Goal: Task Accomplishment & Management: Use online tool/utility

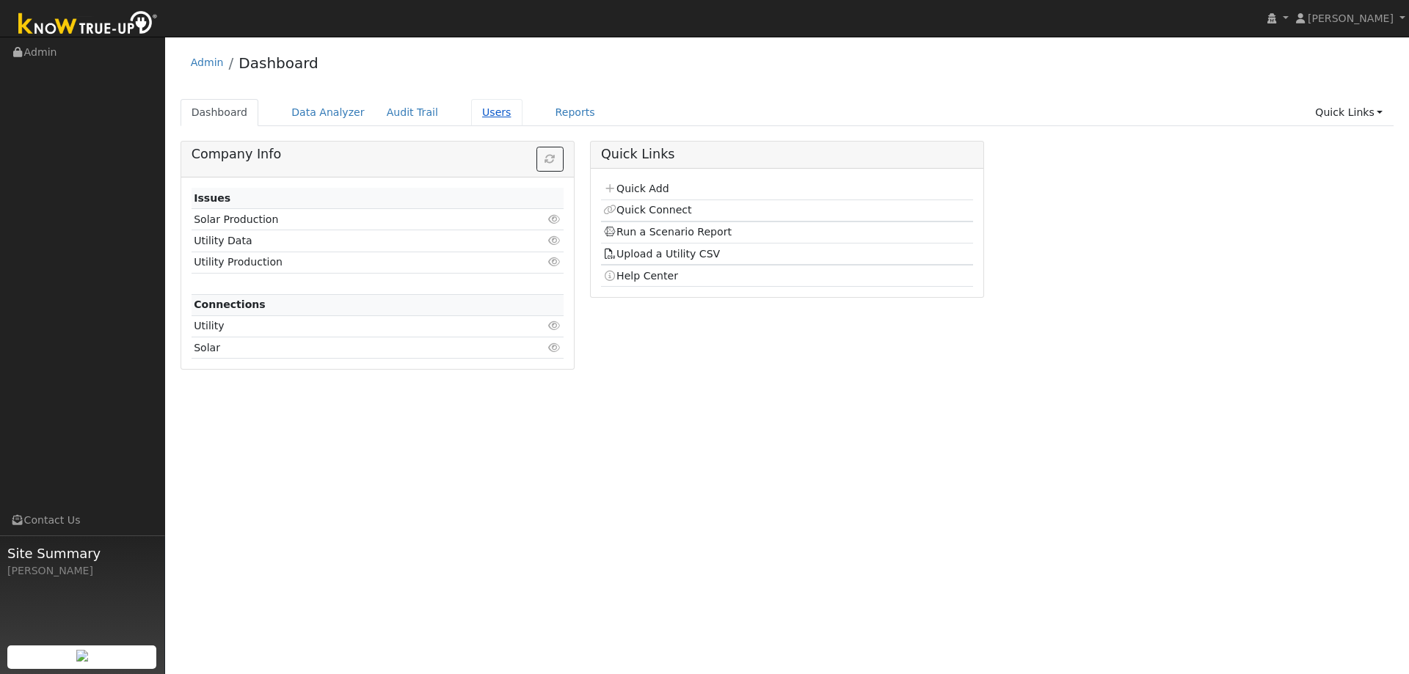
click at [471, 113] on link "Users" at bounding box center [496, 112] width 51 height 27
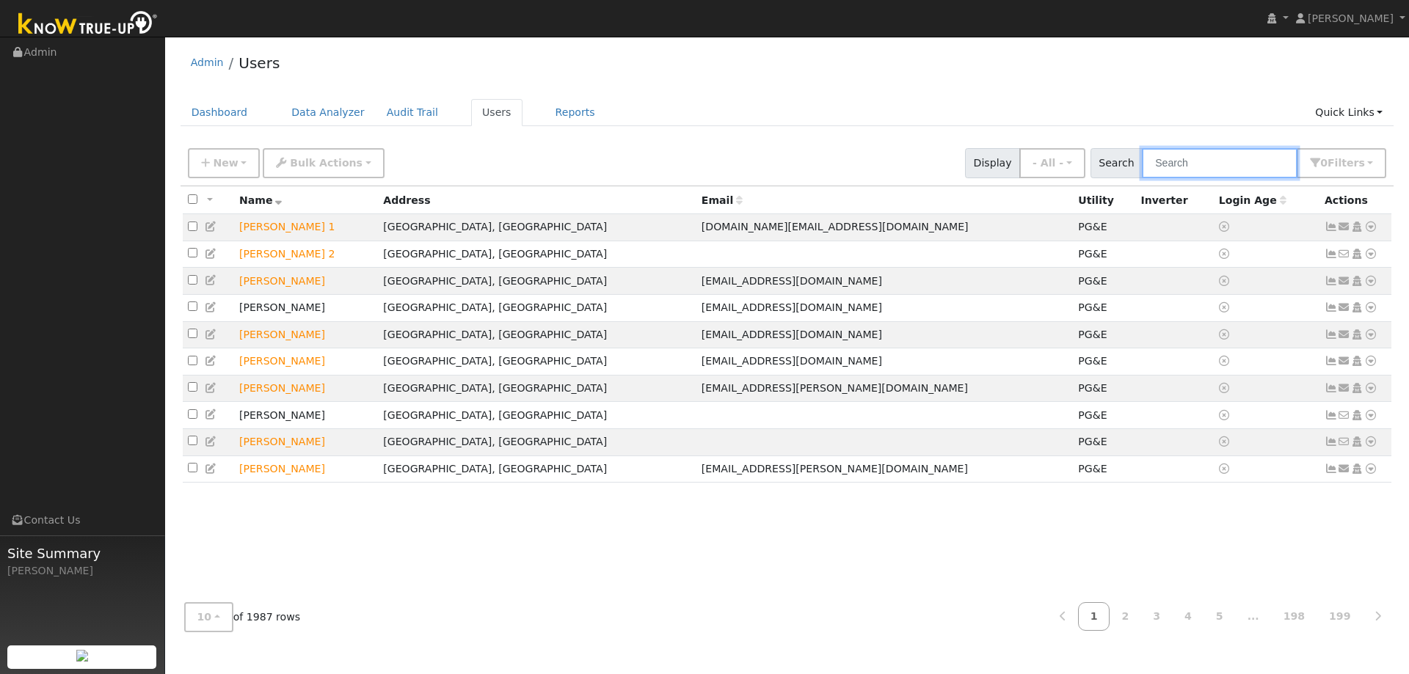
click at [1175, 160] on input "text" at bounding box center [1220, 163] width 156 height 30
click at [1198, 171] on input "text" at bounding box center [1220, 163] width 156 height 30
click at [1225, 167] on input "text" at bounding box center [1220, 163] width 156 height 30
type input "gia de"
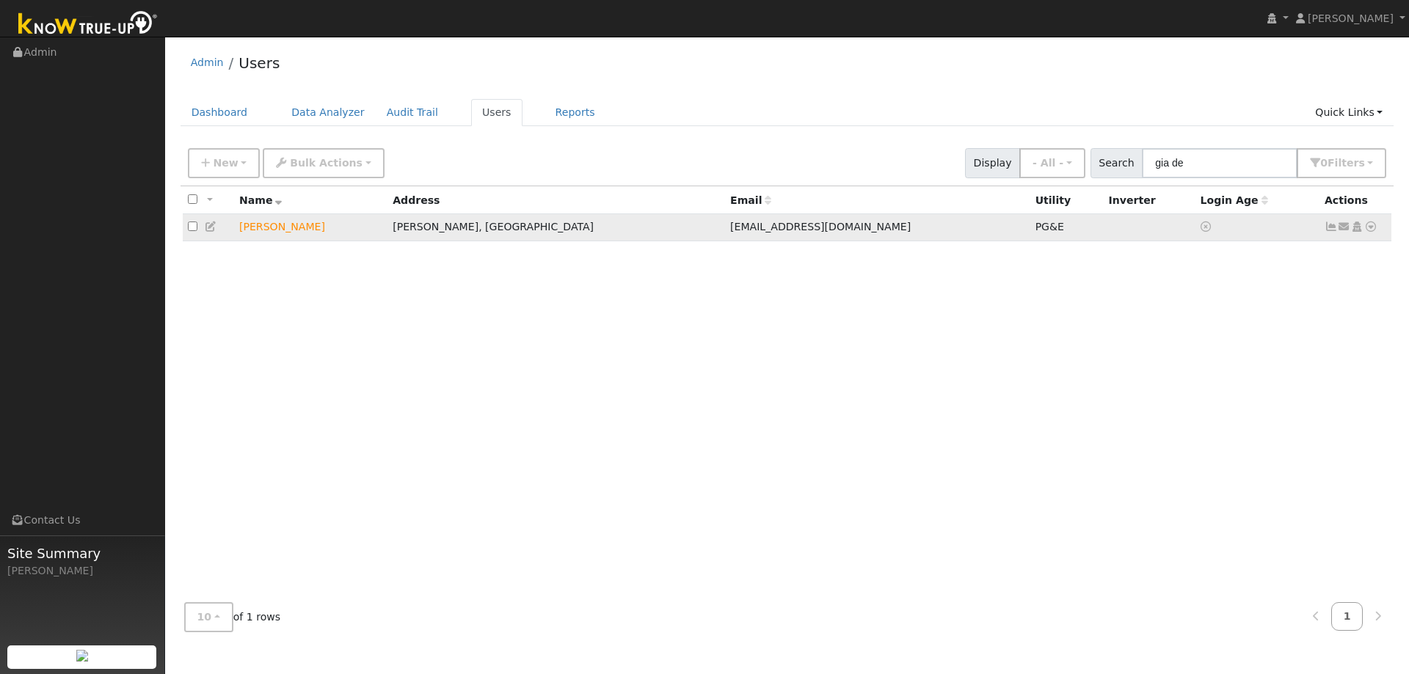
click at [1369, 229] on icon at bounding box center [1370, 227] width 13 height 10
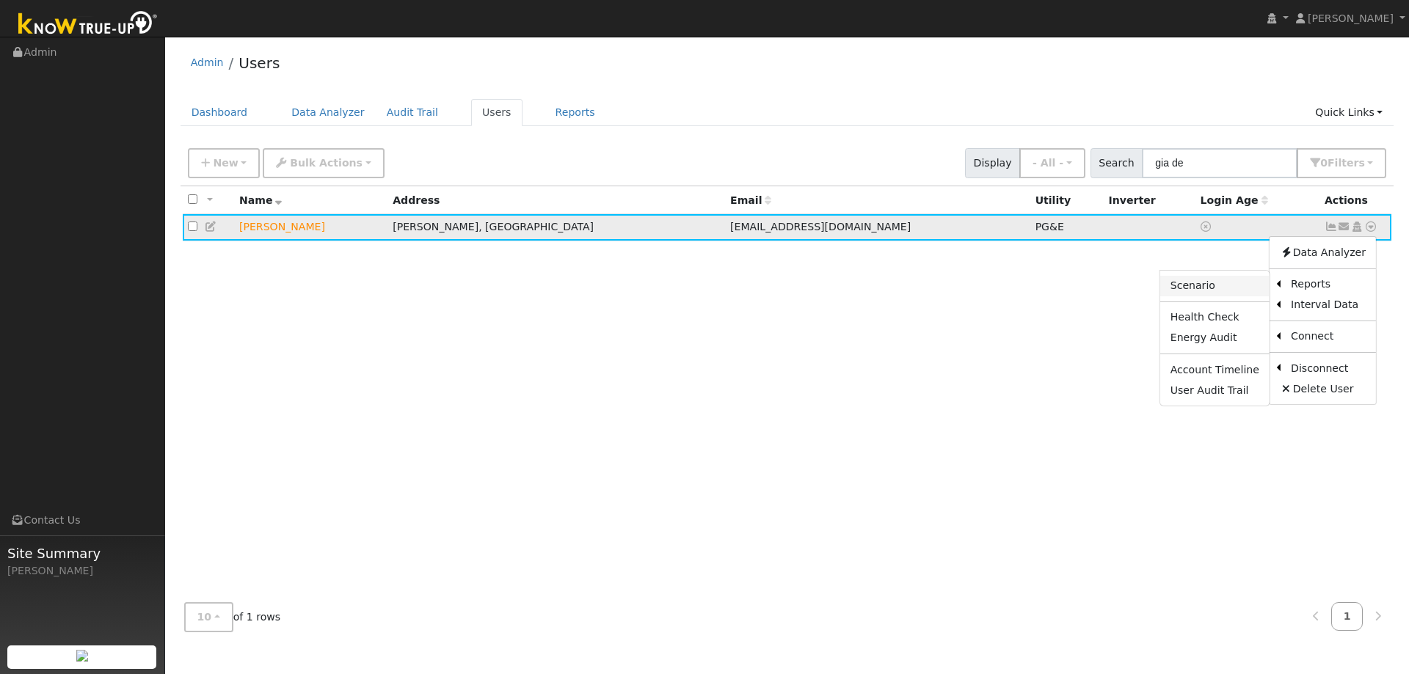
click at [1228, 287] on link "Scenario" at bounding box center [1214, 286] width 109 height 21
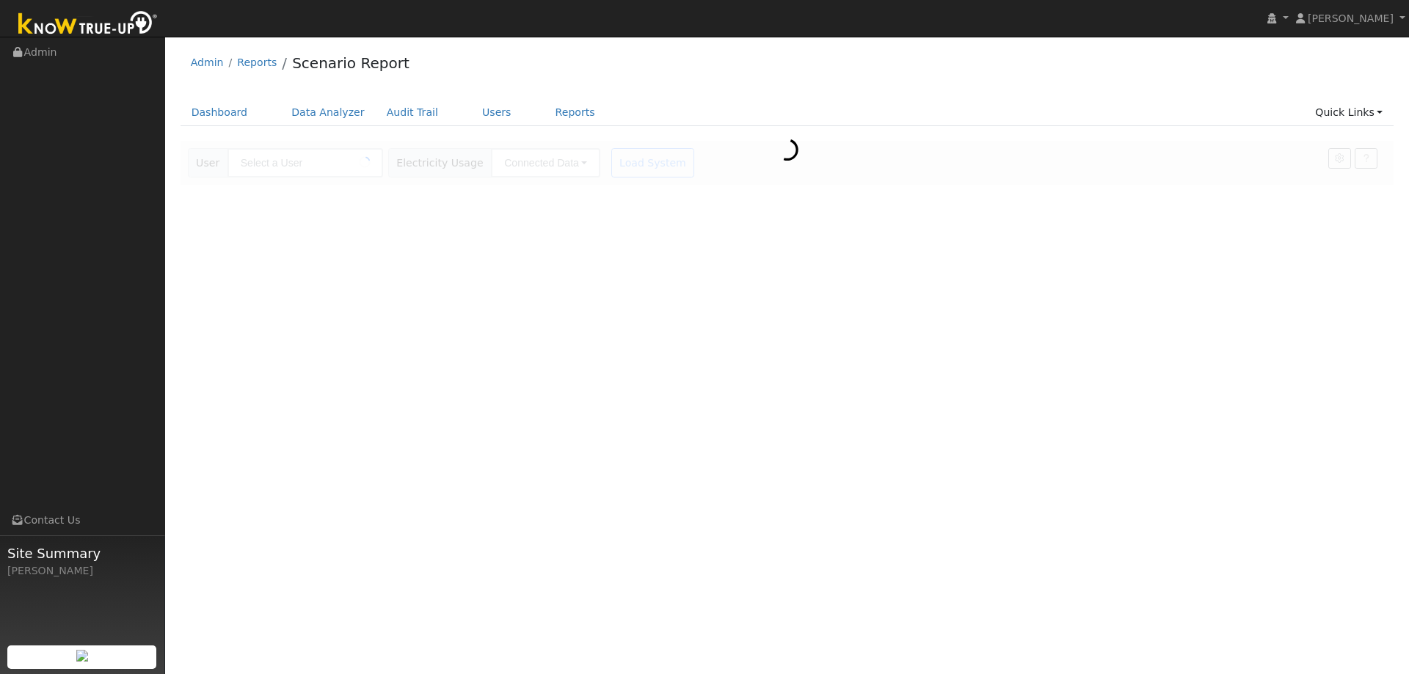
type input "[PERSON_NAME]"
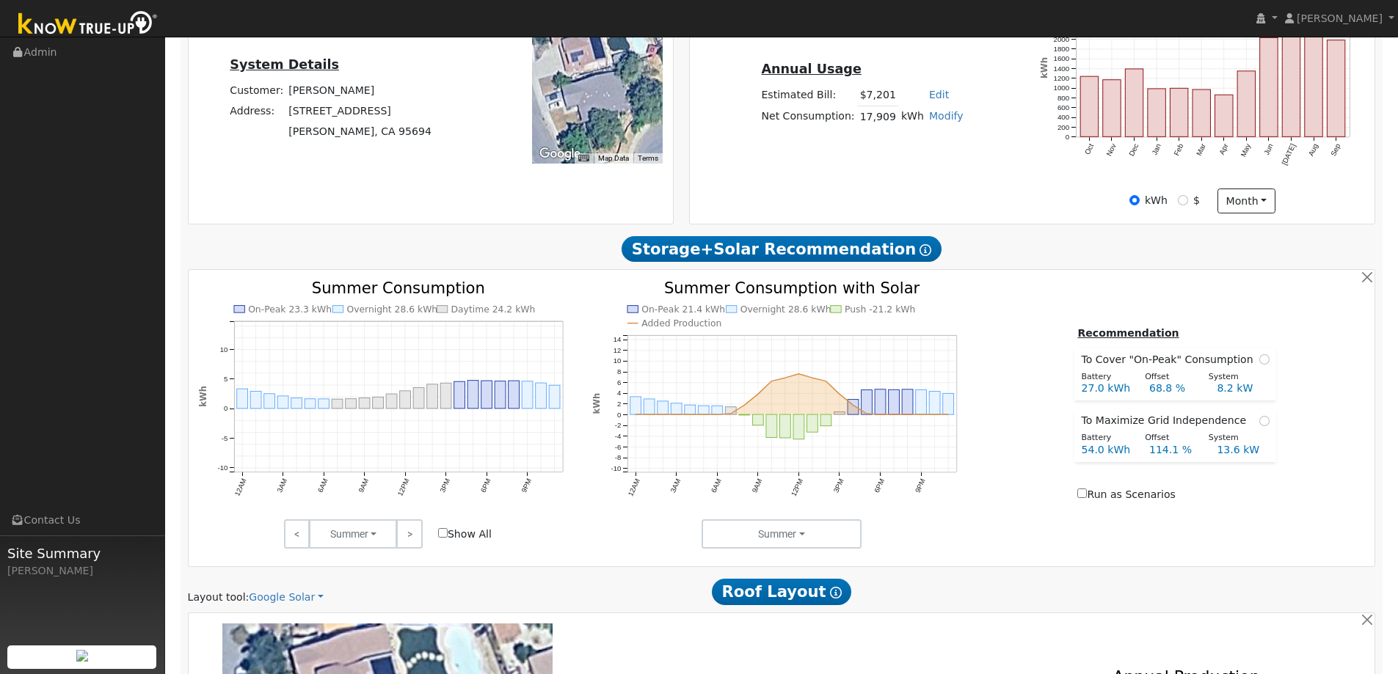
scroll to position [367, 0]
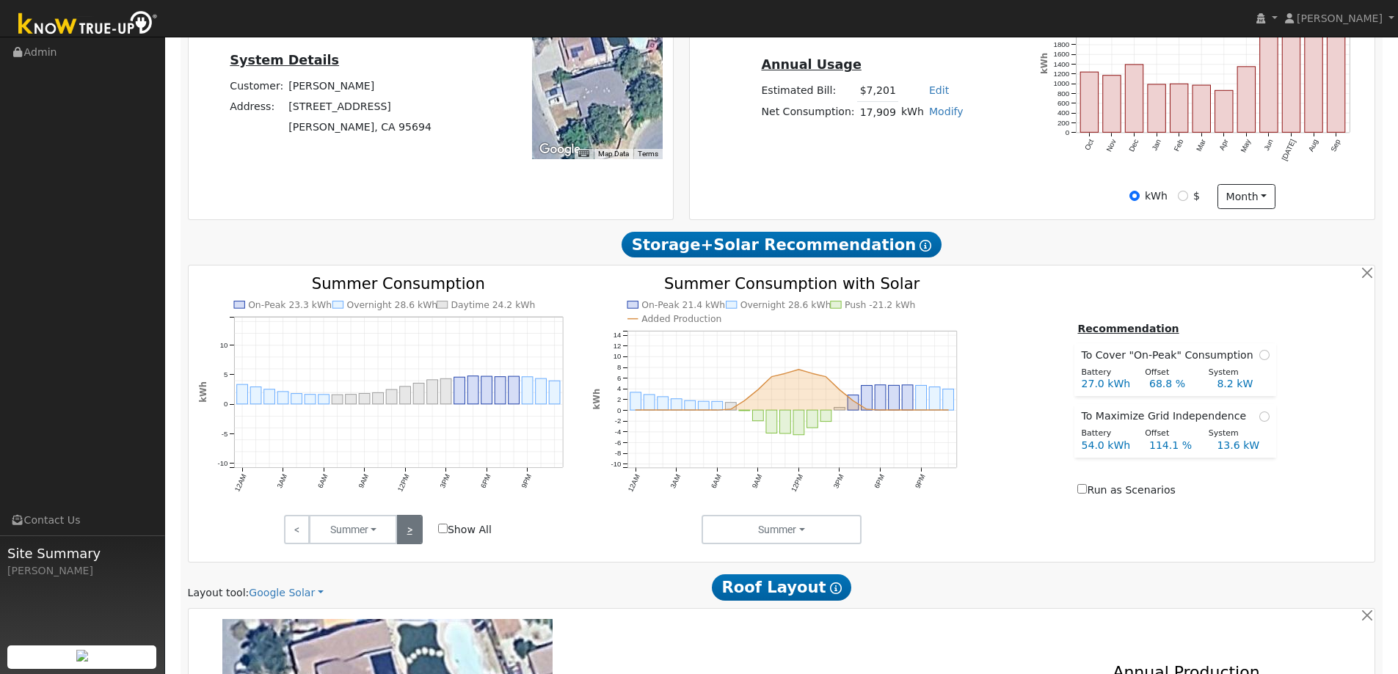
click at [407, 525] on link ">" at bounding box center [409, 529] width 26 height 29
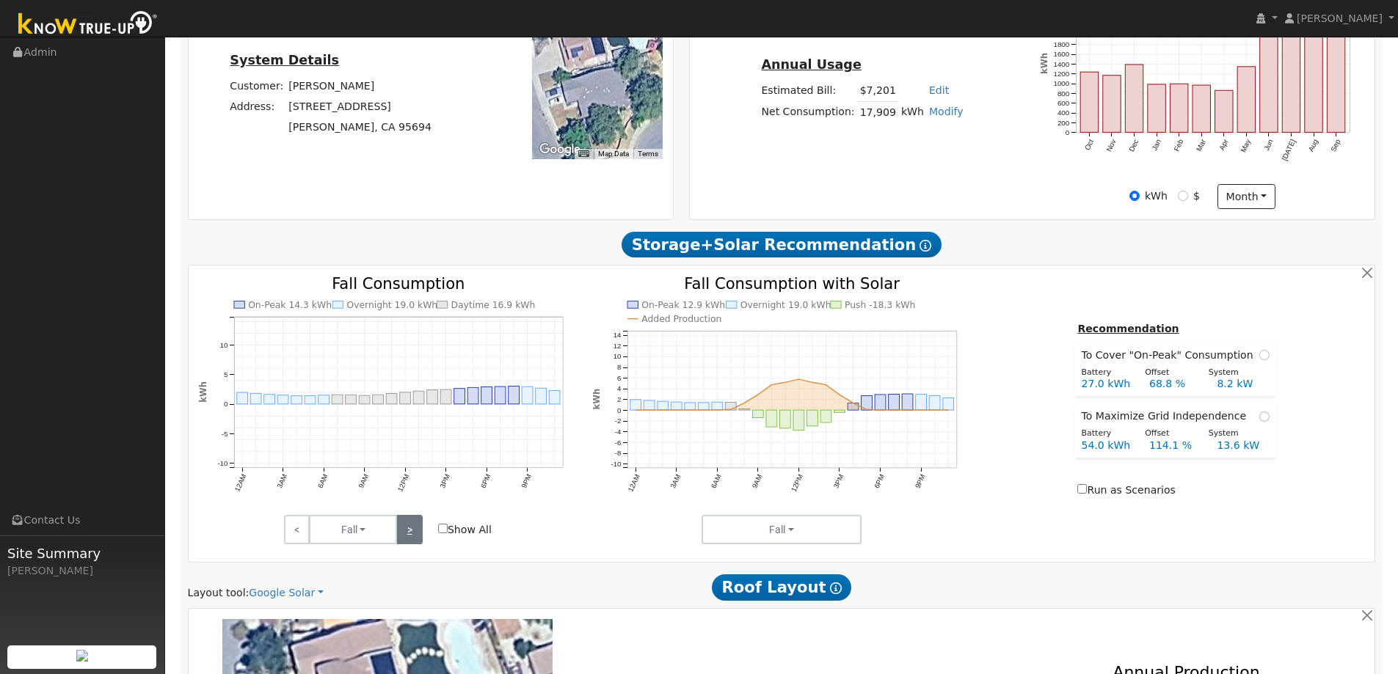
click at [407, 525] on link ">" at bounding box center [409, 529] width 26 height 29
click at [403, 525] on link ">" at bounding box center [409, 529] width 26 height 29
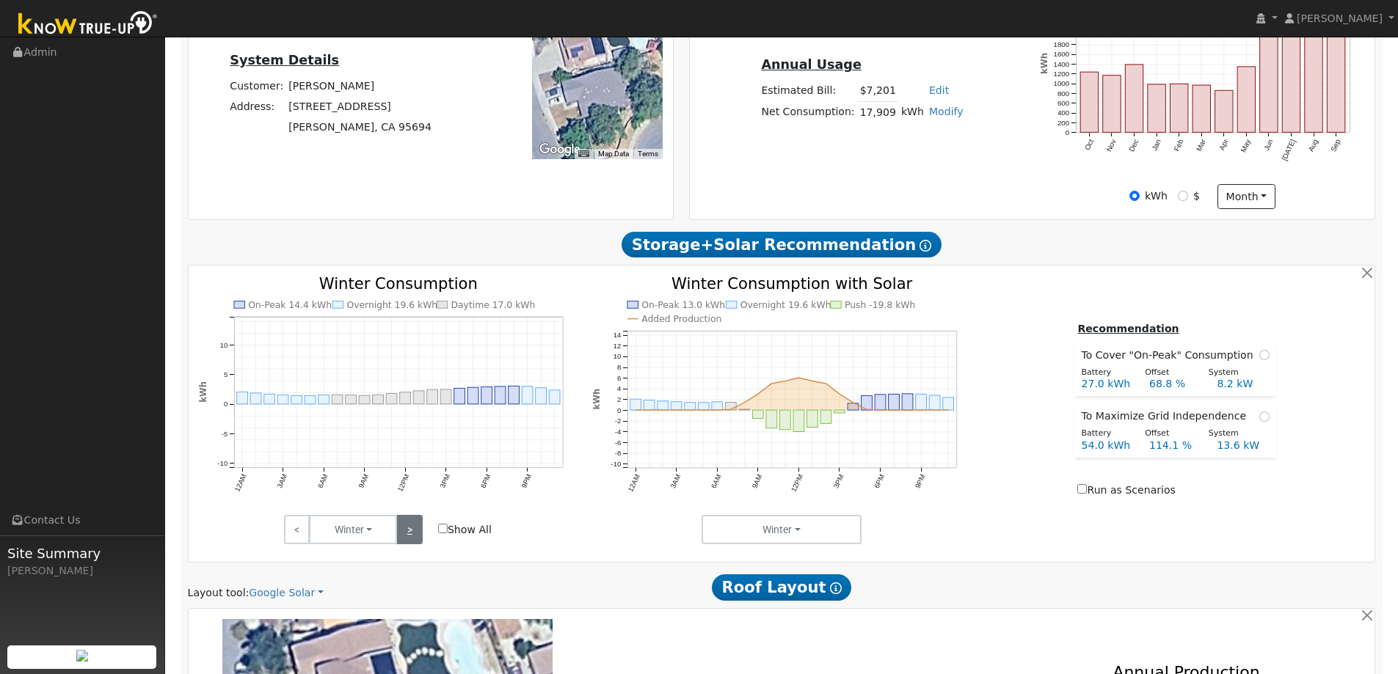
click at [403, 525] on link ">" at bounding box center [409, 529] width 26 height 29
click at [415, 536] on link ">" at bounding box center [409, 529] width 26 height 29
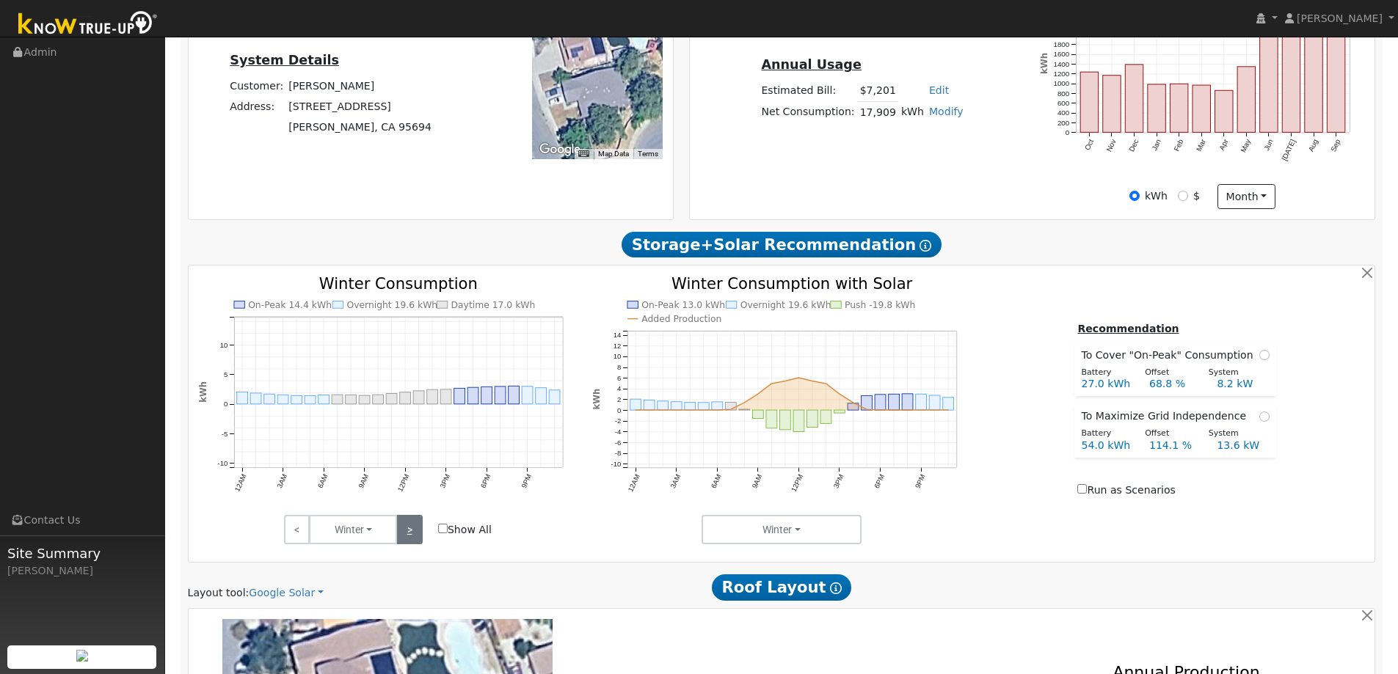
click at [415, 536] on link ">" at bounding box center [409, 529] width 26 height 29
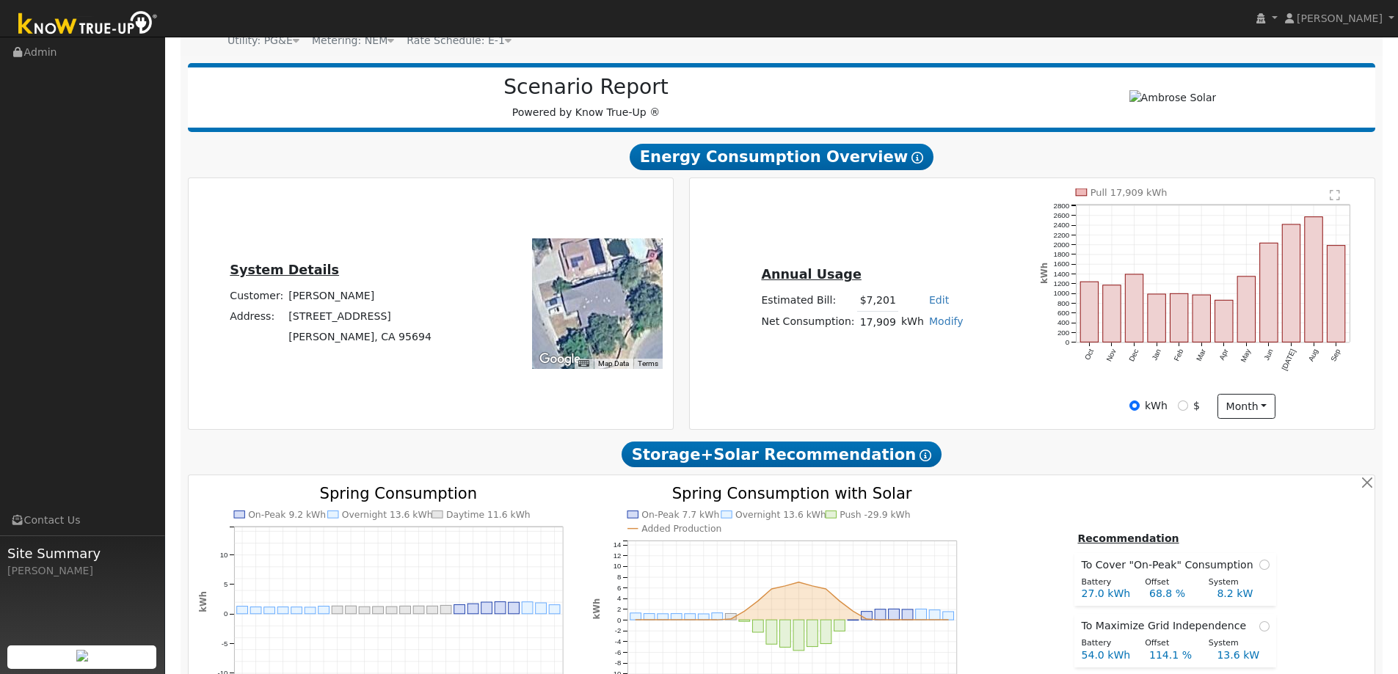
scroll to position [0, 0]
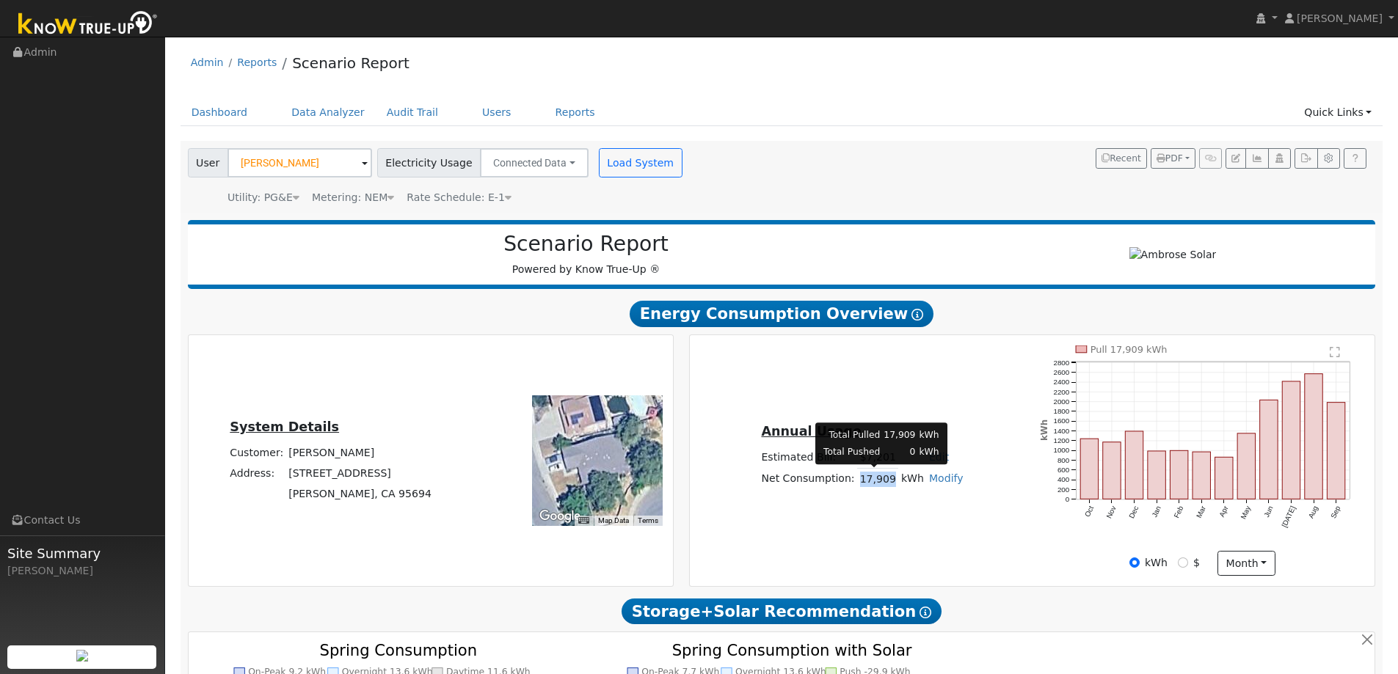
drag, startPoint x: 861, startPoint y: 484, endPoint x: 892, endPoint y: 482, distance: 31.6
click at [892, 482] on tr "Net Consumption: 17,909 kWh Modify Add Consumption Add Electric Vehicle Add Con…" at bounding box center [862, 478] width 207 height 21
click at [869, 493] on div "Annual Usage Estimated Bill: $7,201 Edit Estimated Bill $ Annual Net Consumptio…" at bounding box center [862, 461] width 340 height 79
drag, startPoint x: 862, startPoint y: 480, endPoint x: 886, endPoint y: 480, distance: 23.5
click at [886, 480] on td "17,909" at bounding box center [877, 478] width 41 height 21
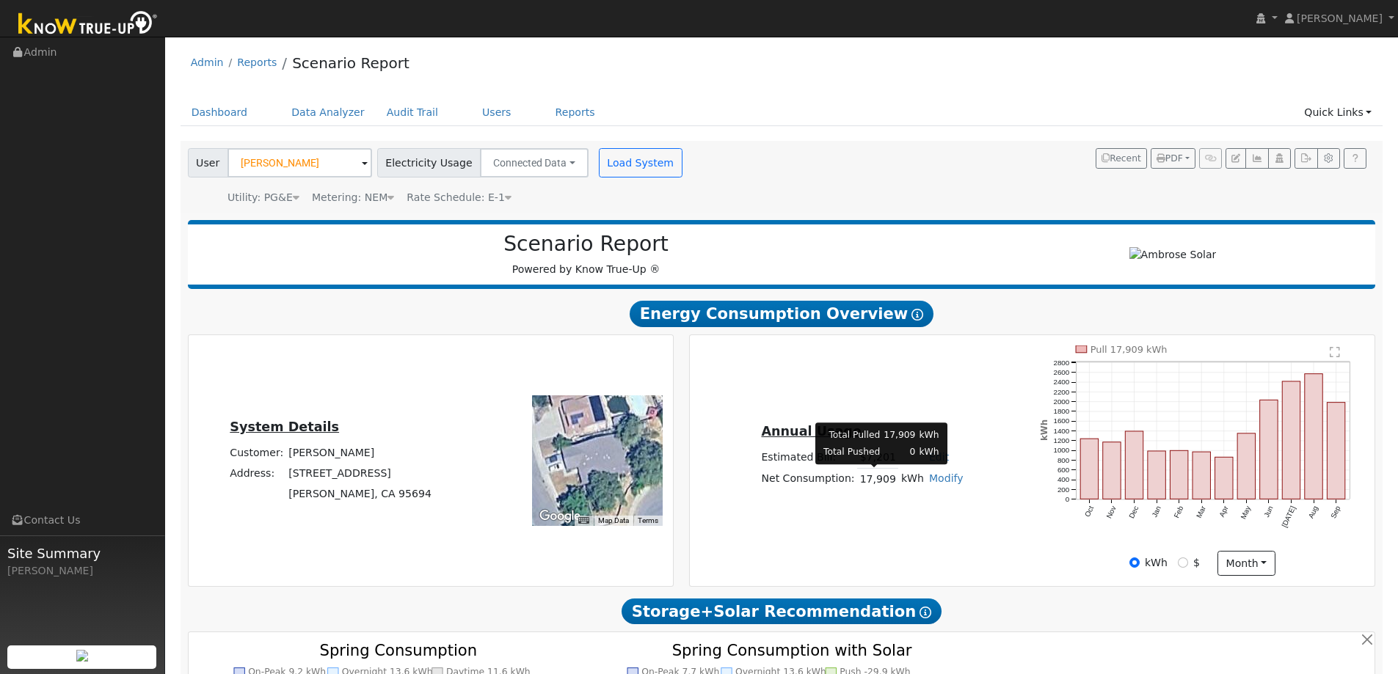
click at [879, 493] on div "Annual Usage Estimated Bill: $7,201 Edit Estimated Bill $ Annual Net Consumptio…" at bounding box center [862, 461] width 340 height 79
drag, startPoint x: 859, startPoint y: 481, endPoint x: 893, endPoint y: 484, distance: 33.9
click at [893, 484] on tr "Net Consumption: 17,909 kWh Modify Add Consumption Add Electric Vehicle Add Con…" at bounding box center [862, 478] width 207 height 21
click at [872, 500] on div "Annual Usage Estimated Bill: $7,201 Edit Estimated Bill $ Annual Net Consumptio…" at bounding box center [862, 461] width 340 height 79
drag, startPoint x: 859, startPoint y: 481, endPoint x: 887, endPoint y: 481, distance: 28.6
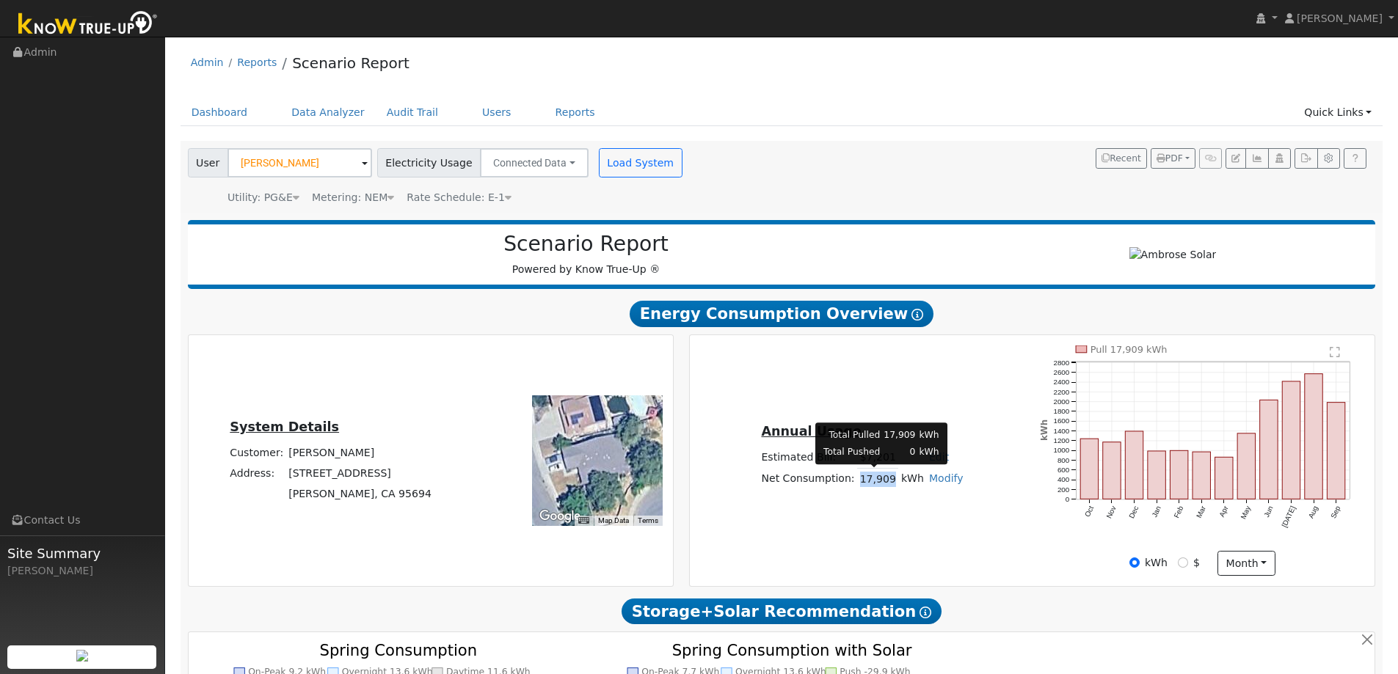
click at [887, 481] on td "17,909" at bounding box center [877, 478] width 41 height 21
click at [880, 497] on div "Annual Usage Estimated Bill: $7,201 Edit Estimated Bill $ Annual Net Consumptio…" at bounding box center [862, 461] width 340 height 79
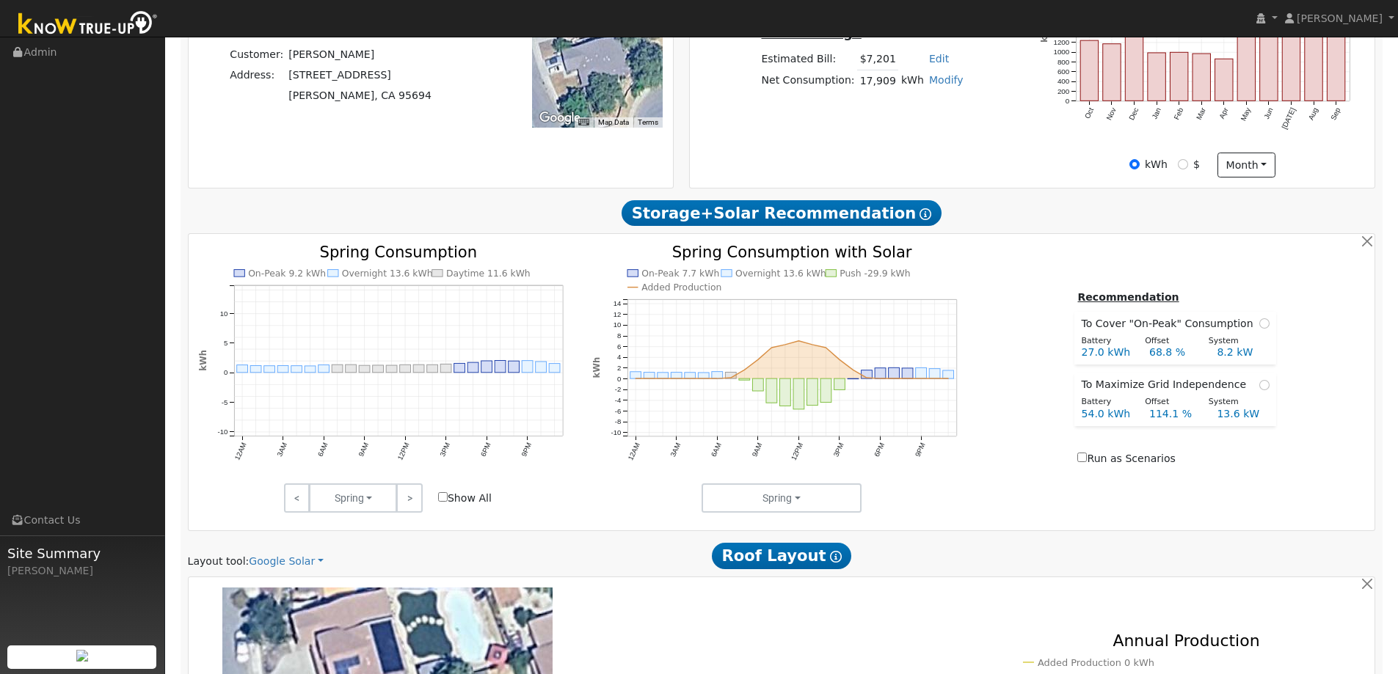
scroll to position [613, 0]
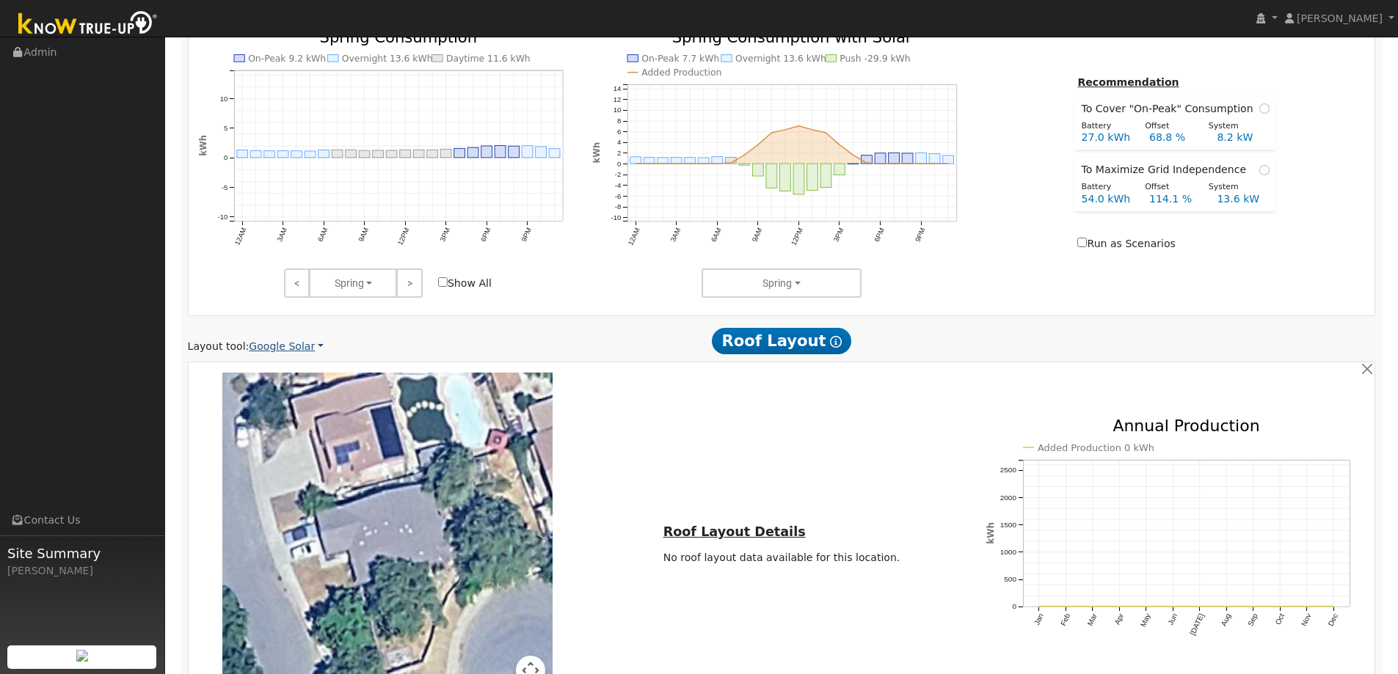
click at [260, 348] on link "Google Solar" at bounding box center [286, 346] width 75 height 15
click at [277, 414] on link "Aurora" at bounding box center [296, 414] width 102 height 21
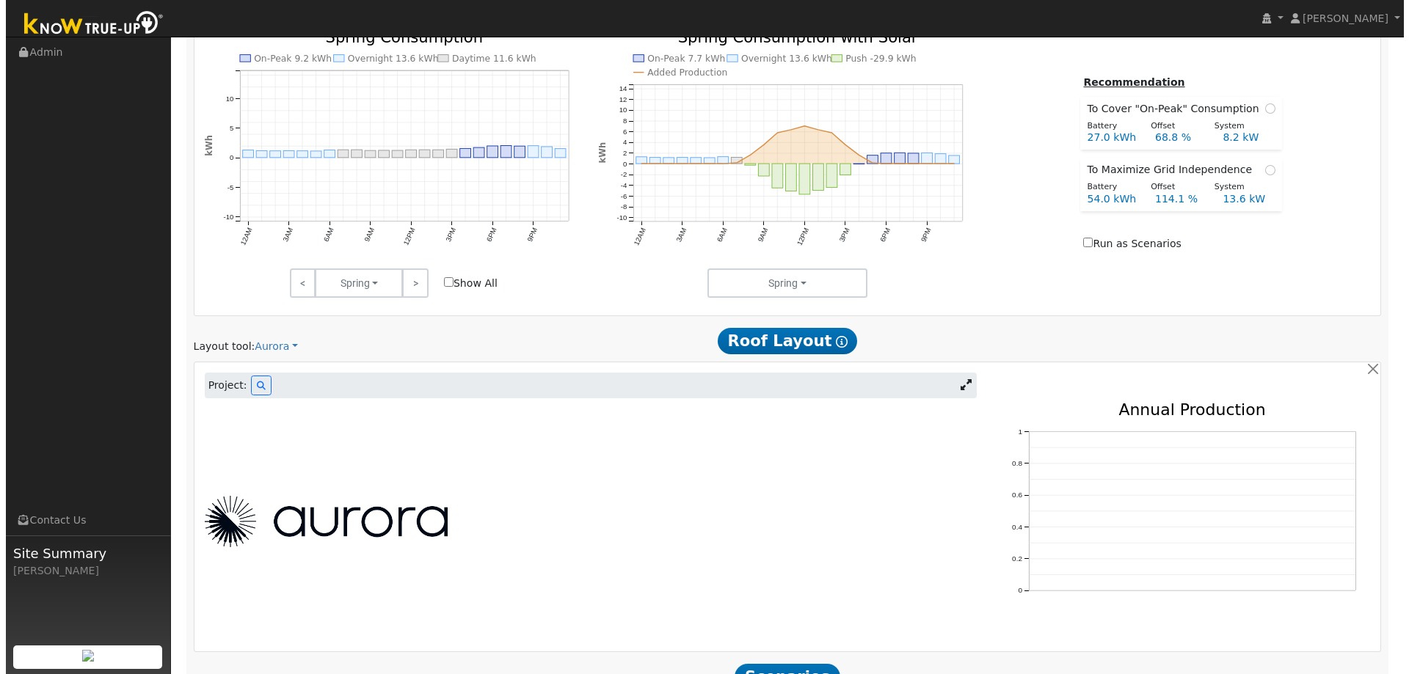
scroll to position [548, 0]
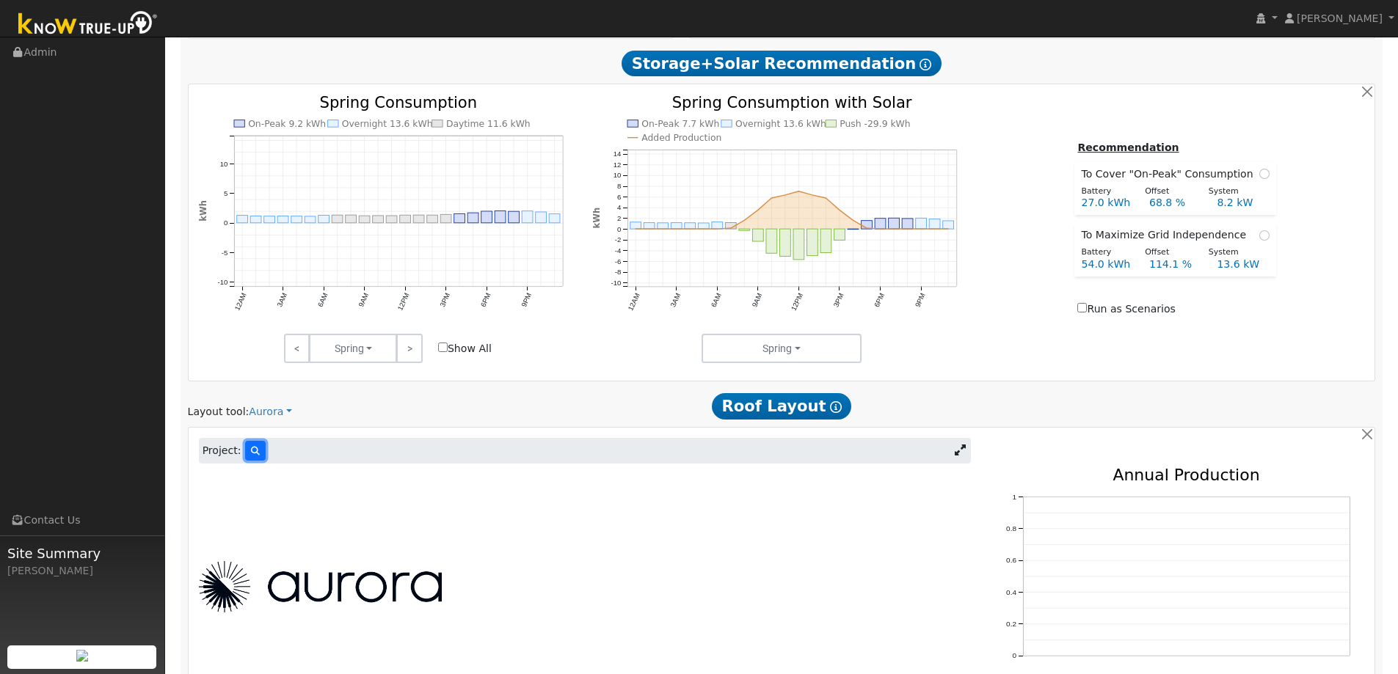
click at [258, 454] on button at bounding box center [255, 451] width 21 height 20
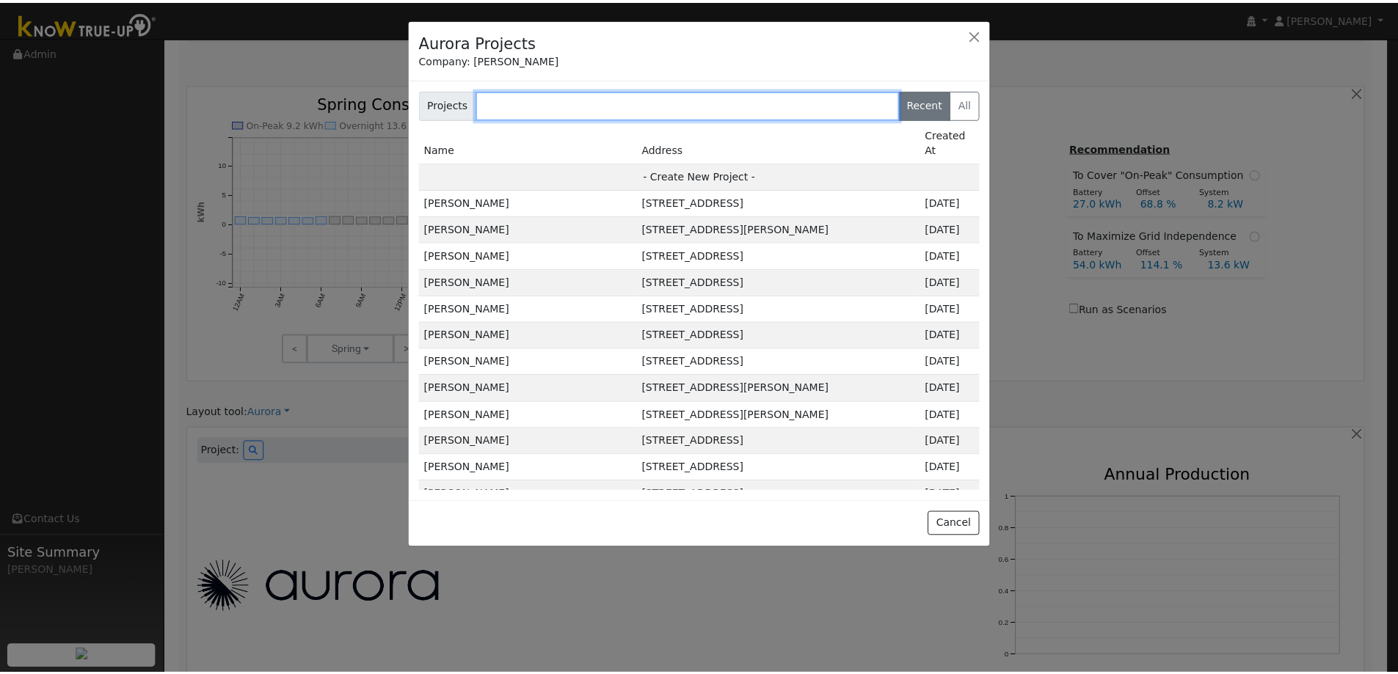
scroll to position [0, 0]
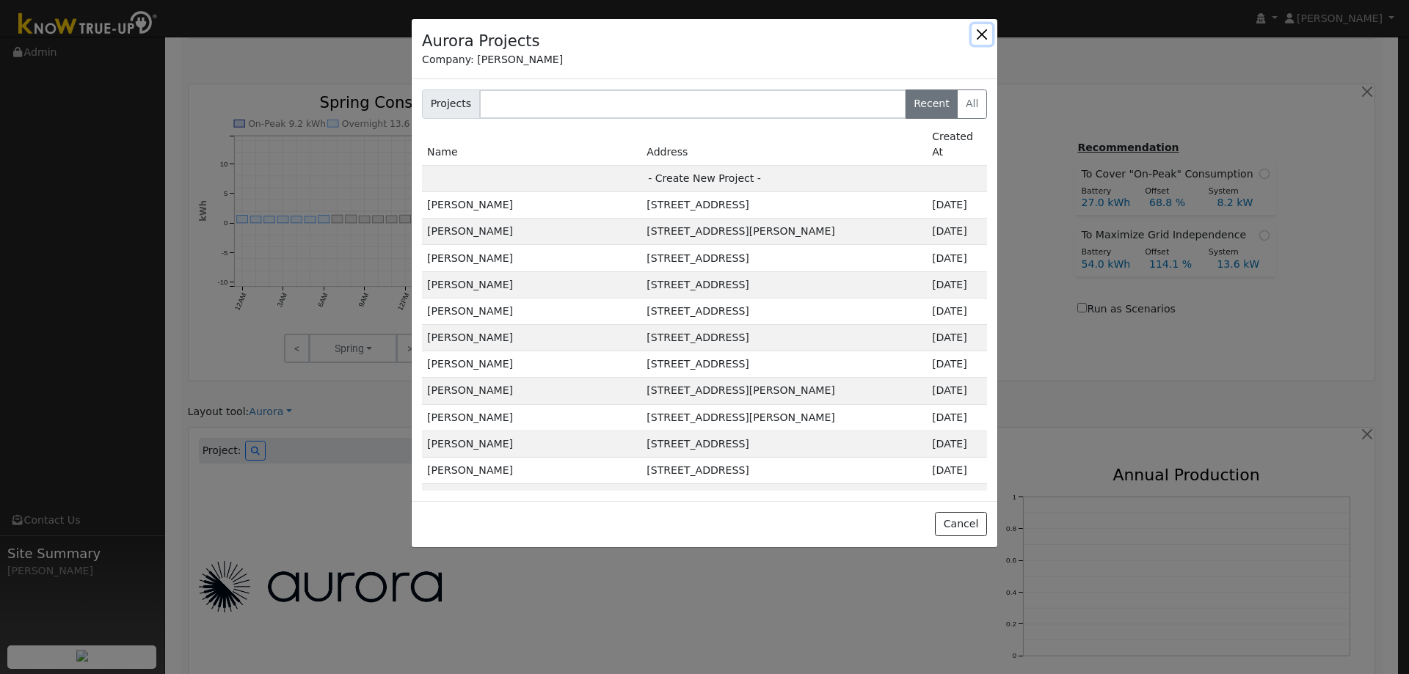
click at [983, 32] on button "button" at bounding box center [982, 34] width 21 height 21
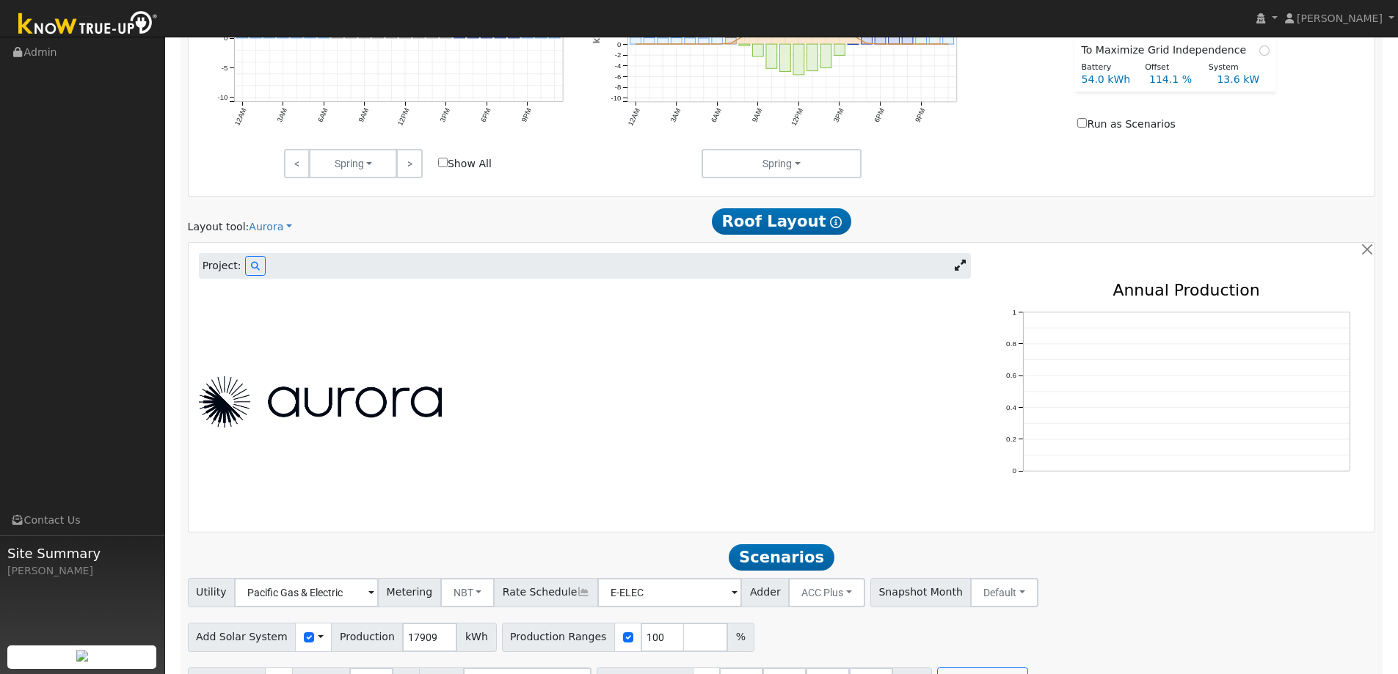
scroll to position [734, 0]
click at [252, 266] on icon at bounding box center [255, 265] width 9 height 9
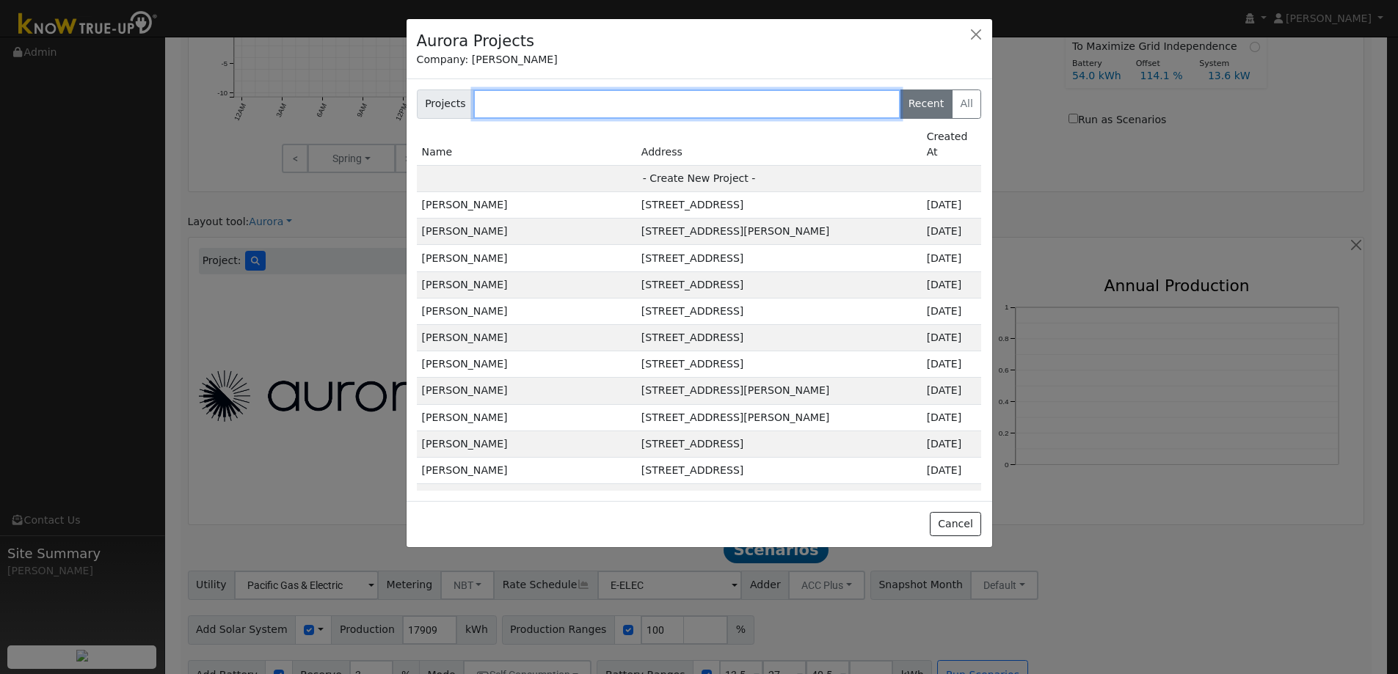
scroll to position [735, 0]
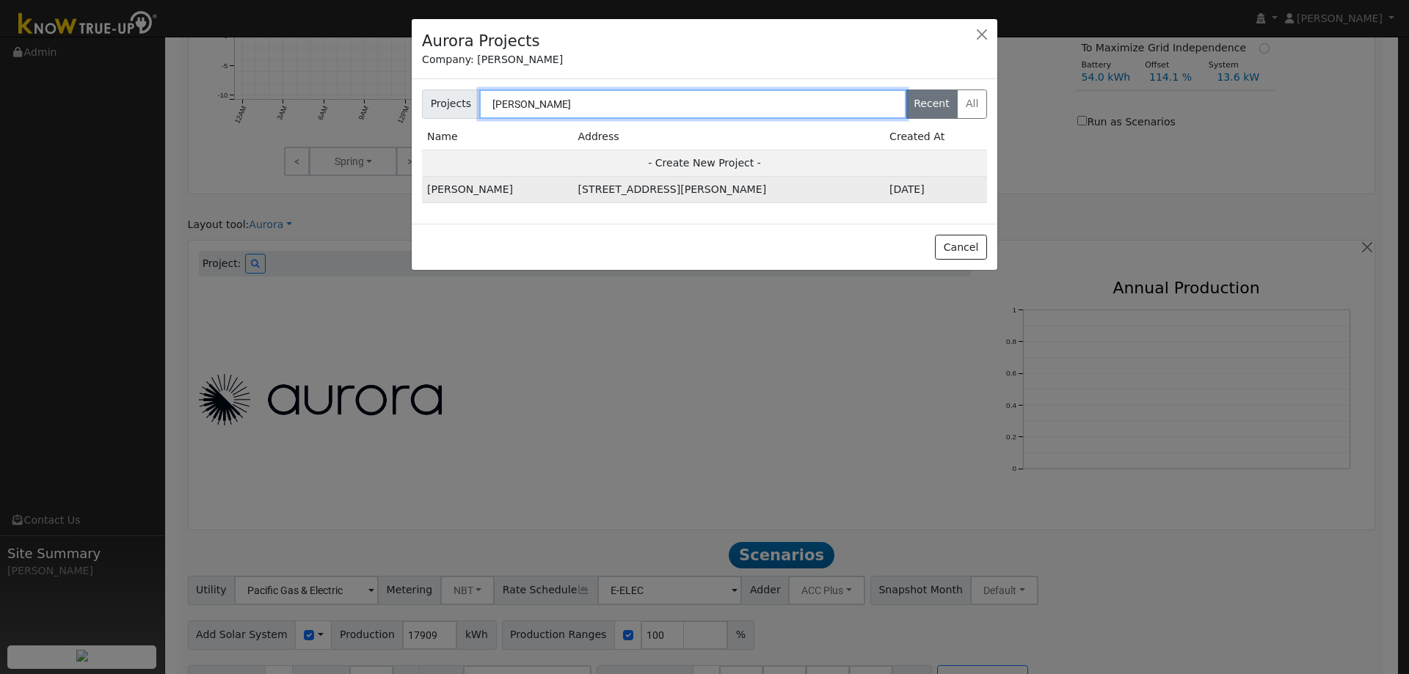
type input "[PERSON_NAME]"
click at [606, 190] on td "[STREET_ADDRESS][PERSON_NAME]" at bounding box center [728, 190] width 311 height 26
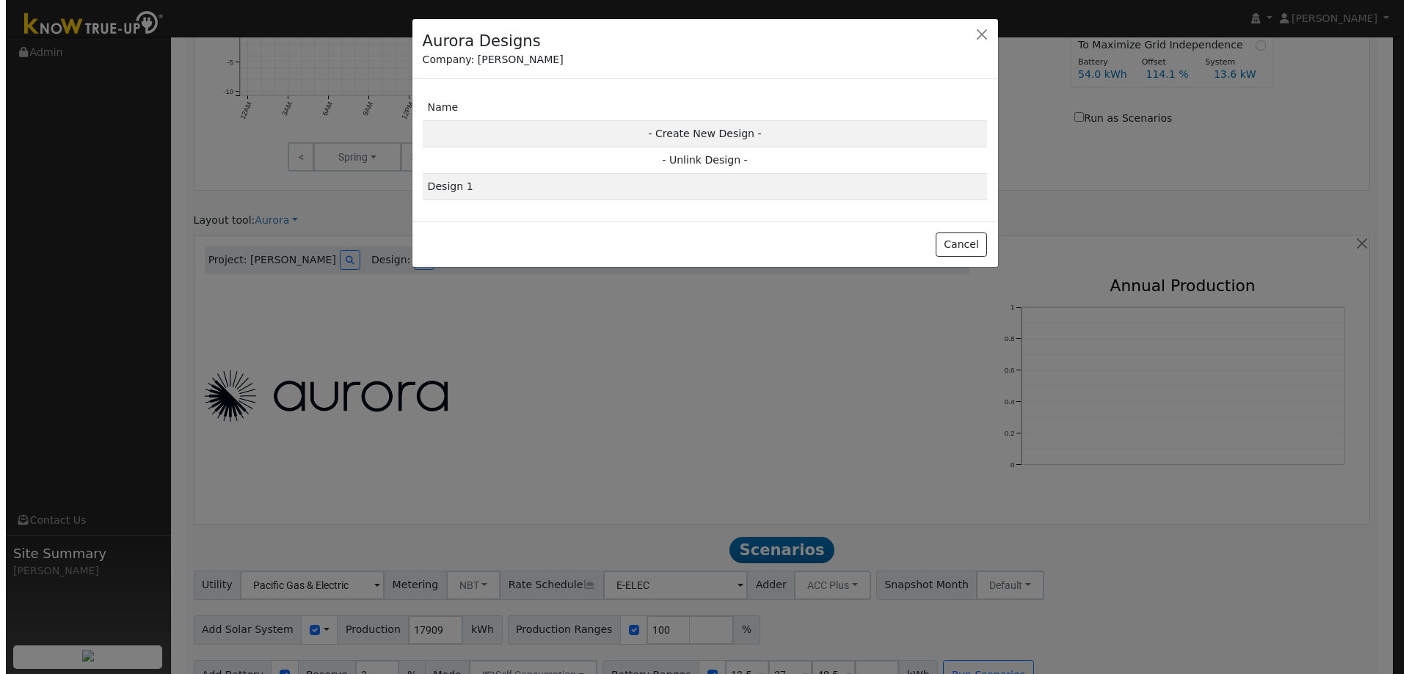
scroll to position [737, 0]
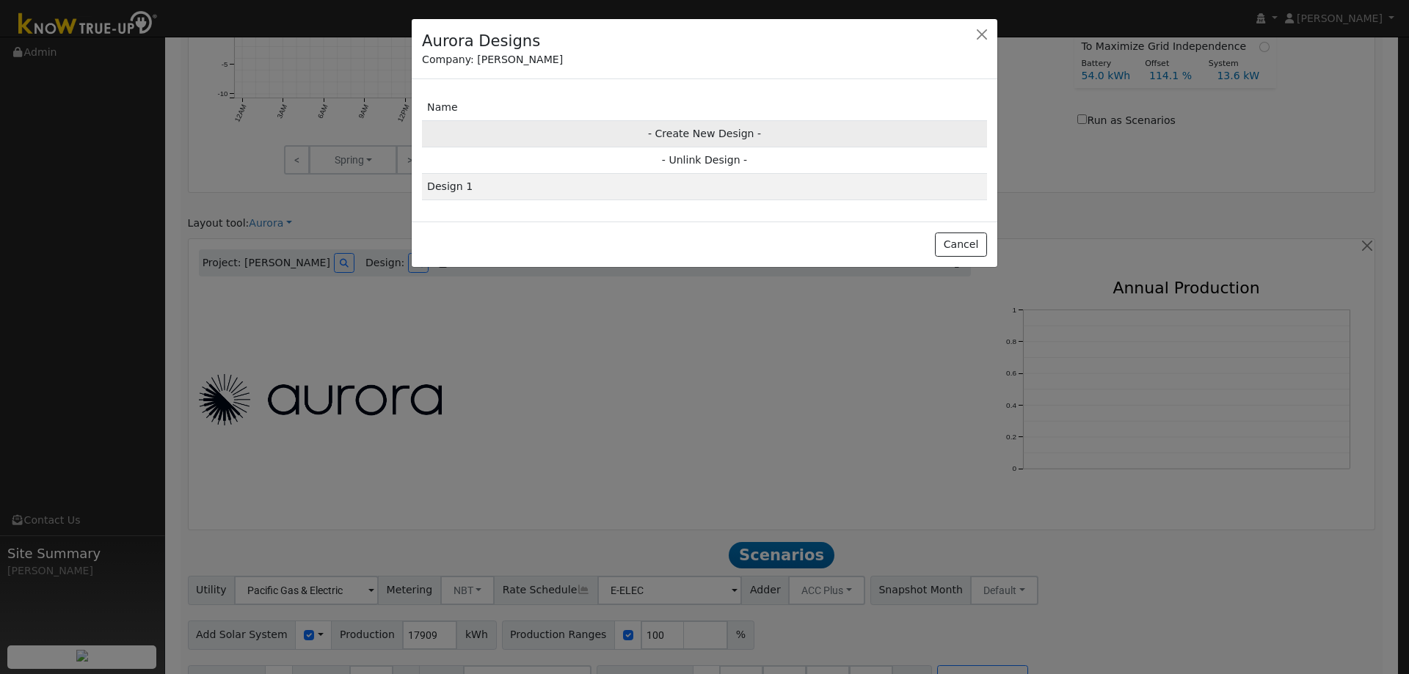
click at [689, 133] on td "- Create New Design -" at bounding box center [704, 133] width 565 height 26
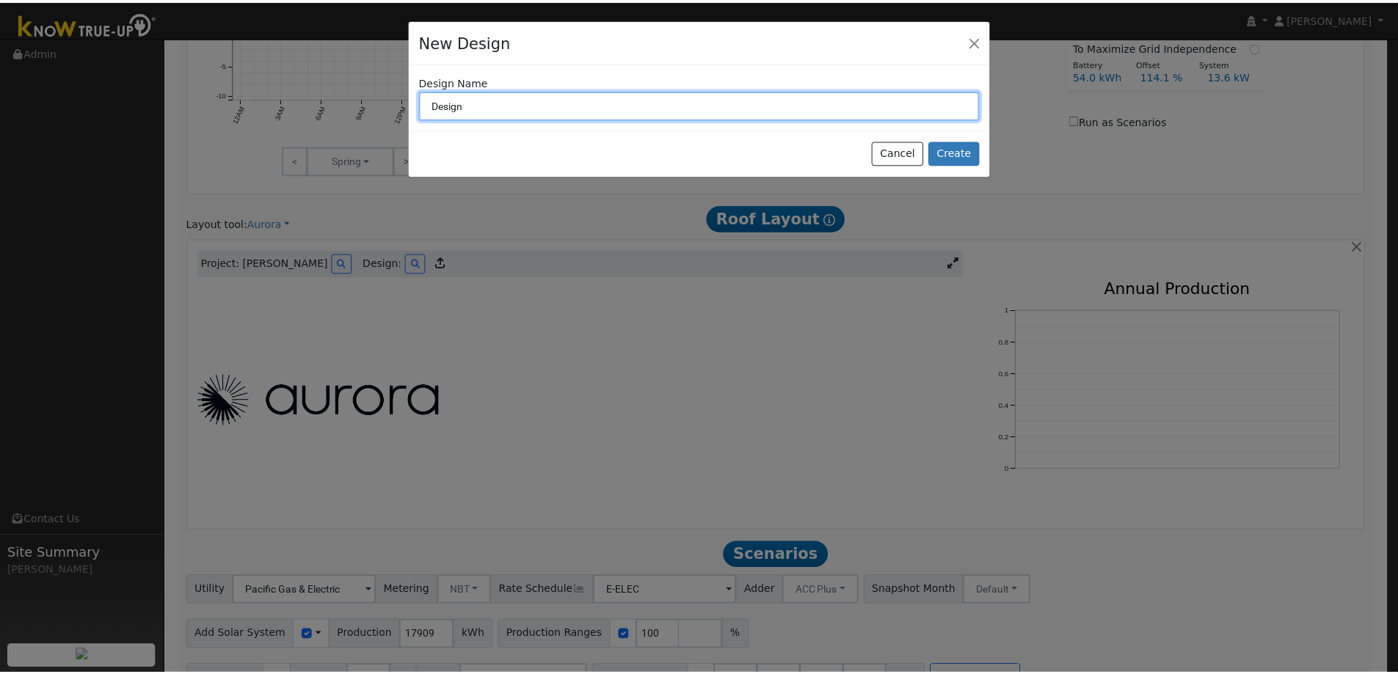
scroll to position [738, 0]
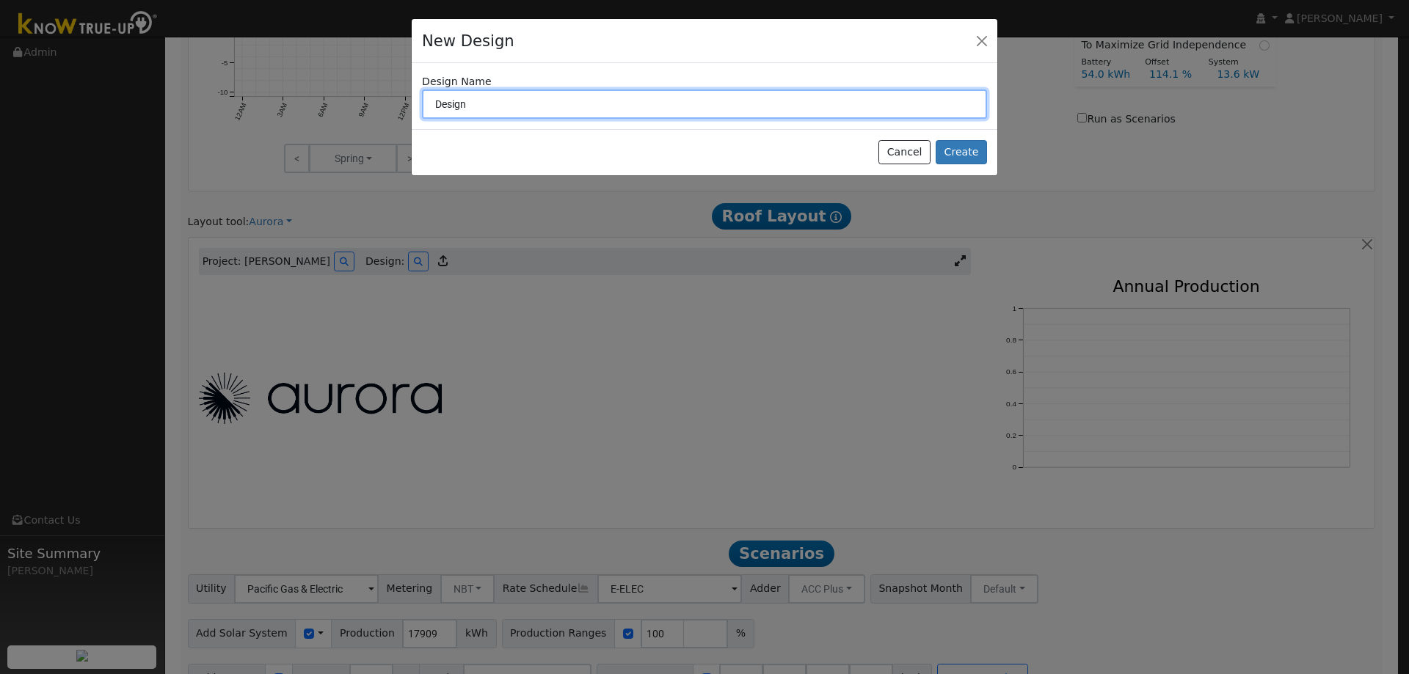
drag, startPoint x: 495, startPoint y: 106, endPoint x: 400, endPoint y: 106, distance: 95.4
click at [401, 106] on div "New Design Design Name Design Cancel Create" at bounding box center [704, 337] width 1409 height 674
type input "N"
drag, startPoint x: 461, startPoint y: 107, endPoint x: 433, endPoint y: 103, distance: 28.1
click at [433, 103] on input "PPA" at bounding box center [704, 104] width 565 height 29
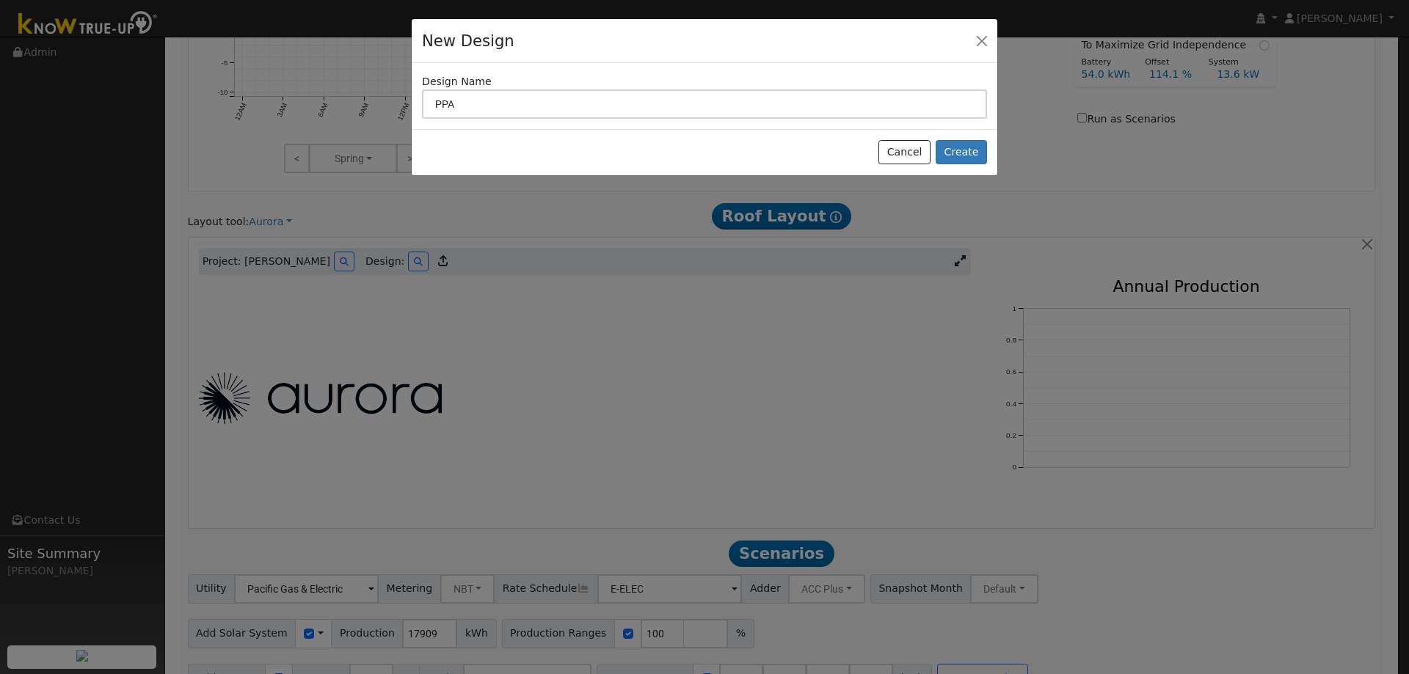
click at [493, 79] on div "Design Name PPA" at bounding box center [705, 96] width 580 height 45
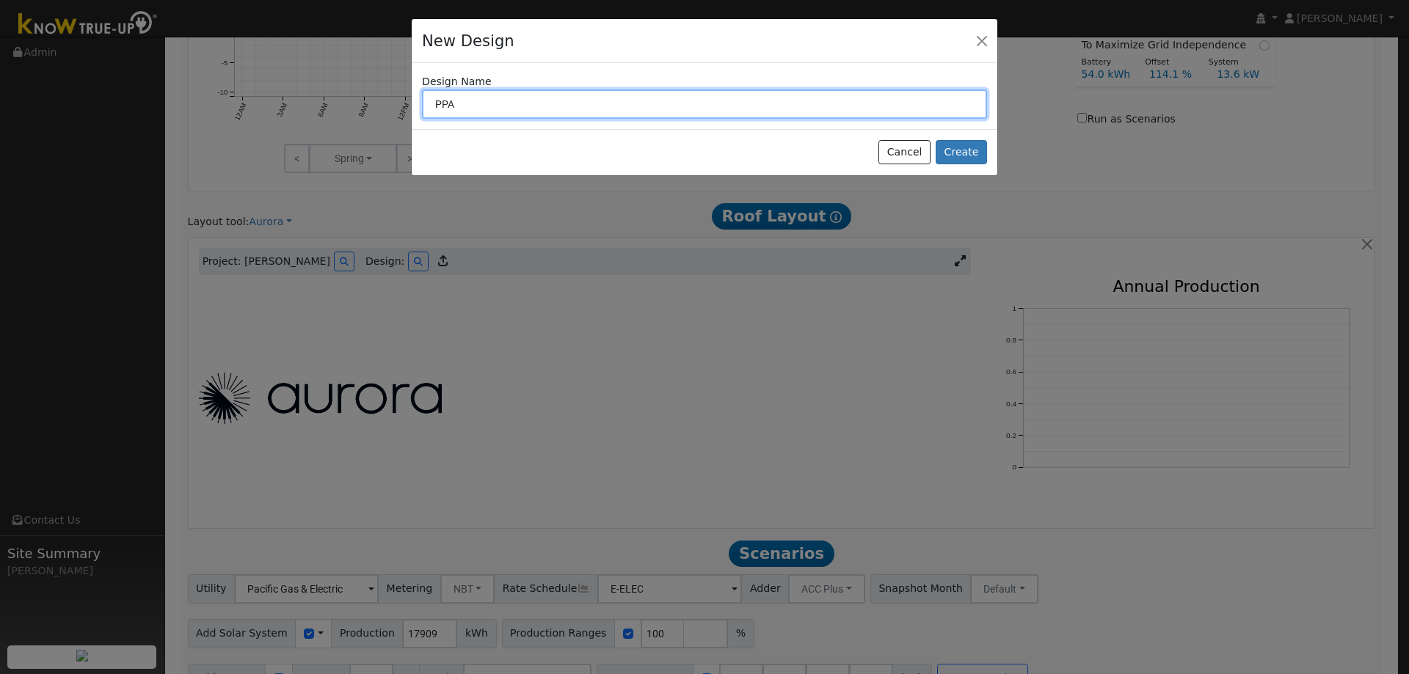
click at [464, 107] on input "PPA" at bounding box center [704, 104] width 565 height 29
click at [478, 109] on input "PPA 3.56%" at bounding box center [704, 104] width 565 height 29
type input "PPA 3.59%"
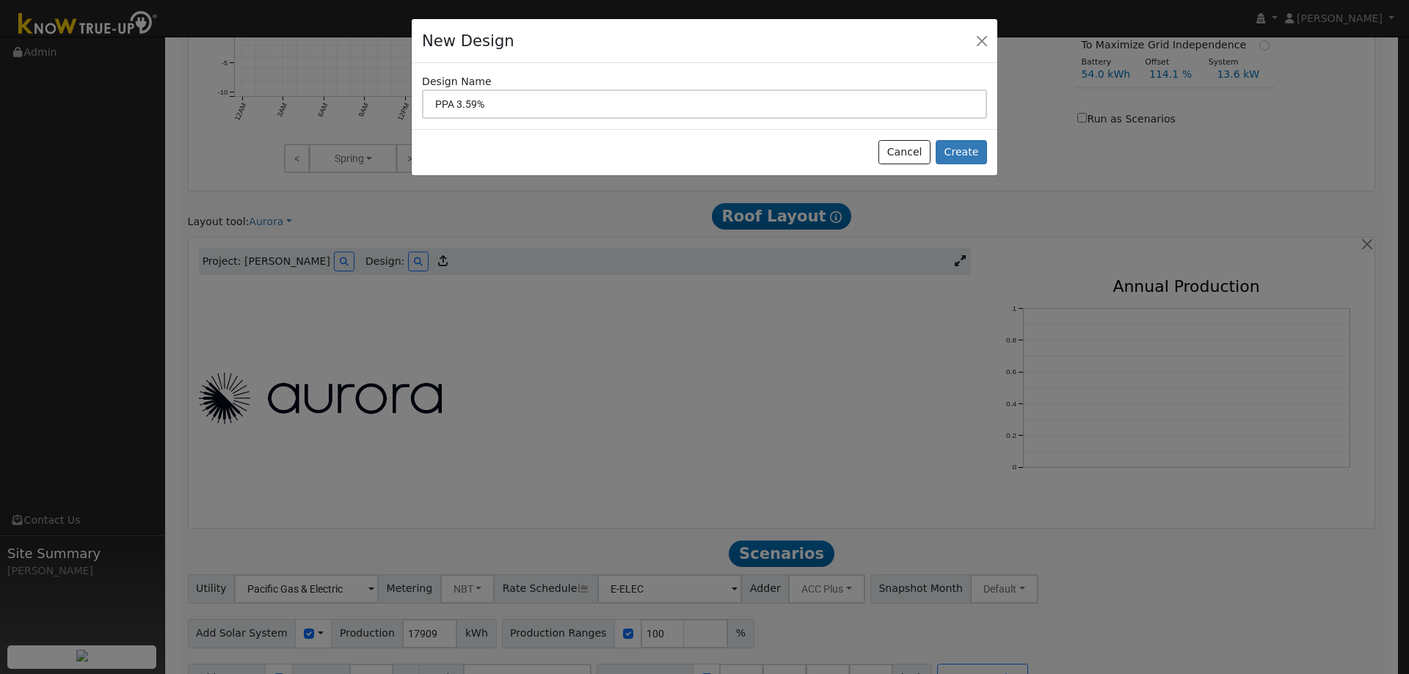
click at [542, 46] on div "New Design" at bounding box center [705, 41] width 586 height 45
click at [977, 154] on button "Create" at bounding box center [961, 152] width 51 height 25
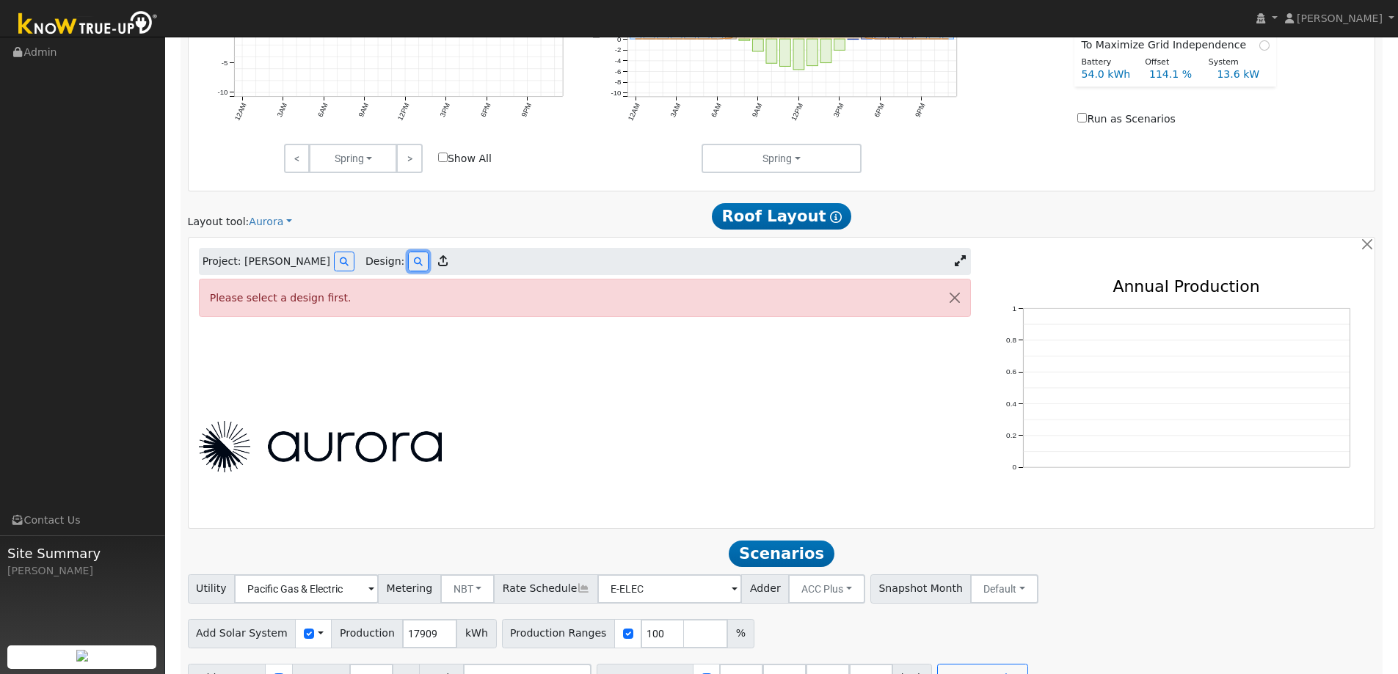
click at [408, 266] on button at bounding box center [418, 262] width 21 height 20
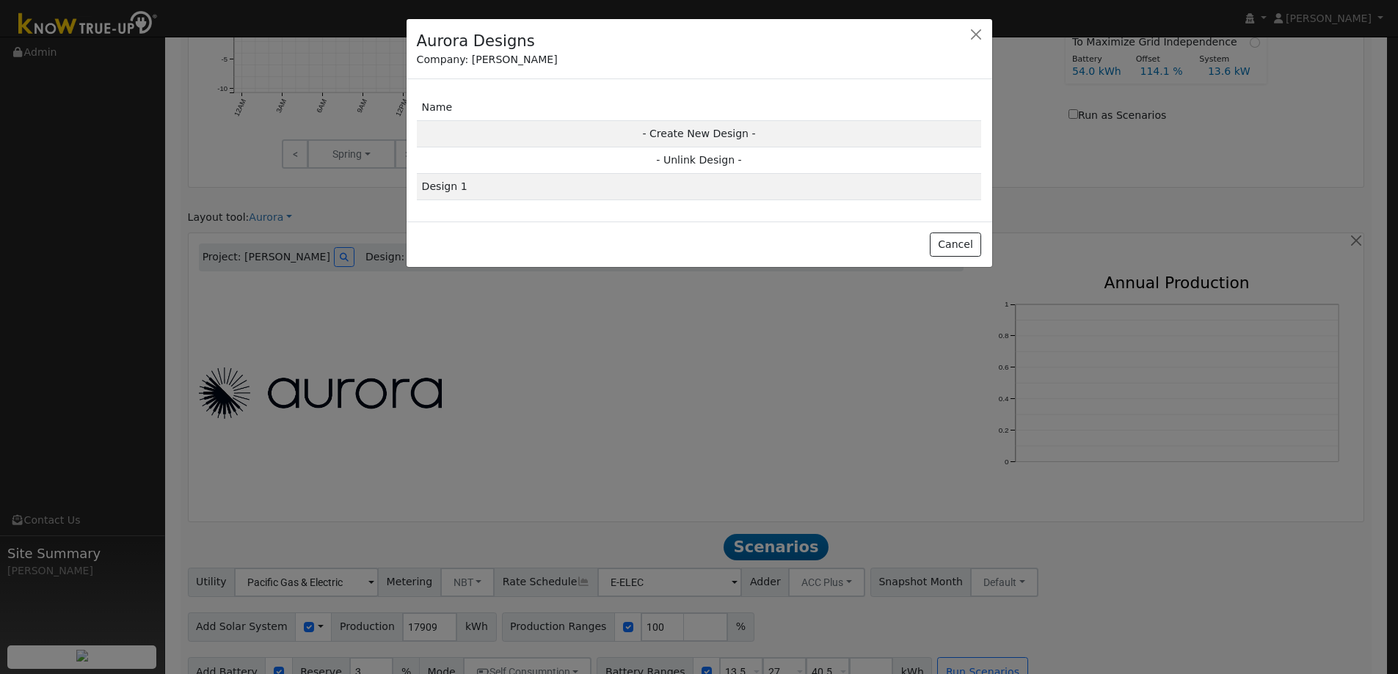
scroll to position [740, 0]
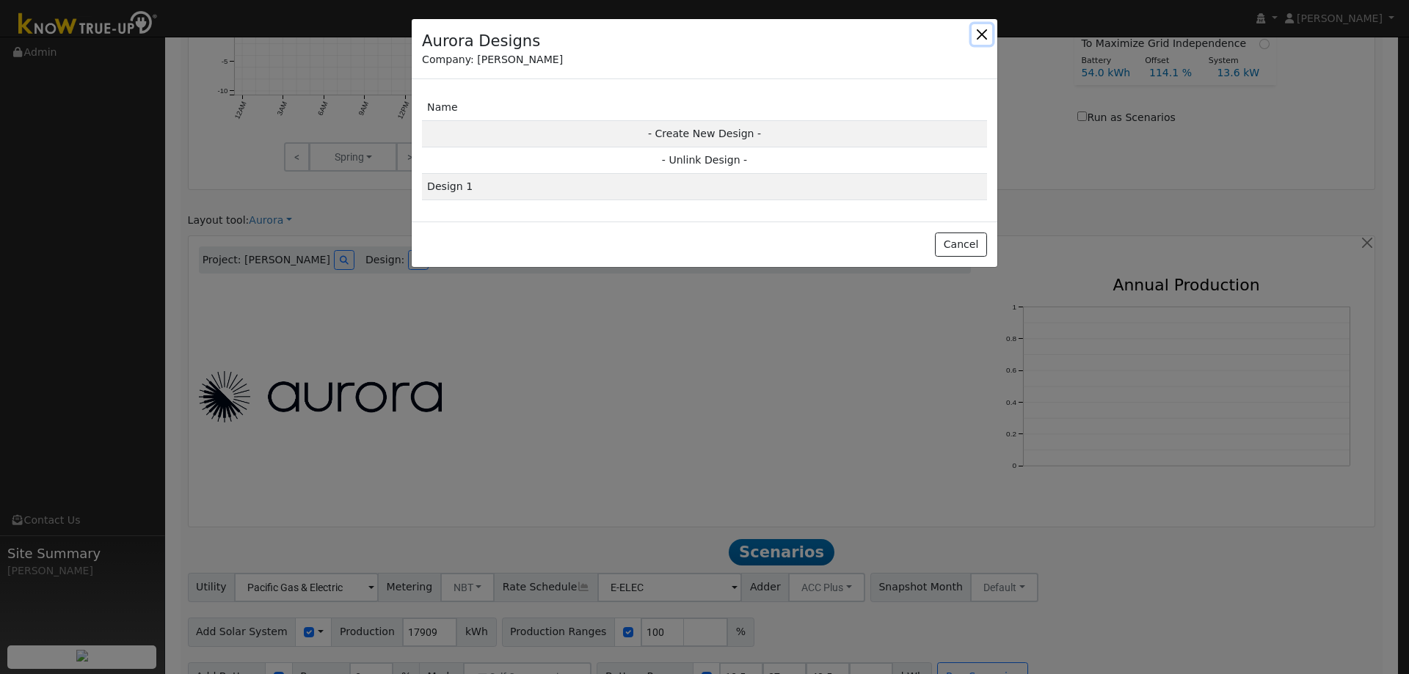
click at [982, 32] on button "button" at bounding box center [982, 34] width 21 height 21
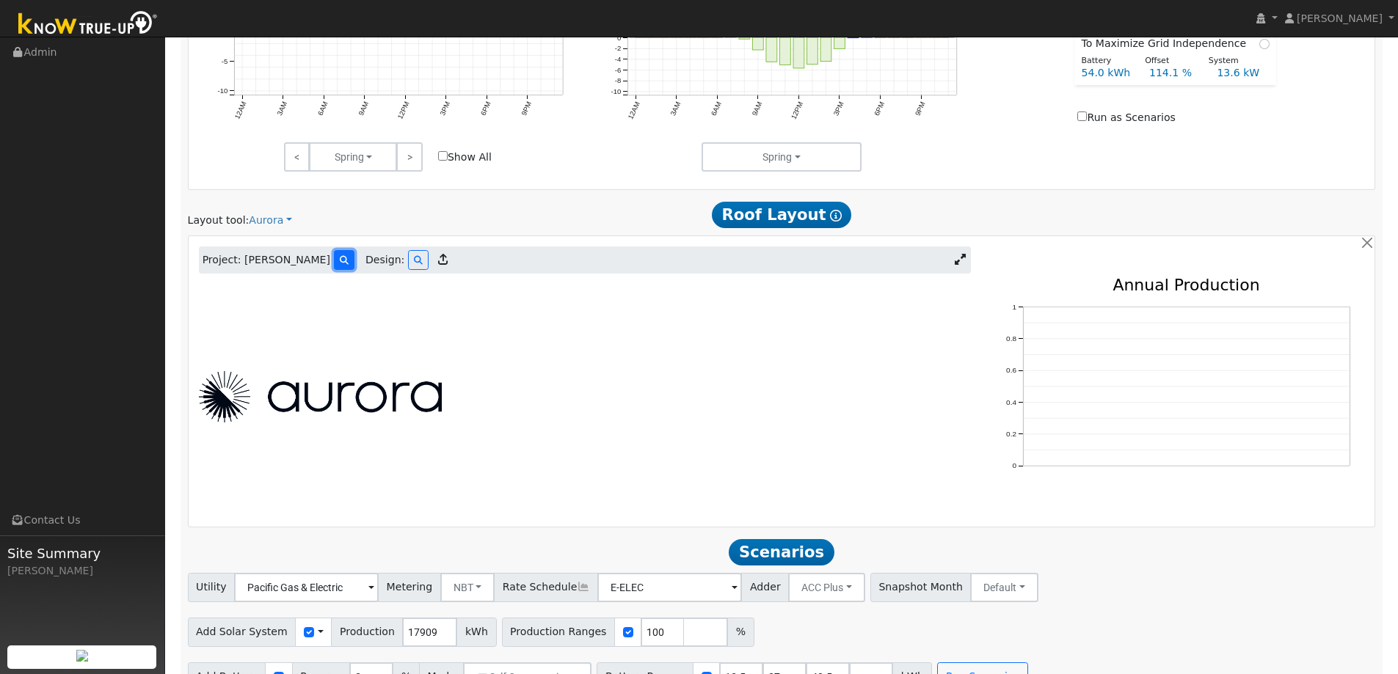
click at [340, 261] on icon at bounding box center [344, 260] width 9 height 9
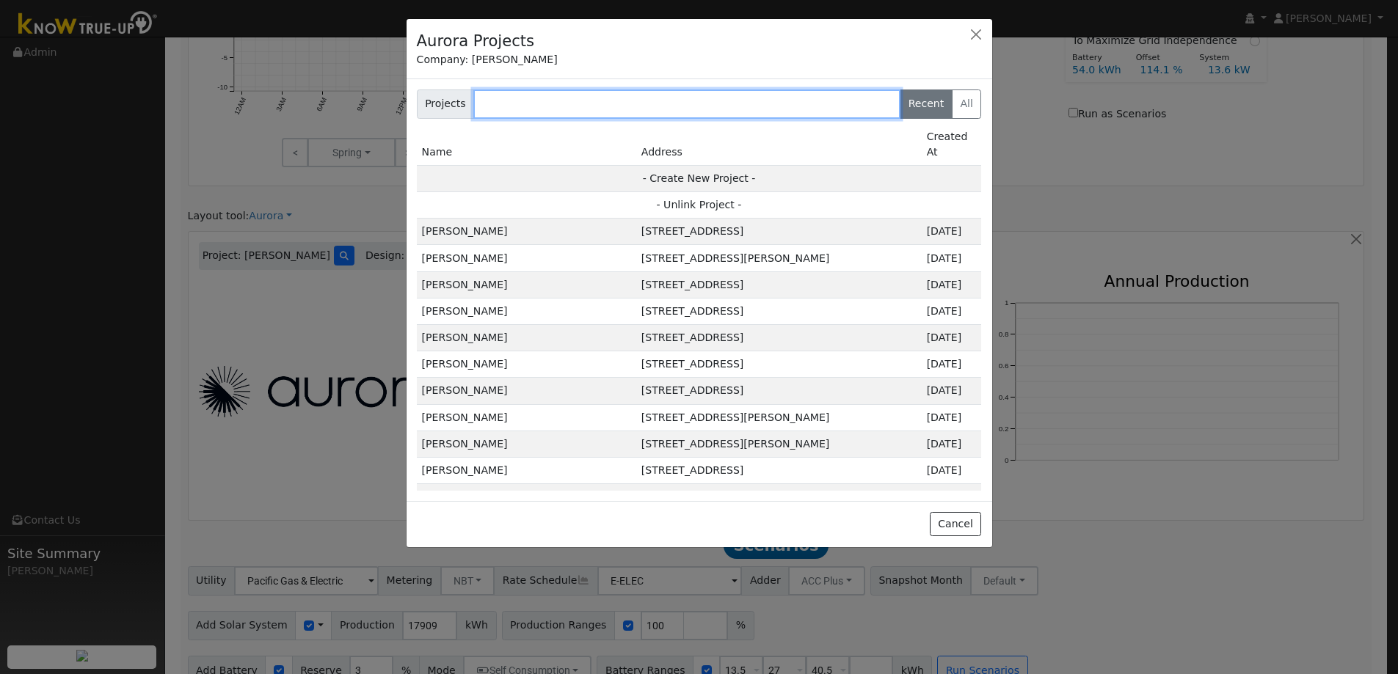
scroll to position [741, 0]
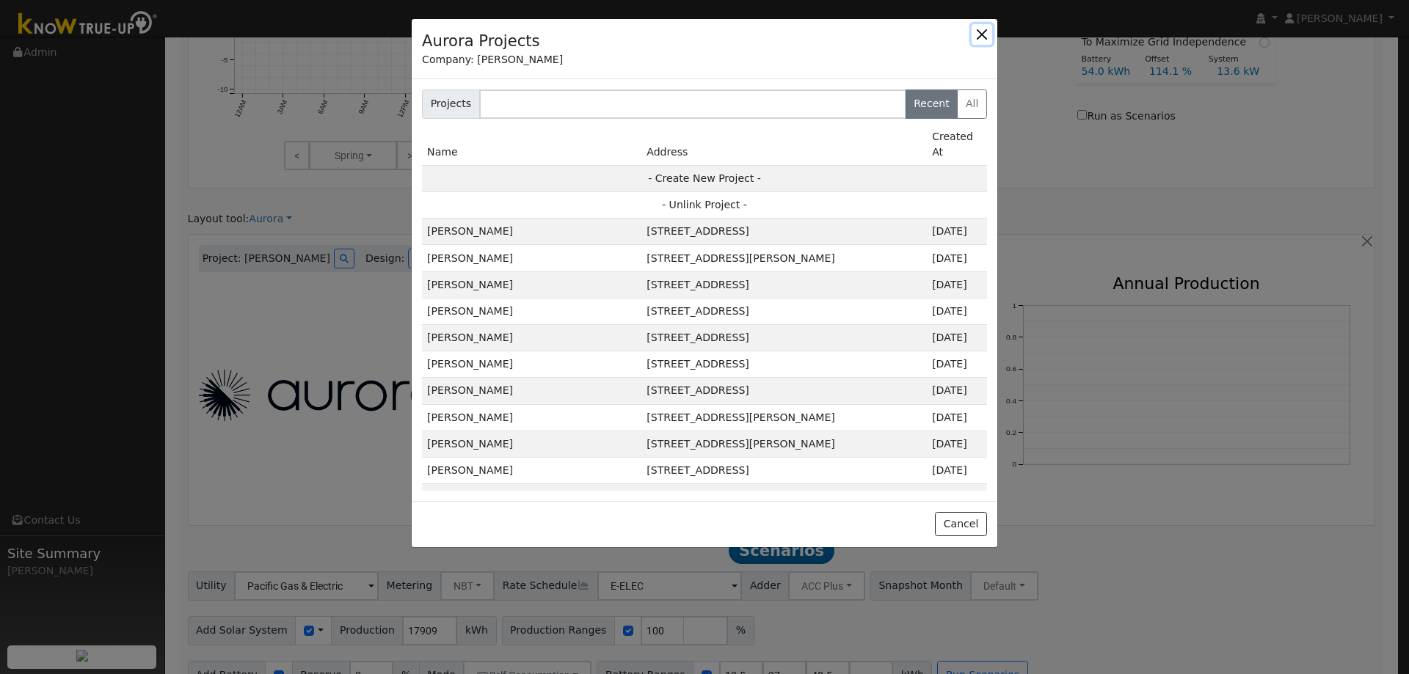
click at [978, 38] on button "button" at bounding box center [982, 34] width 21 height 21
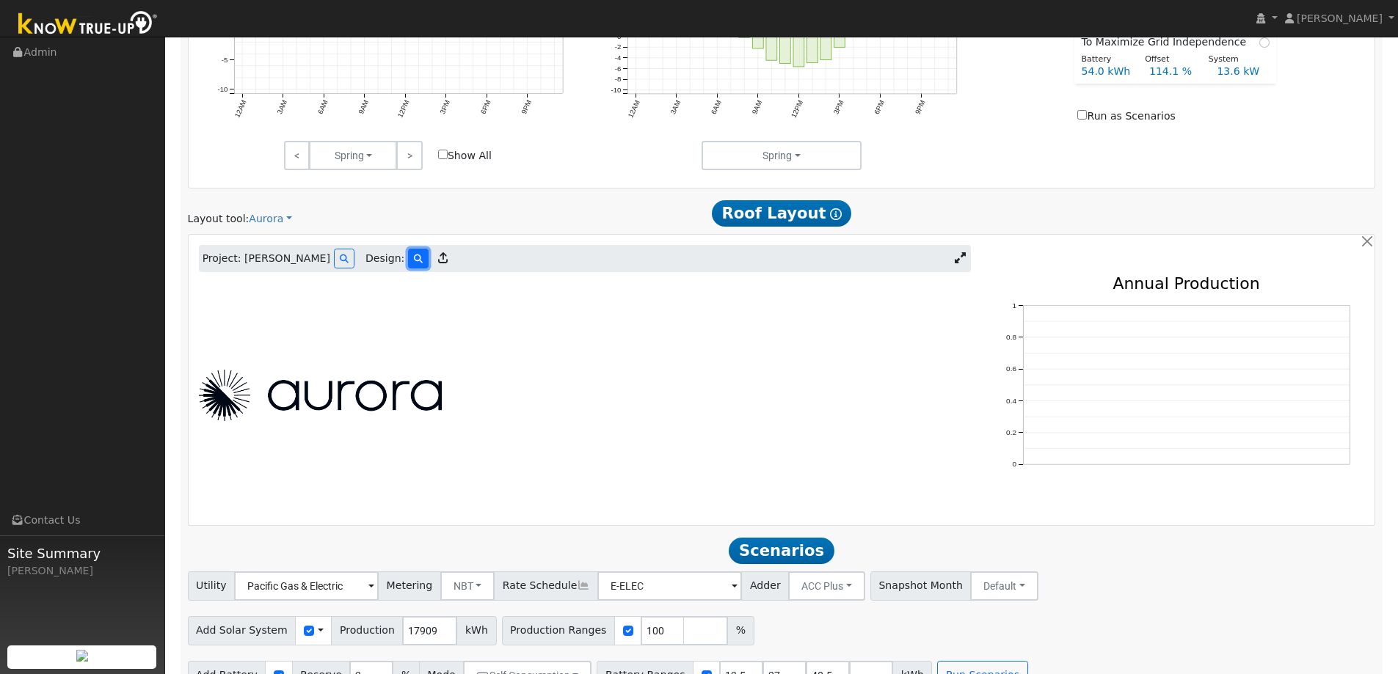
click at [414, 255] on icon at bounding box center [418, 259] width 9 height 9
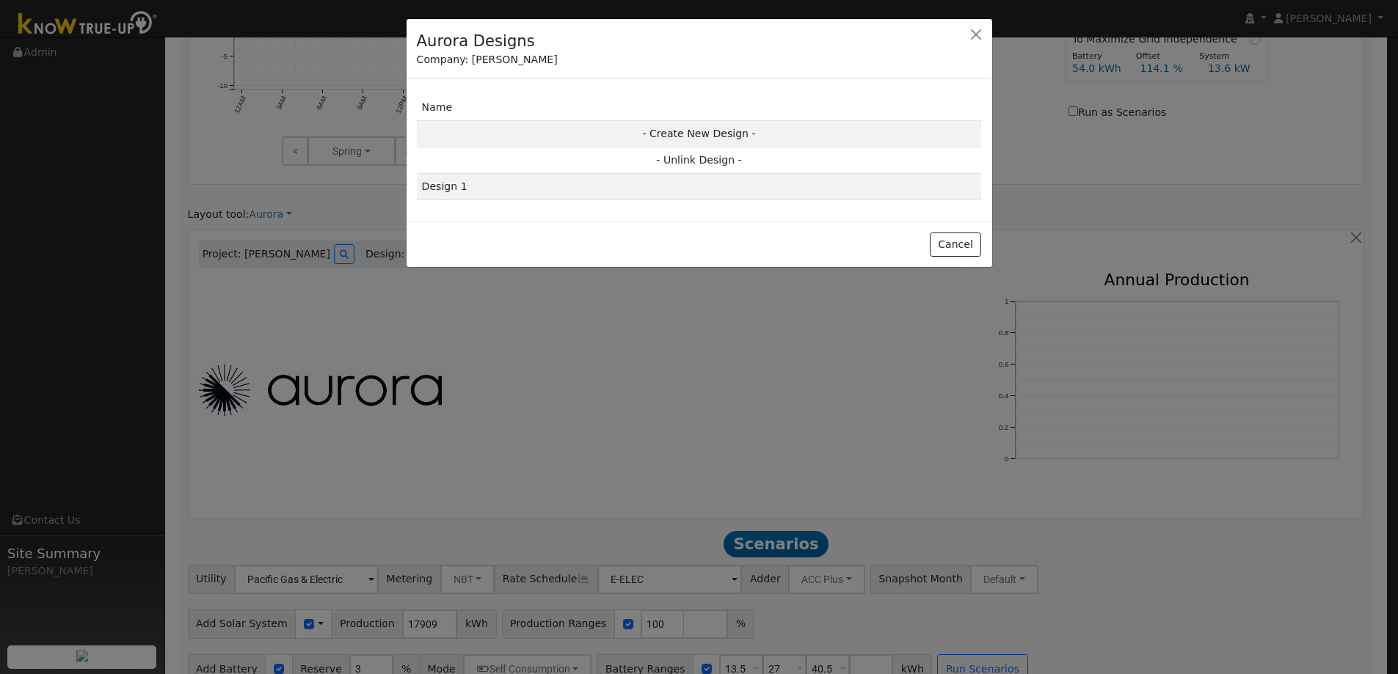
scroll to position [743, 0]
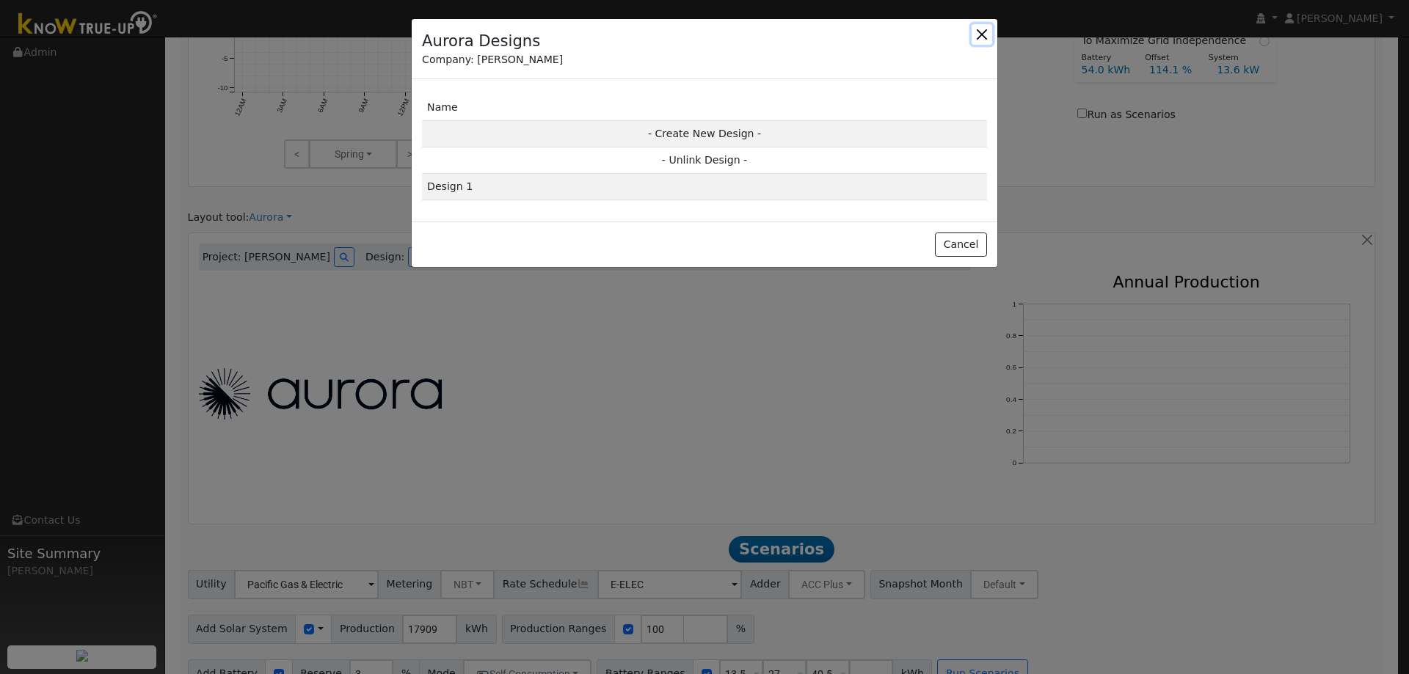
click at [981, 34] on button "button" at bounding box center [982, 34] width 21 height 21
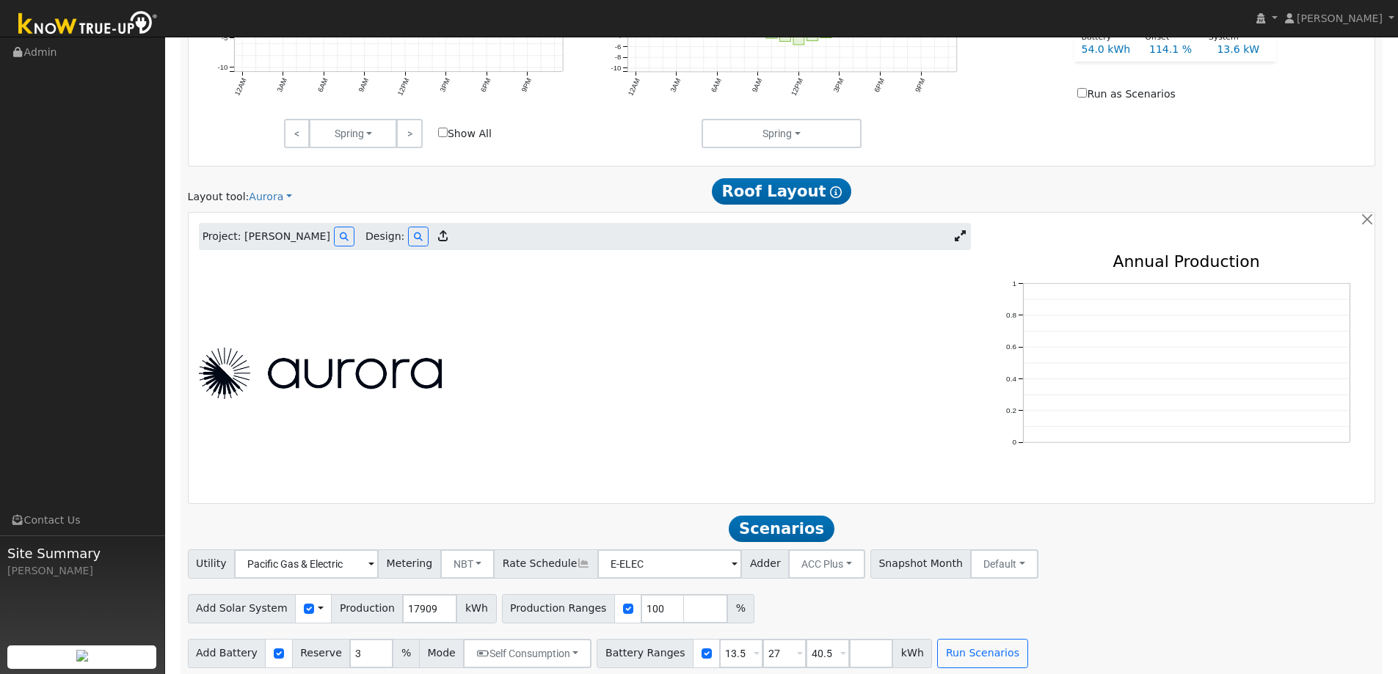
scroll to position [773, 0]
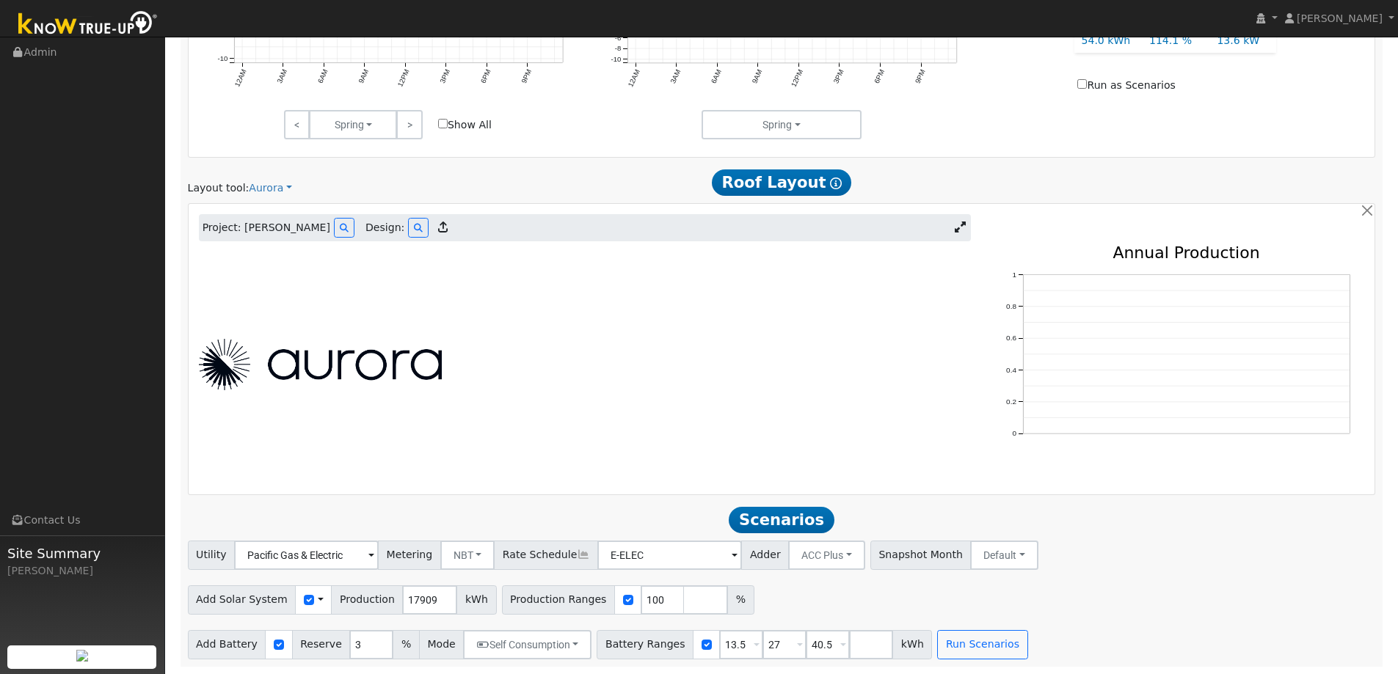
click at [956, 230] on icon at bounding box center [960, 227] width 11 height 11
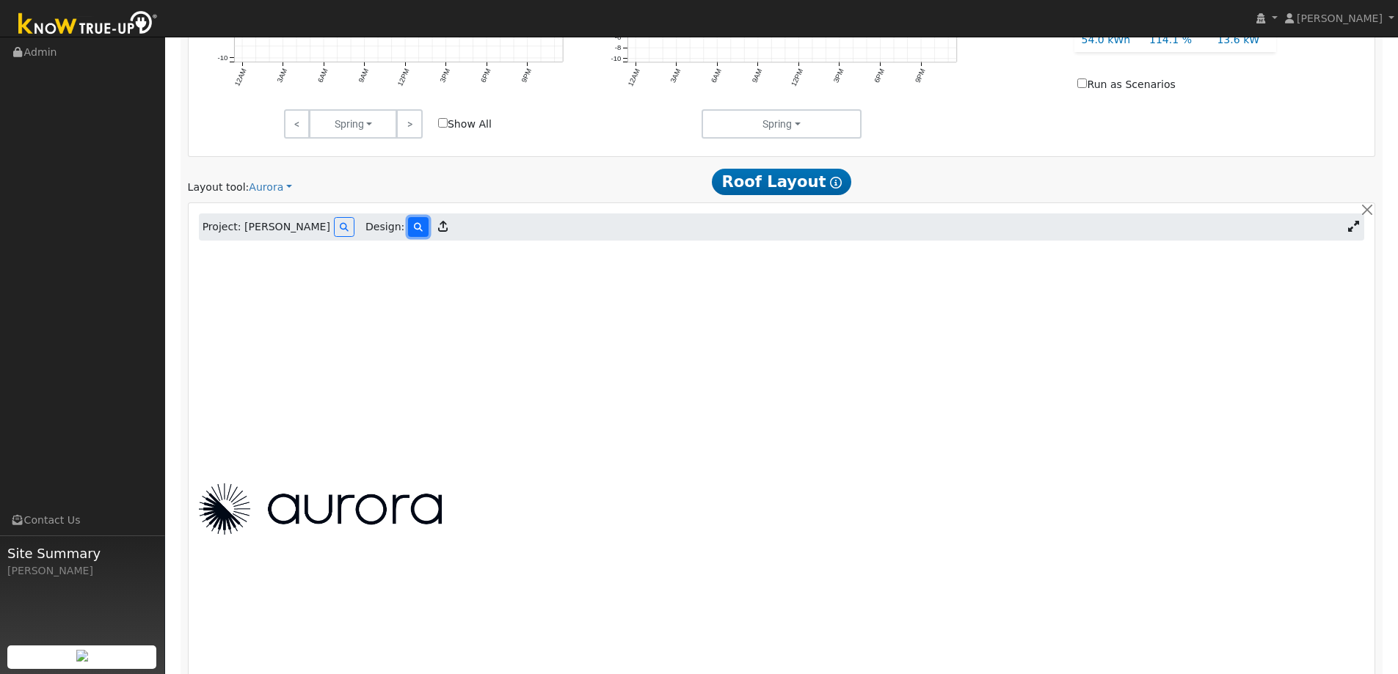
click at [414, 231] on icon at bounding box center [418, 227] width 9 height 9
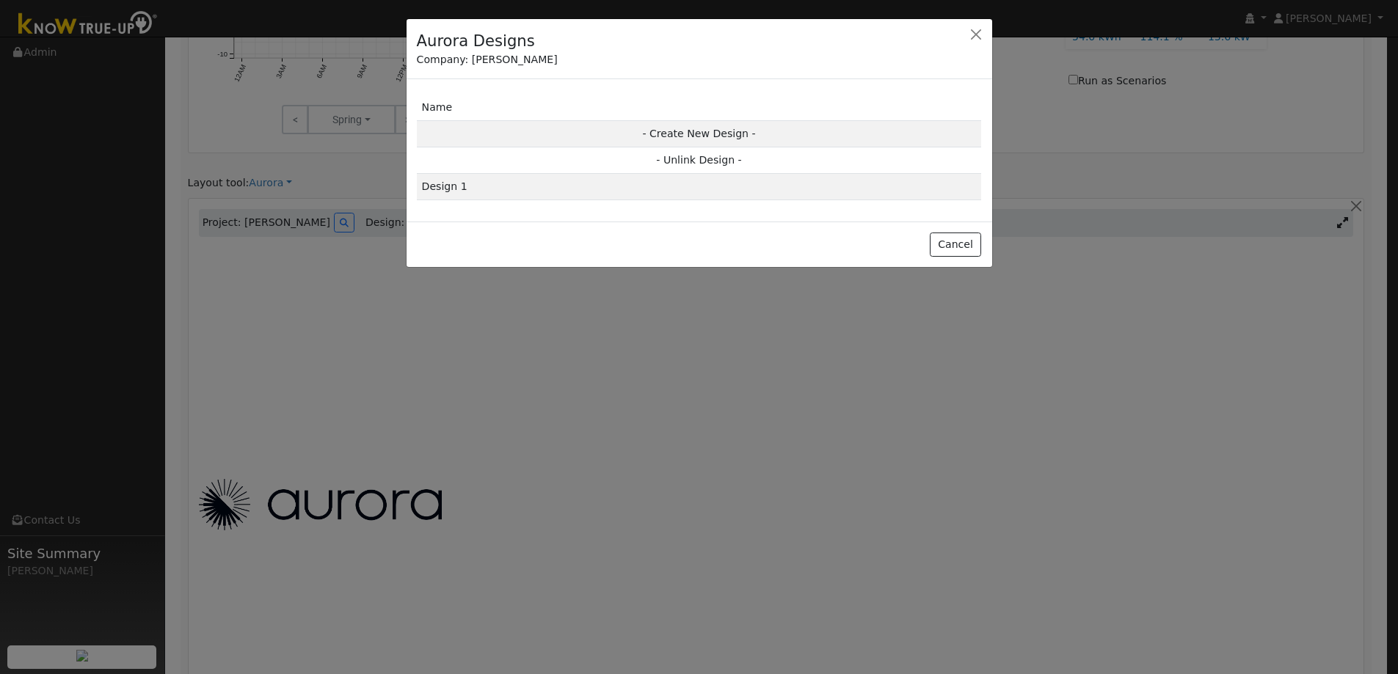
scroll to position [774, 0]
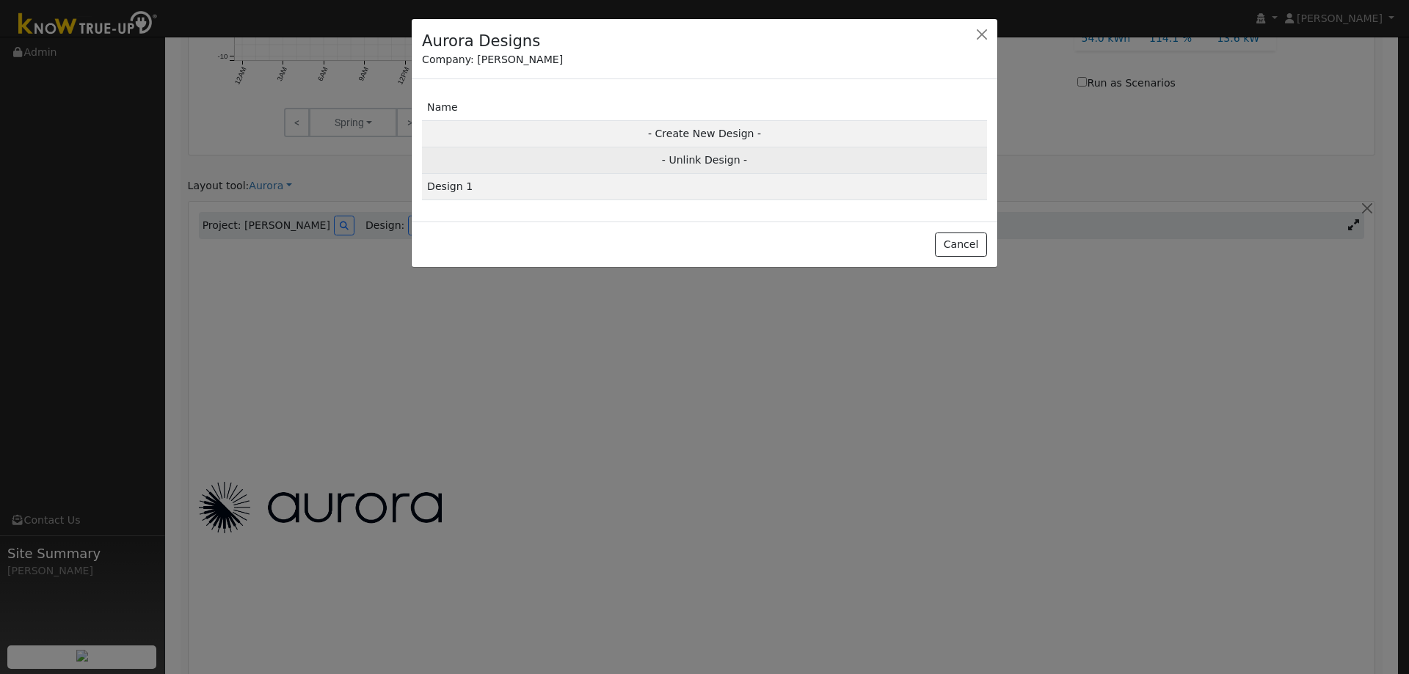
click at [685, 164] on td "- Unlink Design -" at bounding box center [704, 160] width 565 height 26
type input "0"
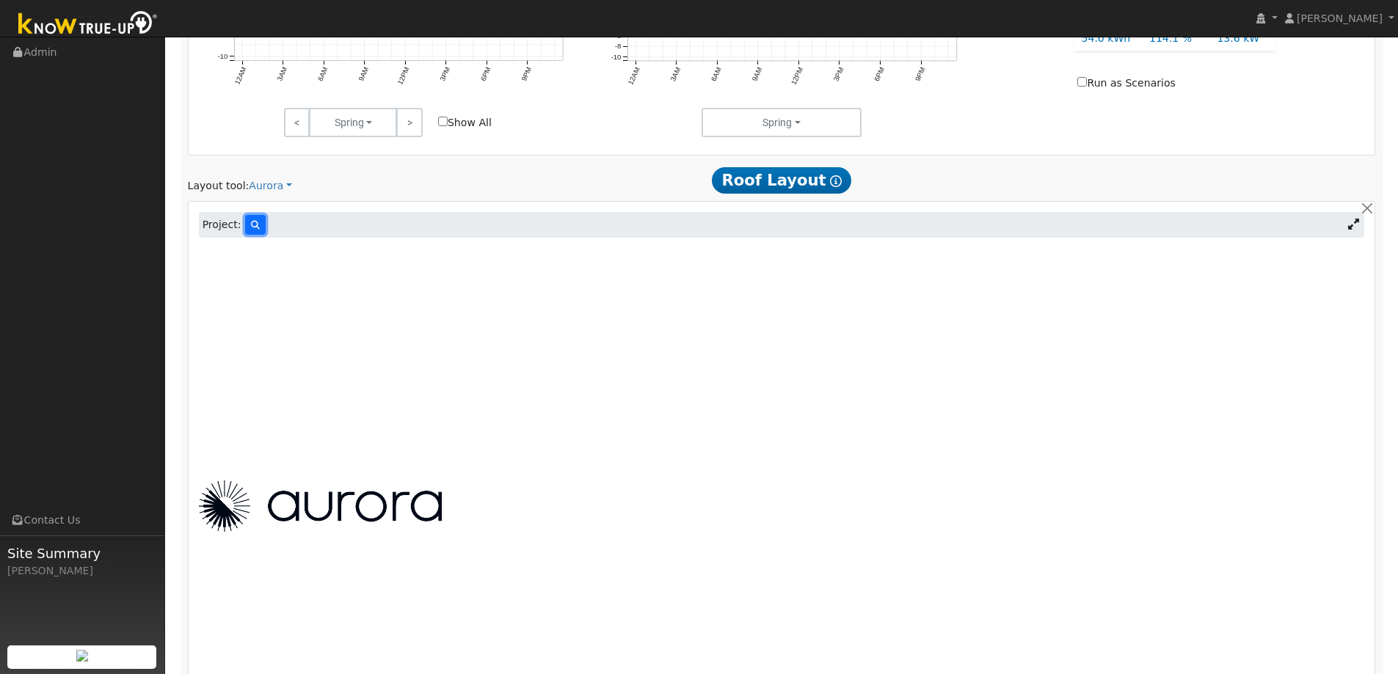
click at [250, 233] on button at bounding box center [255, 225] width 21 height 20
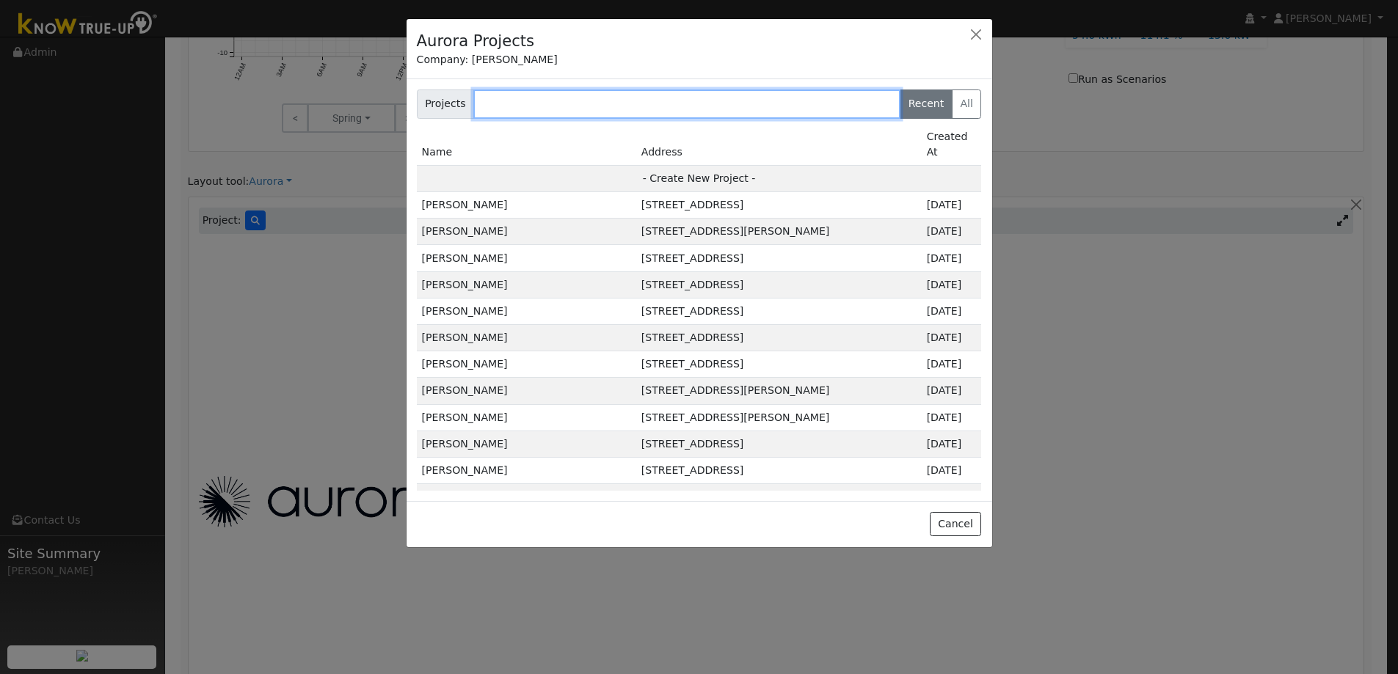
scroll to position [776, 0]
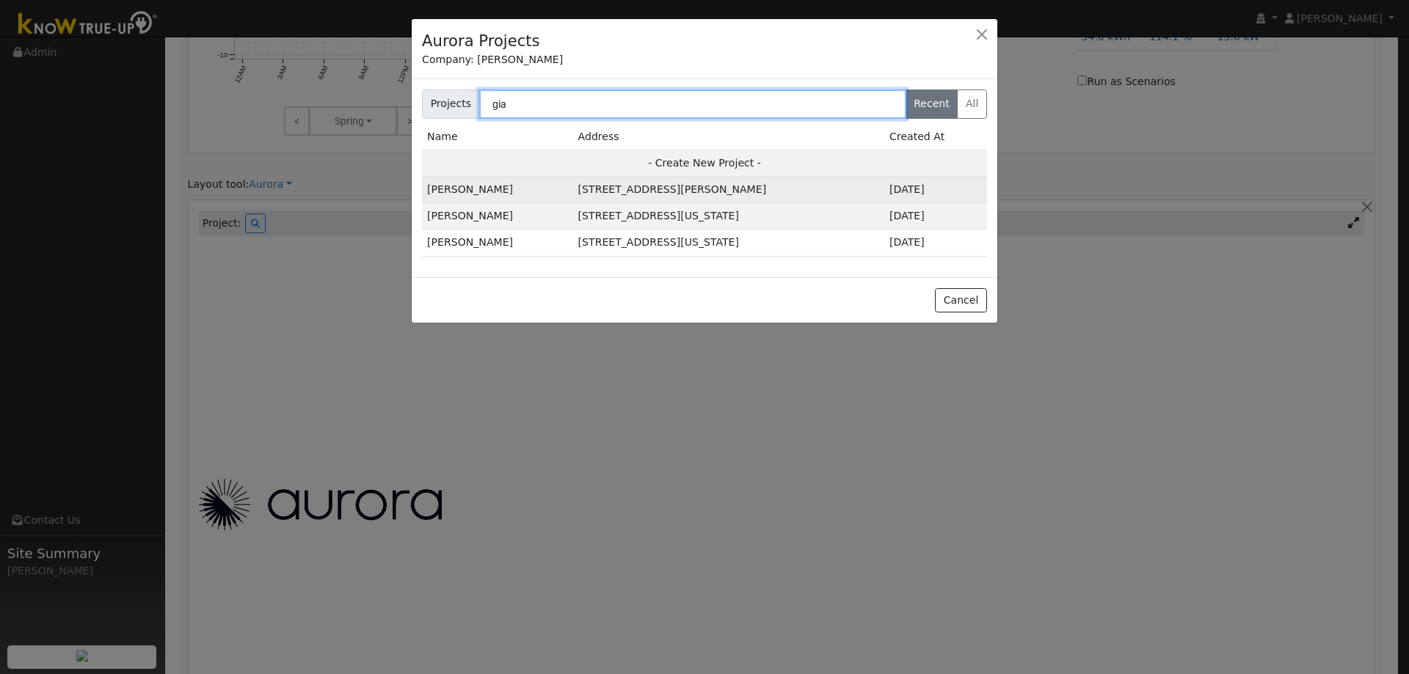
type input "gia"
click at [573, 187] on td "[STREET_ADDRESS][PERSON_NAME]" at bounding box center [728, 190] width 311 height 26
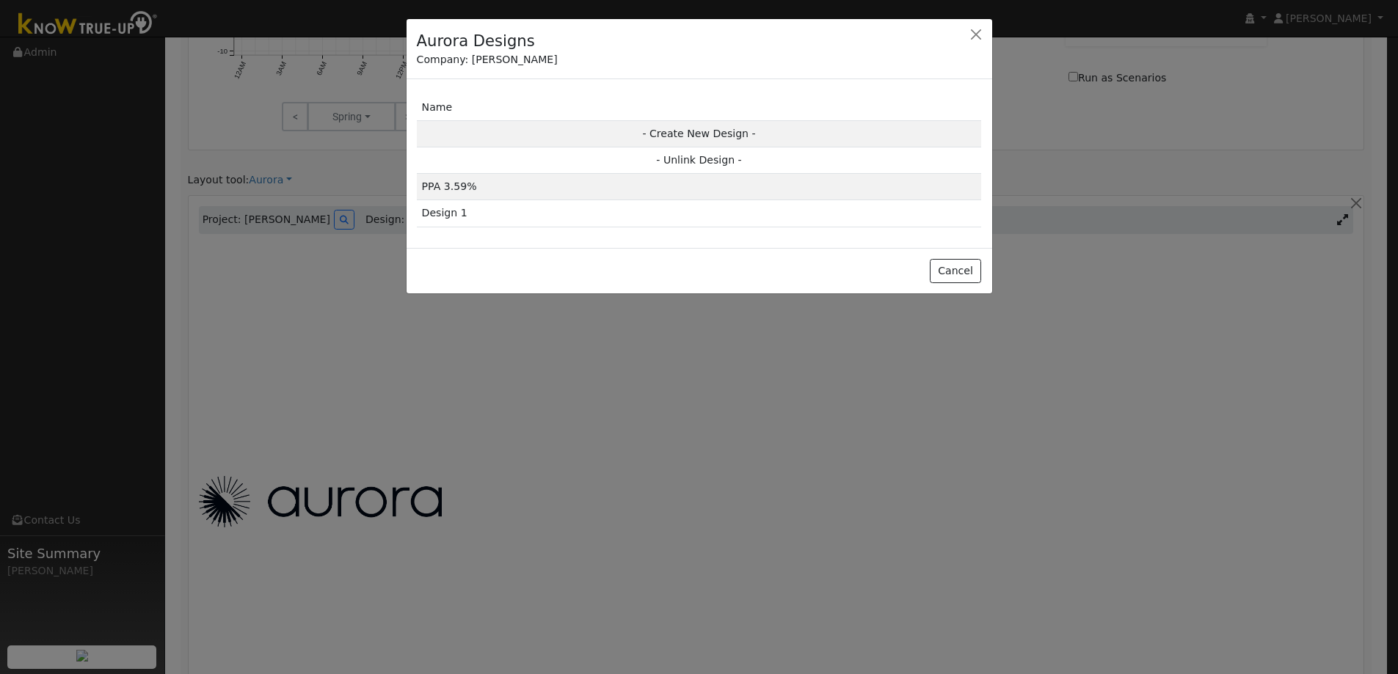
scroll to position [777, 0]
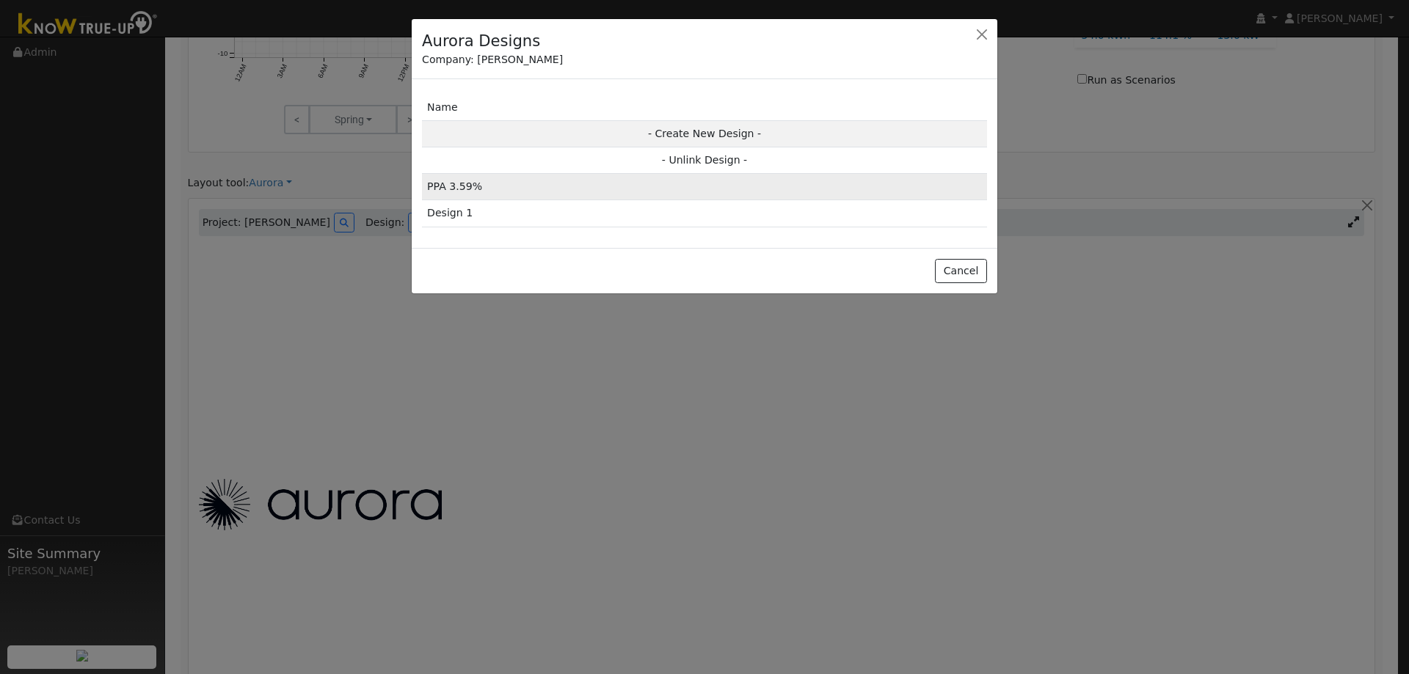
click at [463, 186] on td "PPA 3.59%" at bounding box center [704, 187] width 565 height 26
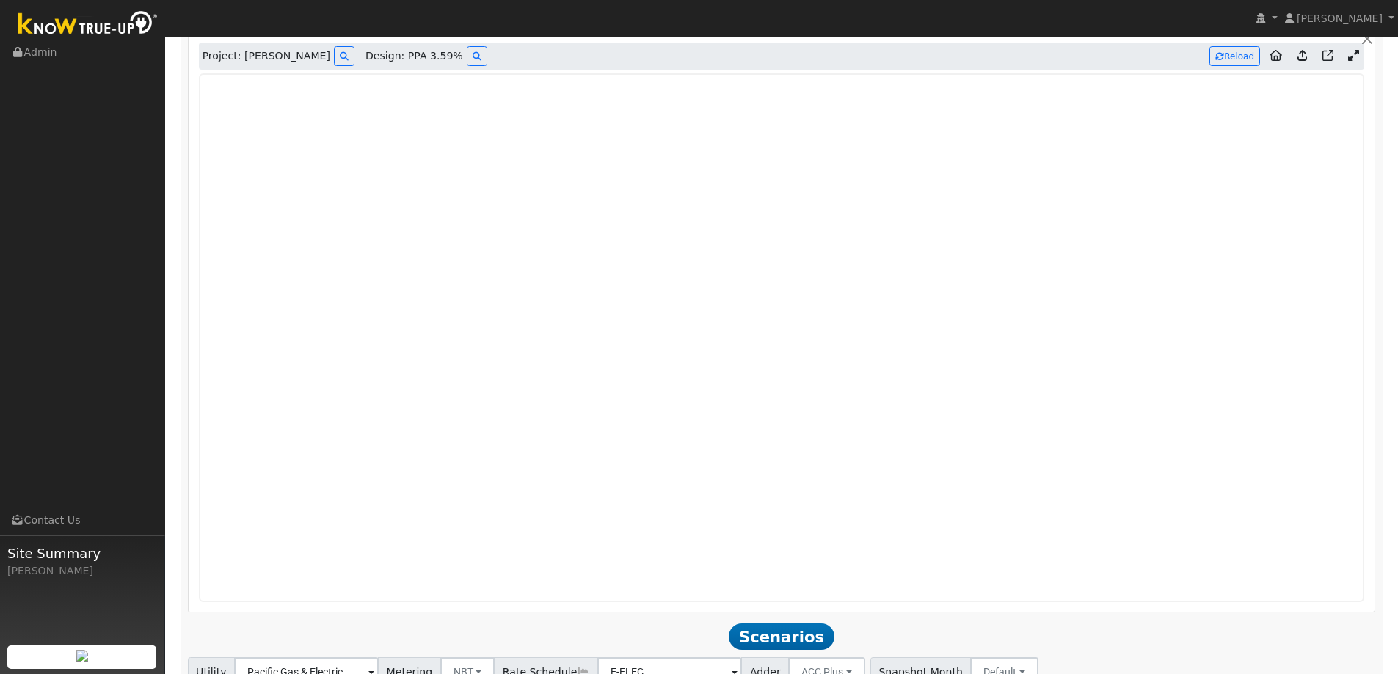
scroll to position [916, 0]
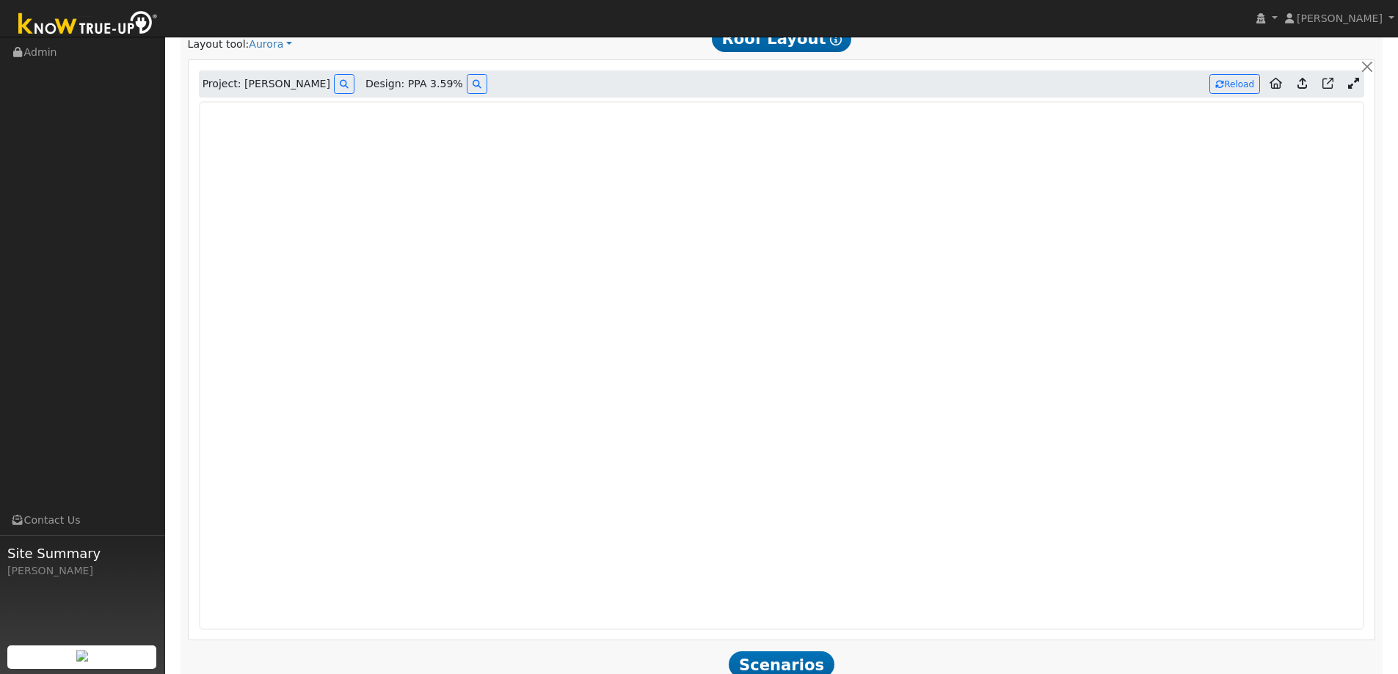
click at [1301, 86] on icon at bounding box center [1302, 83] width 10 height 11
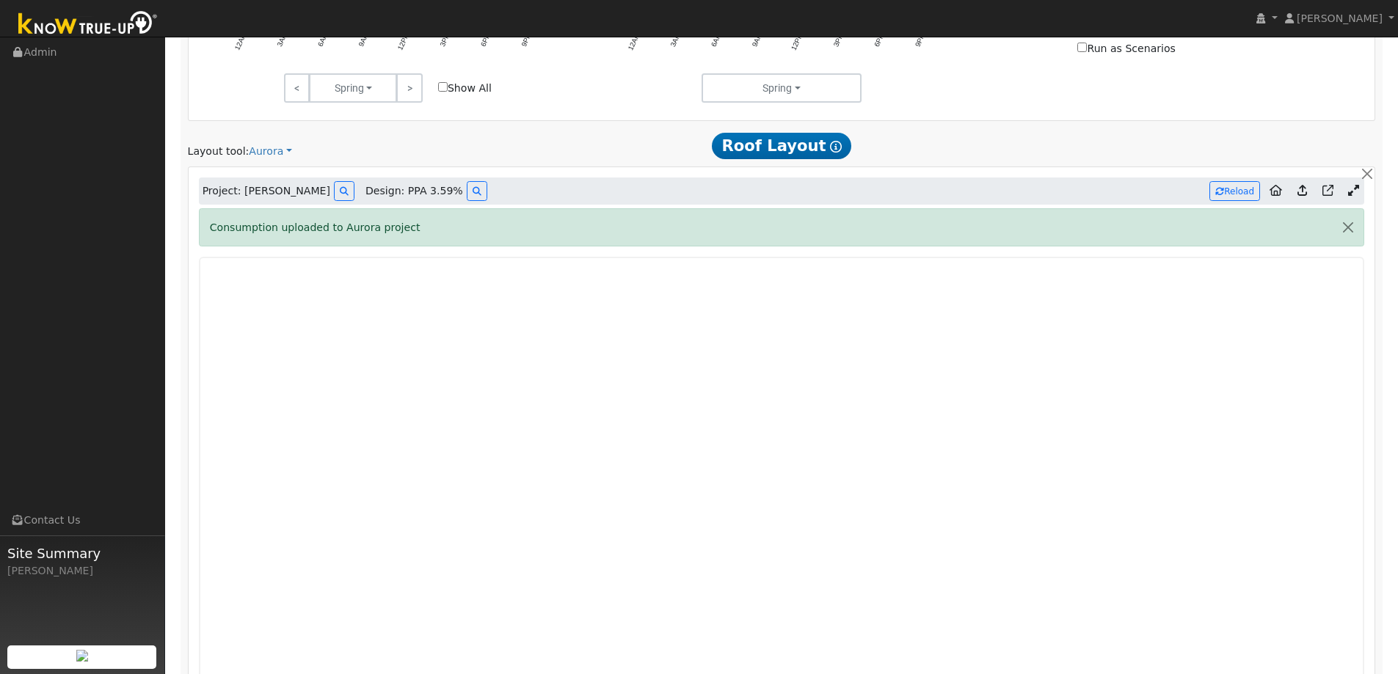
scroll to position [769, 0]
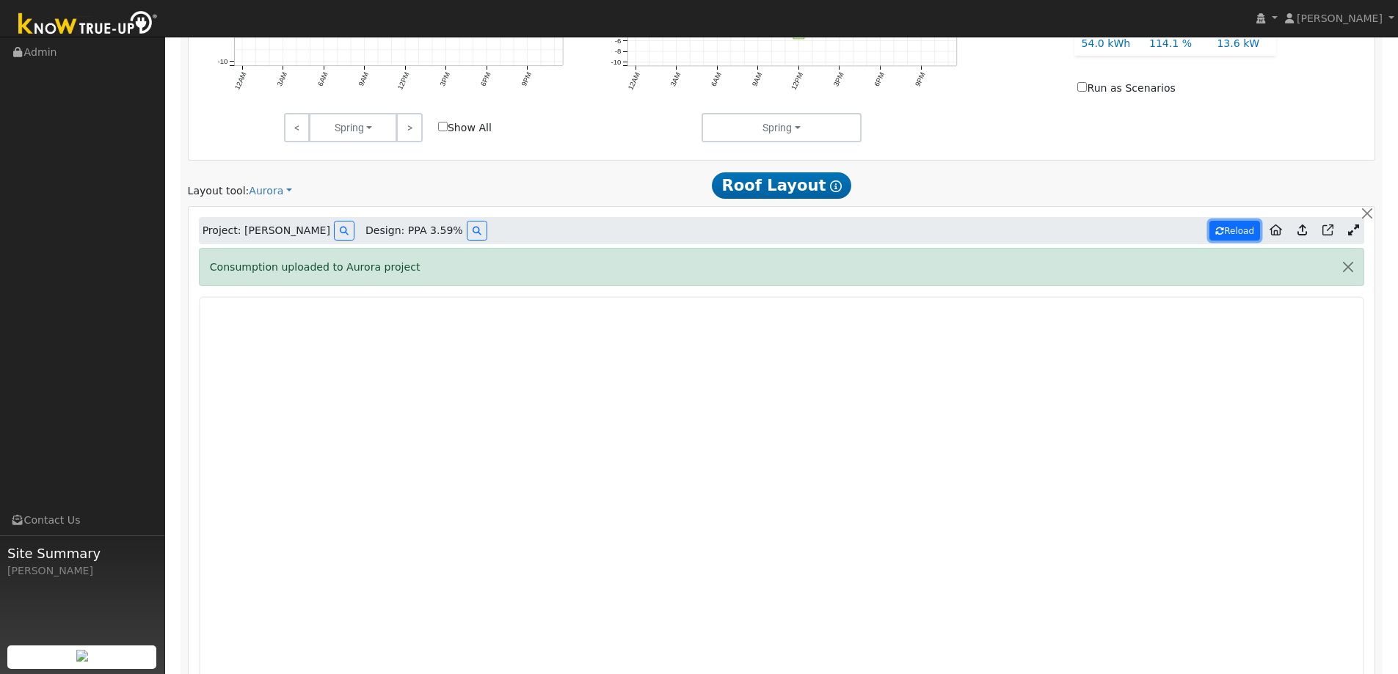
click at [1235, 234] on button "Reload" at bounding box center [1234, 231] width 51 height 20
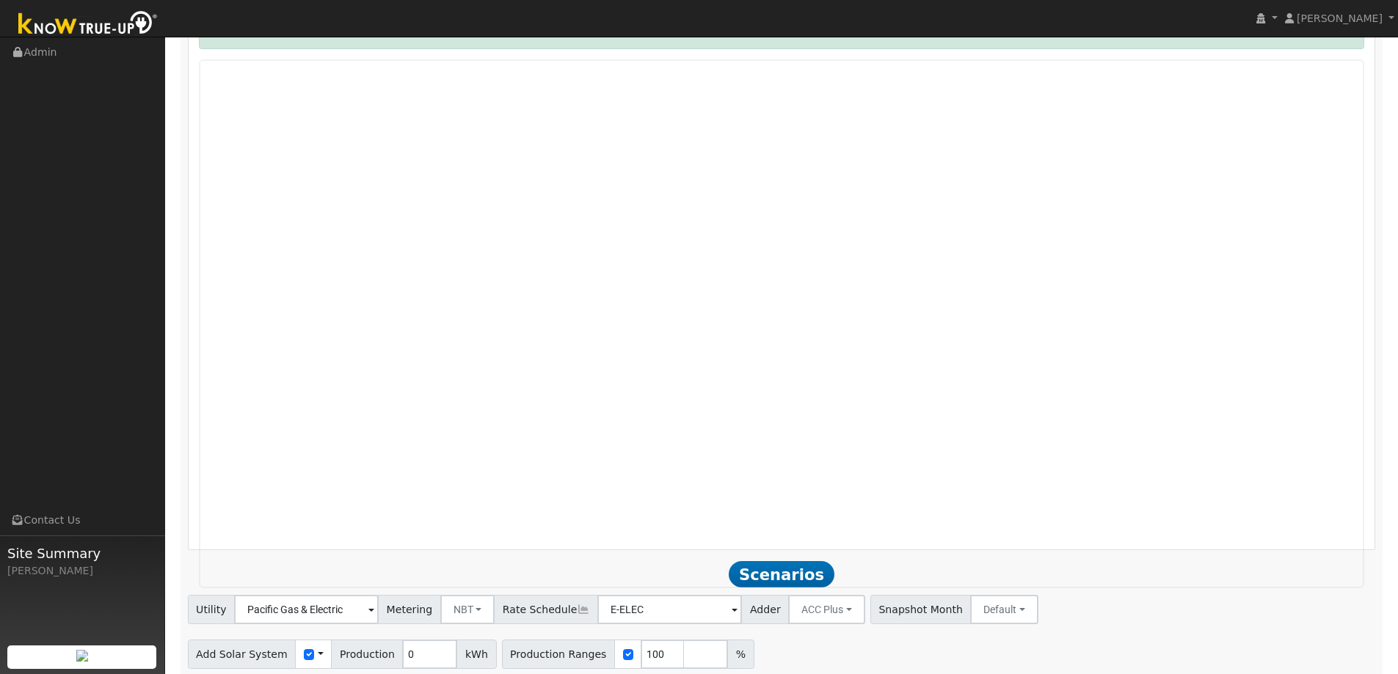
scroll to position [1063, 0]
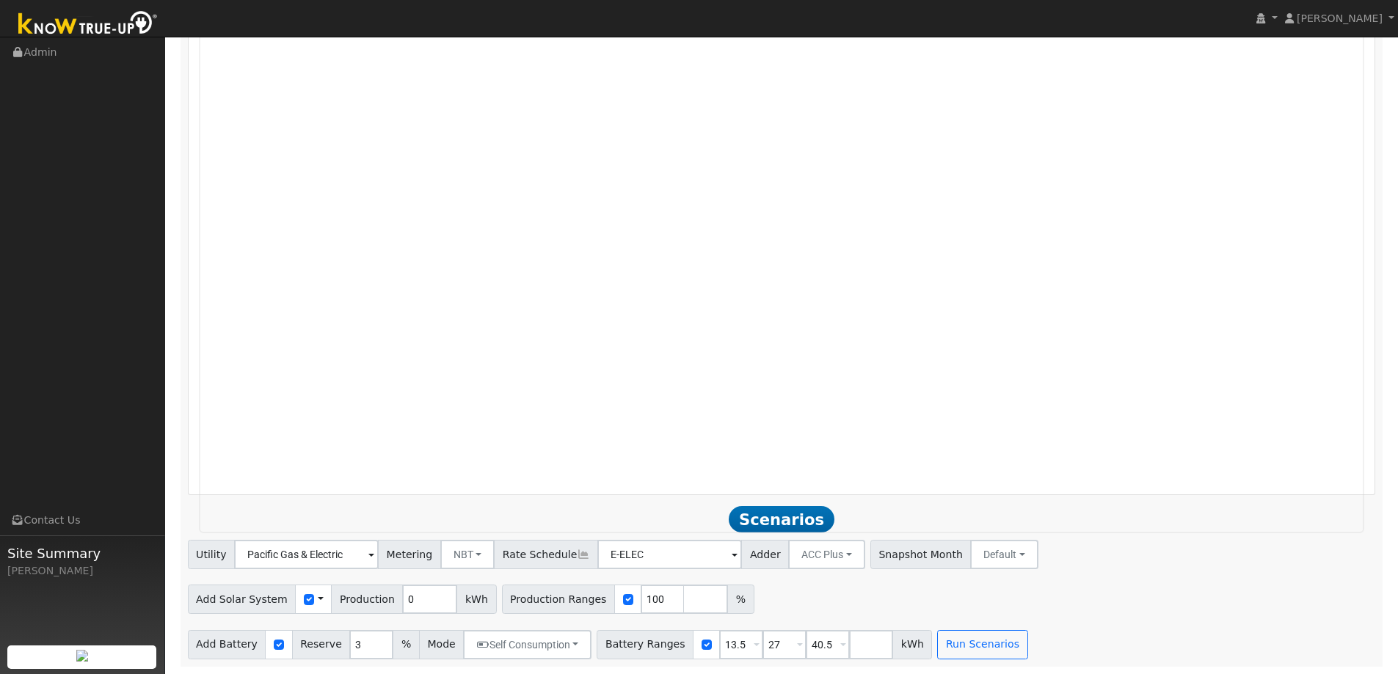
type input "18432"
click at [996, 591] on div "Add Solar System Use CSV Data Production from [GEOGRAPHIC_DATA] 18432 kWh Produ…" at bounding box center [781, 597] width 1193 height 34
click at [849, 648] on input "number" at bounding box center [871, 644] width 44 height 29
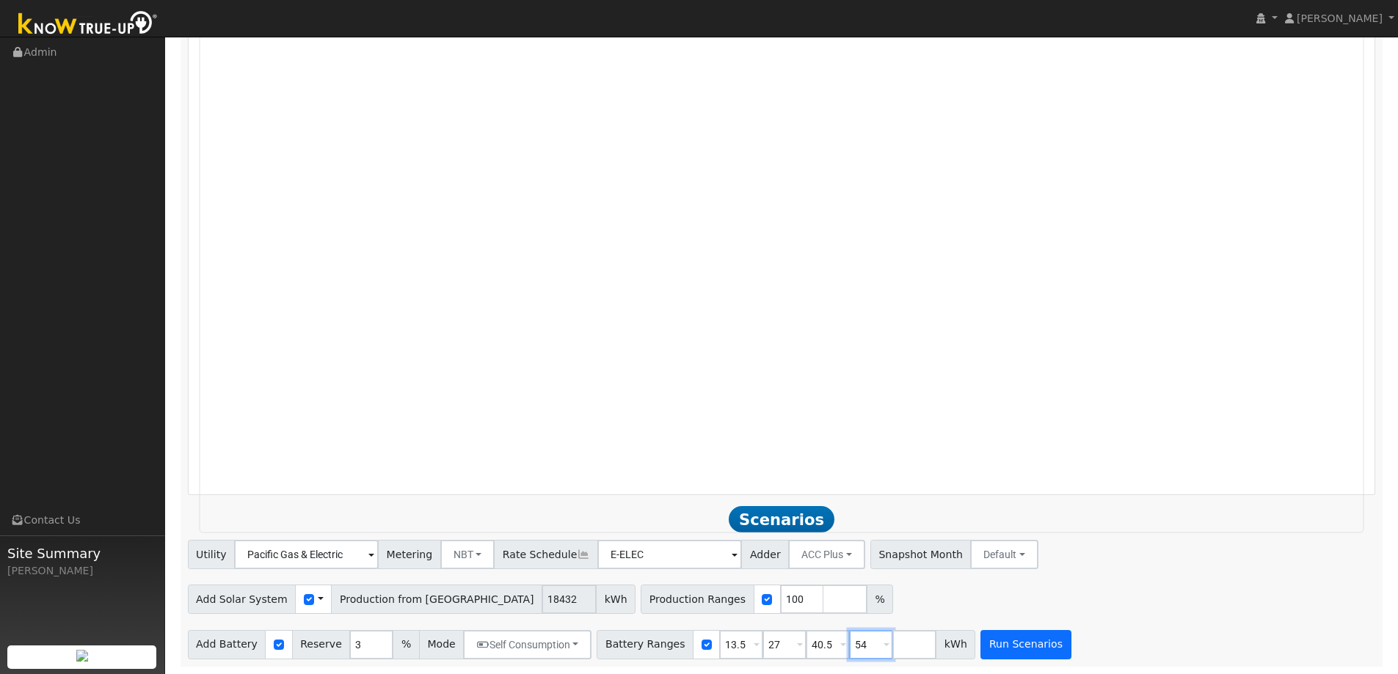
type input "54"
click at [988, 636] on button "Run Scenarios" at bounding box center [1025, 644] width 90 height 29
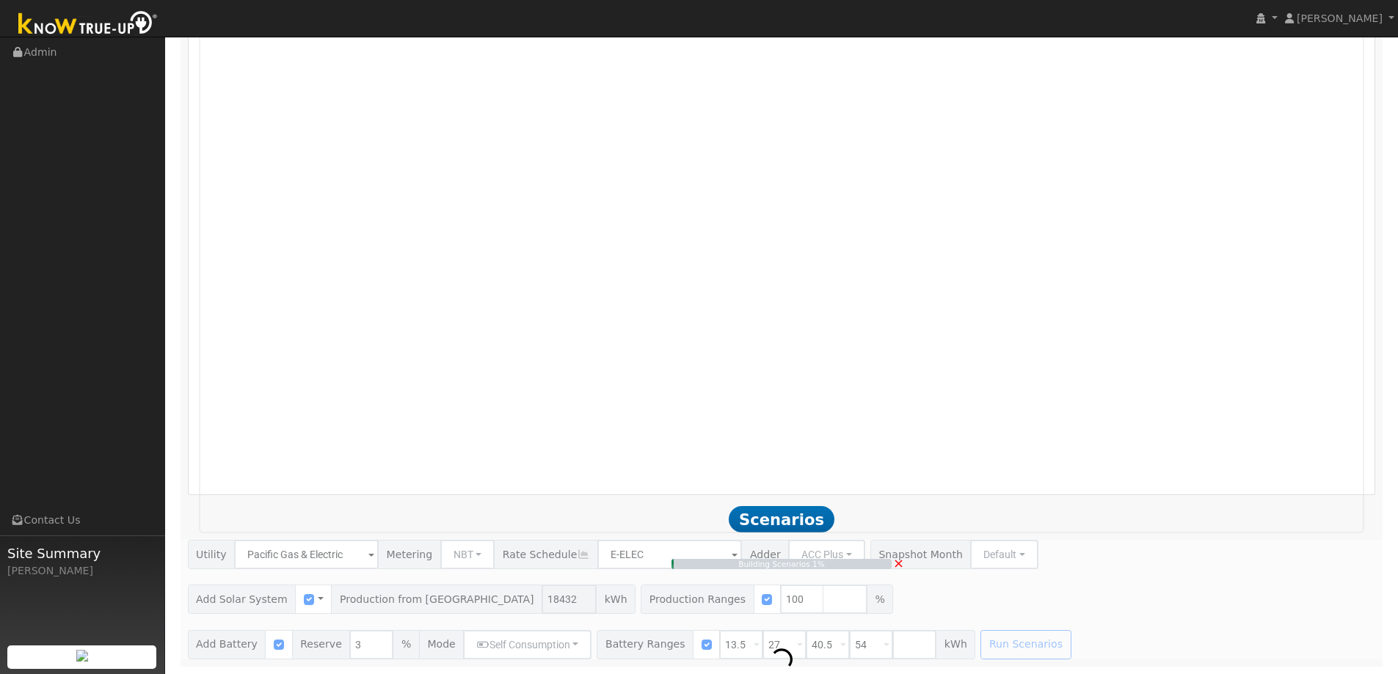
type input "12.3"
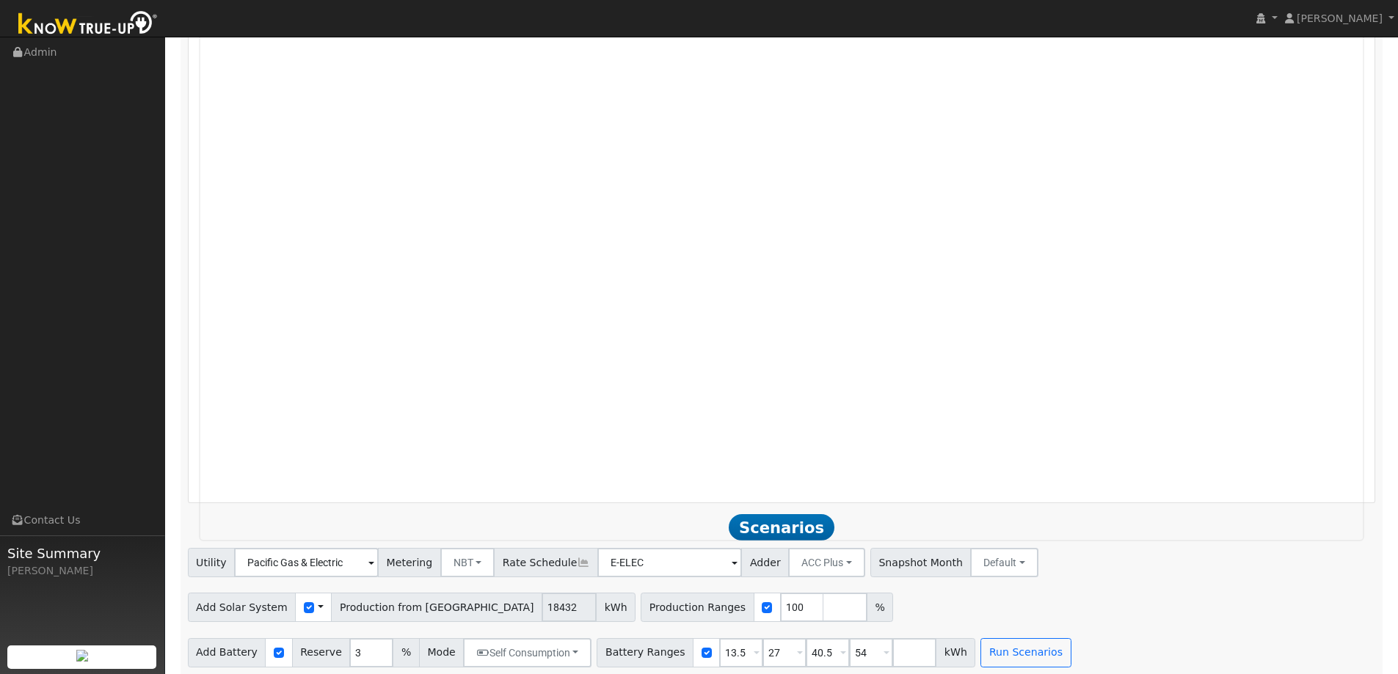
scroll to position [1230, 0]
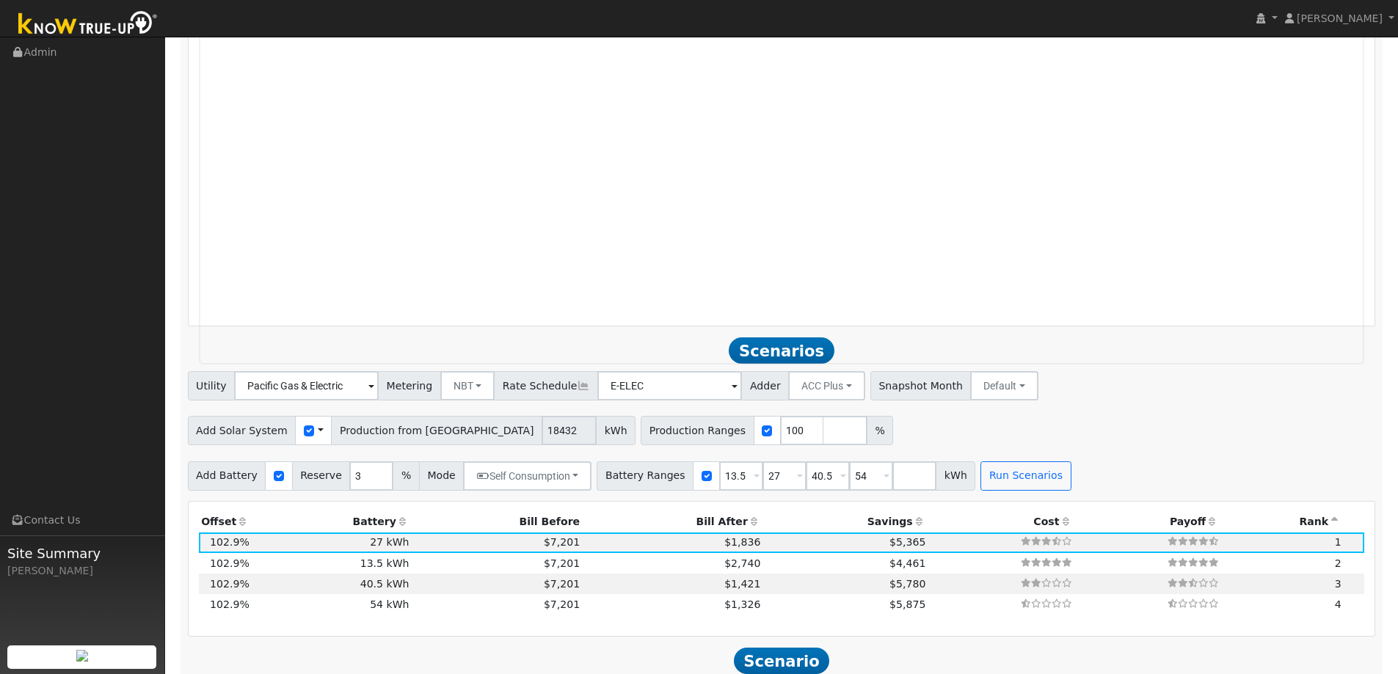
click at [748, 522] on icon at bounding box center [754, 522] width 13 height 10
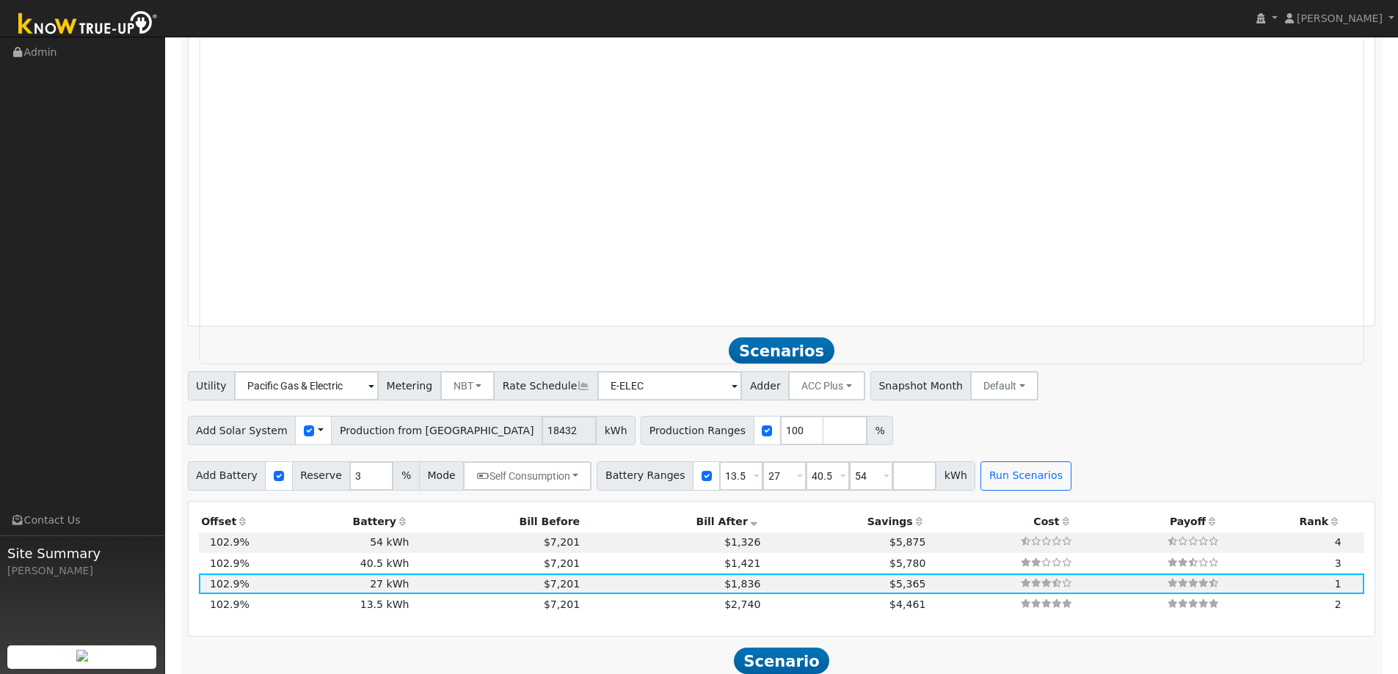
click at [846, 437] on div "Add Solar System Use CSV Data Production from [GEOGRAPHIC_DATA] 18432 kWh Produ…" at bounding box center [781, 428] width 1193 height 34
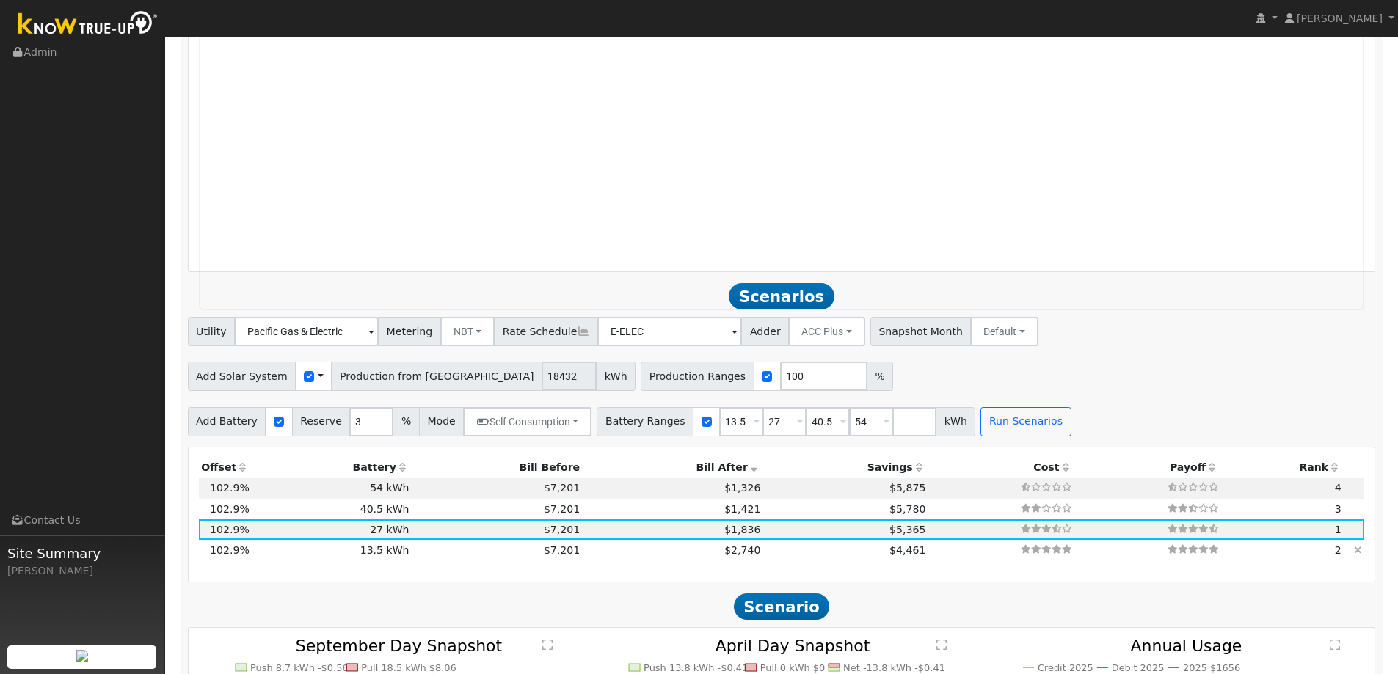
scroll to position [1303, 0]
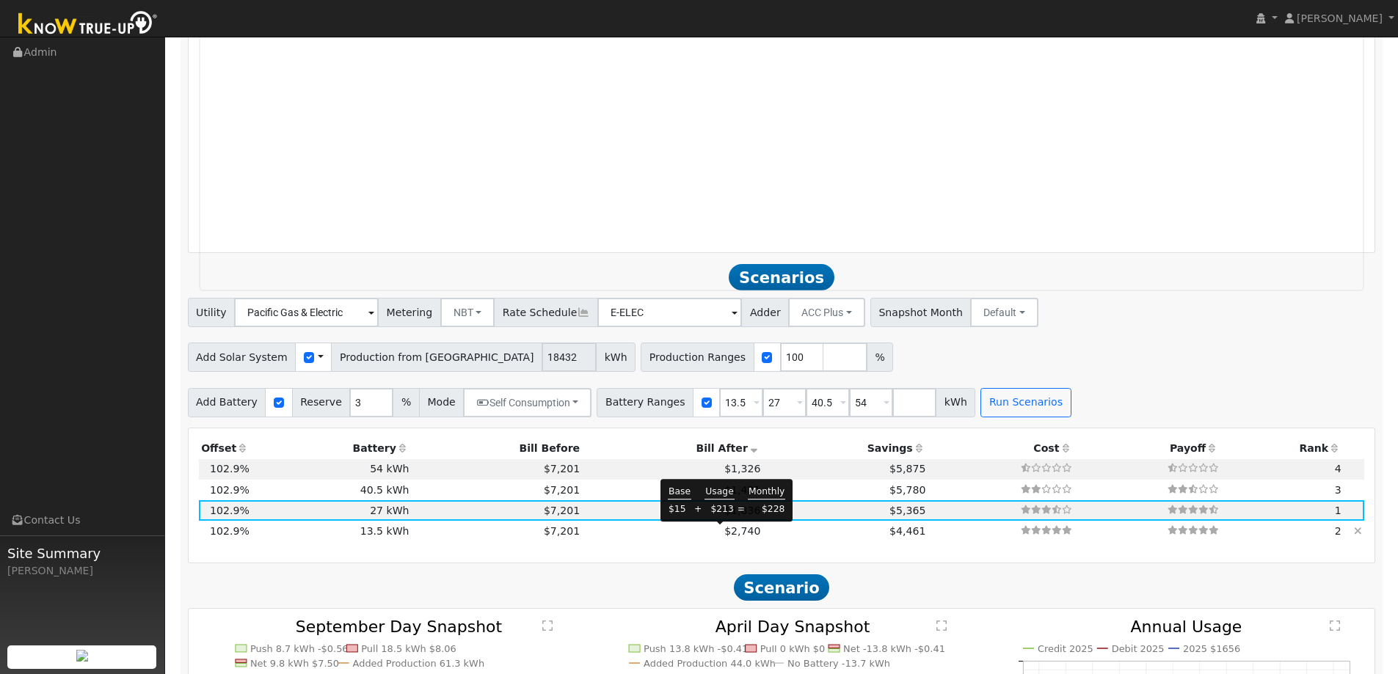
click at [724, 532] on span "$2,740" at bounding box center [742, 531] width 36 height 12
type input "$16,200"
type input "$17,762"
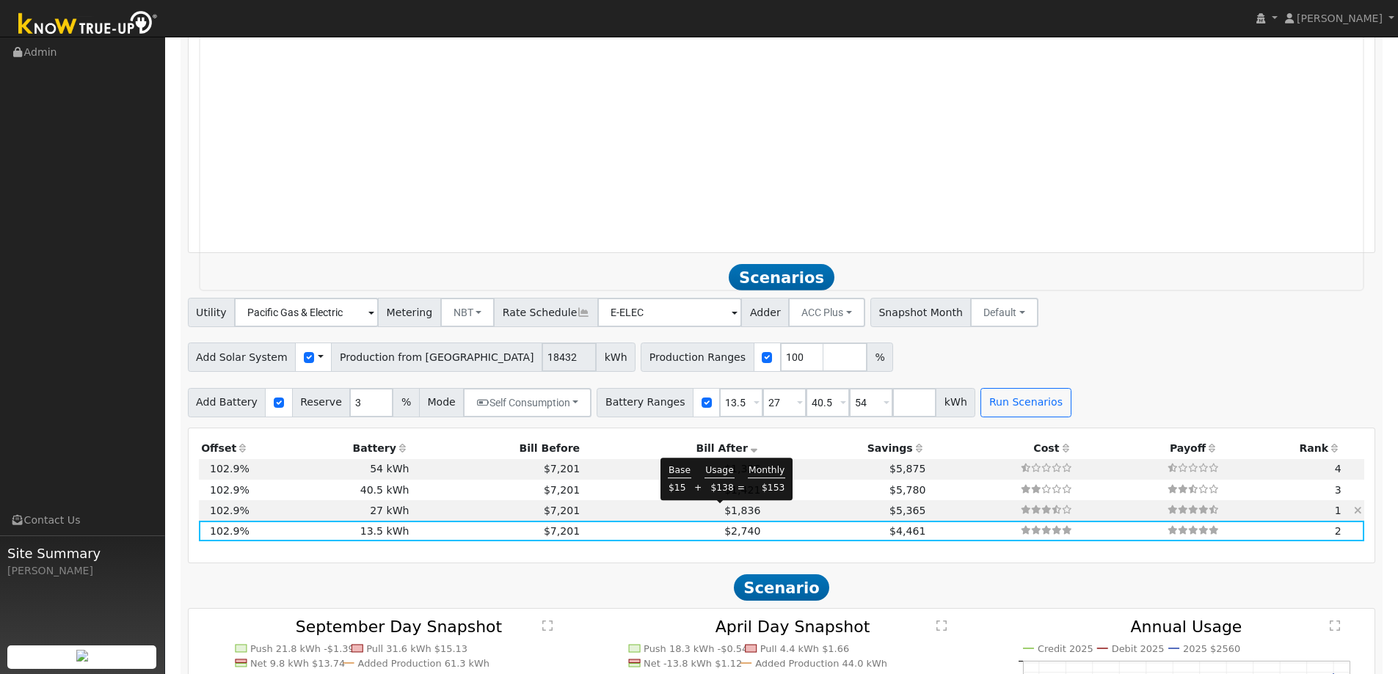
click at [724, 511] on span "$1,836" at bounding box center [742, 511] width 36 height 12
type input "$32,400"
type input "$22,622"
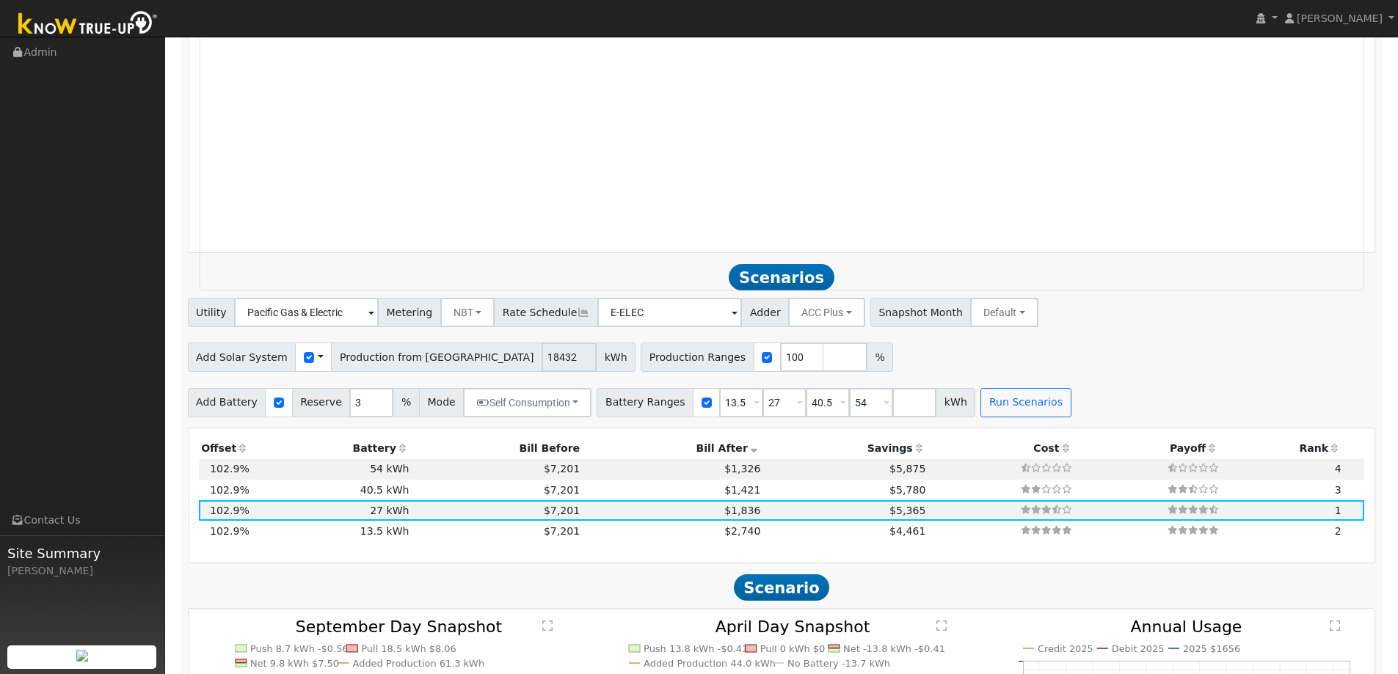
click at [724, 491] on span "$1,421" at bounding box center [742, 490] width 36 height 12
type input "$48,600"
type input "$27,482"
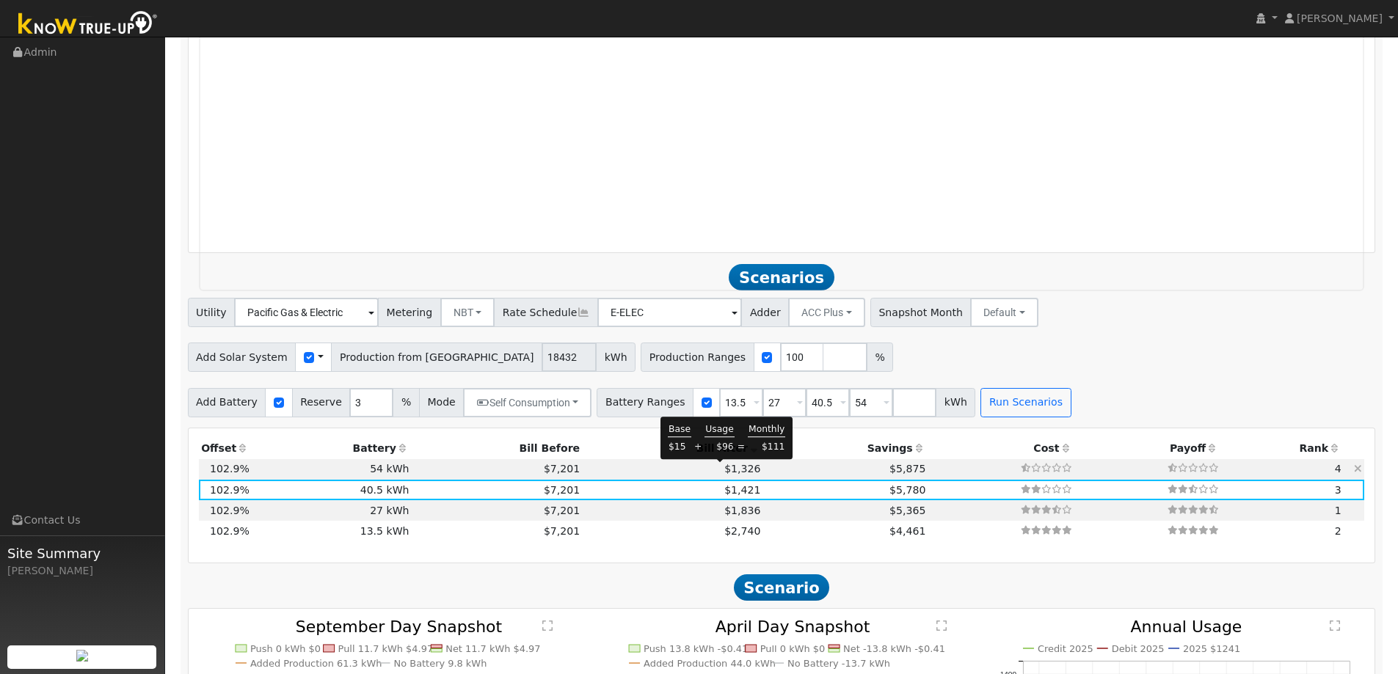
click at [724, 470] on span "$1,326" at bounding box center [742, 469] width 36 height 12
type input "$64,800"
type input "$32,342"
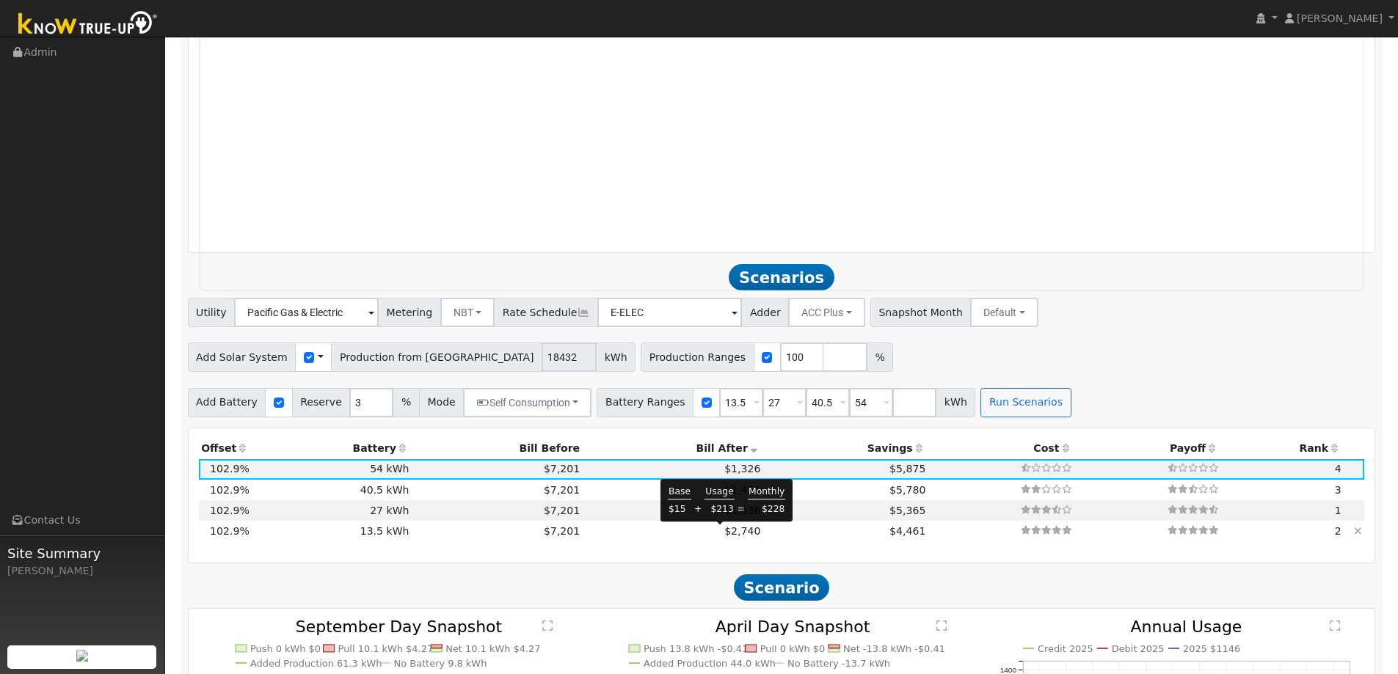
click at [724, 533] on span "$2,740" at bounding box center [742, 531] width 36 height 12
type input "$16,200"
type input "$17,762"
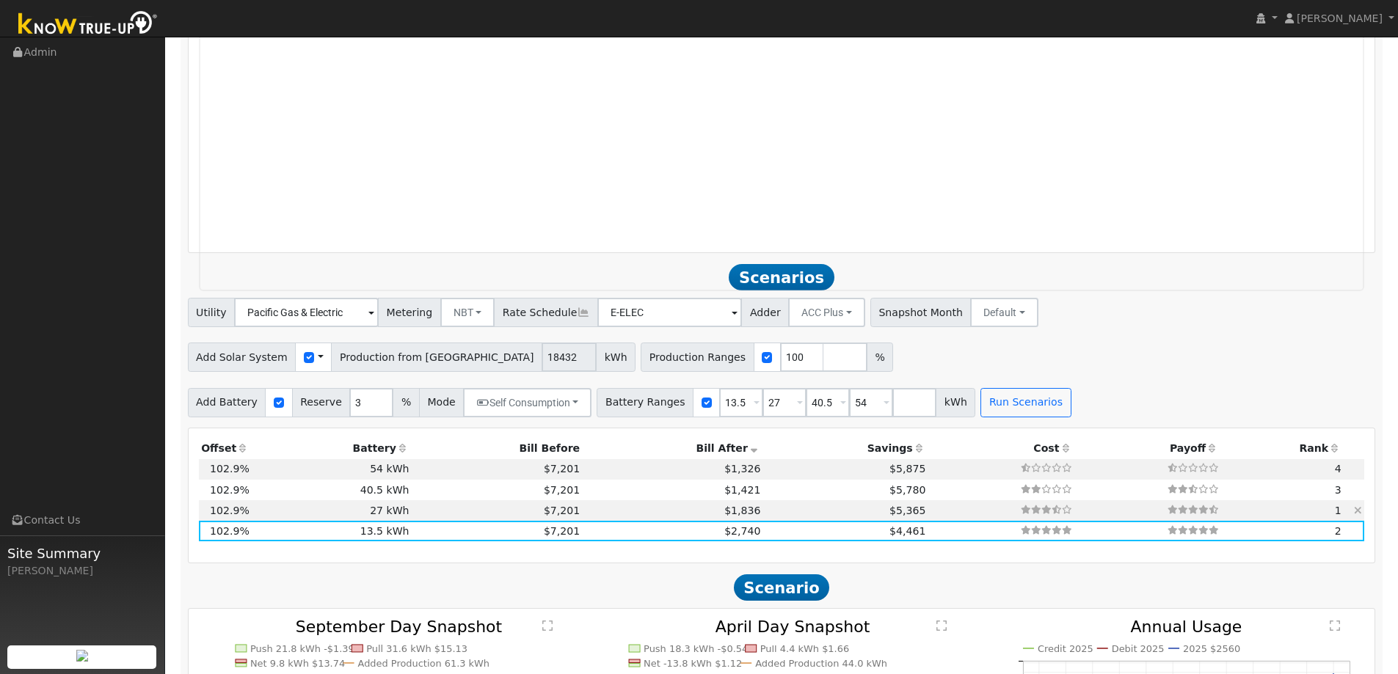
click at [724, 510] on span "$1,836" at bounding box center [742, 511] width 36 height 12
type input "$32,400"
type input "$22,622"
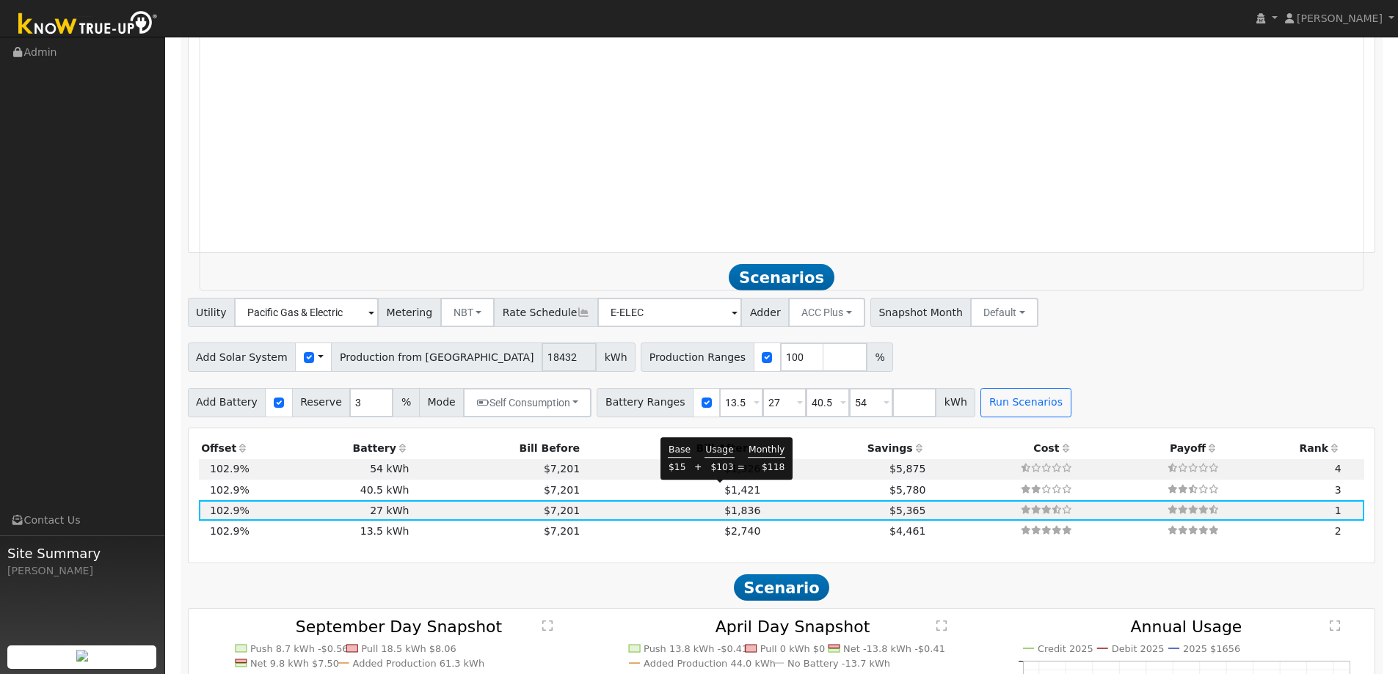
click at [724, 492] on span "$1,421" at bounding box center [742, 490] width 36 height 12
type input "$48,600"
type input "$27,482"
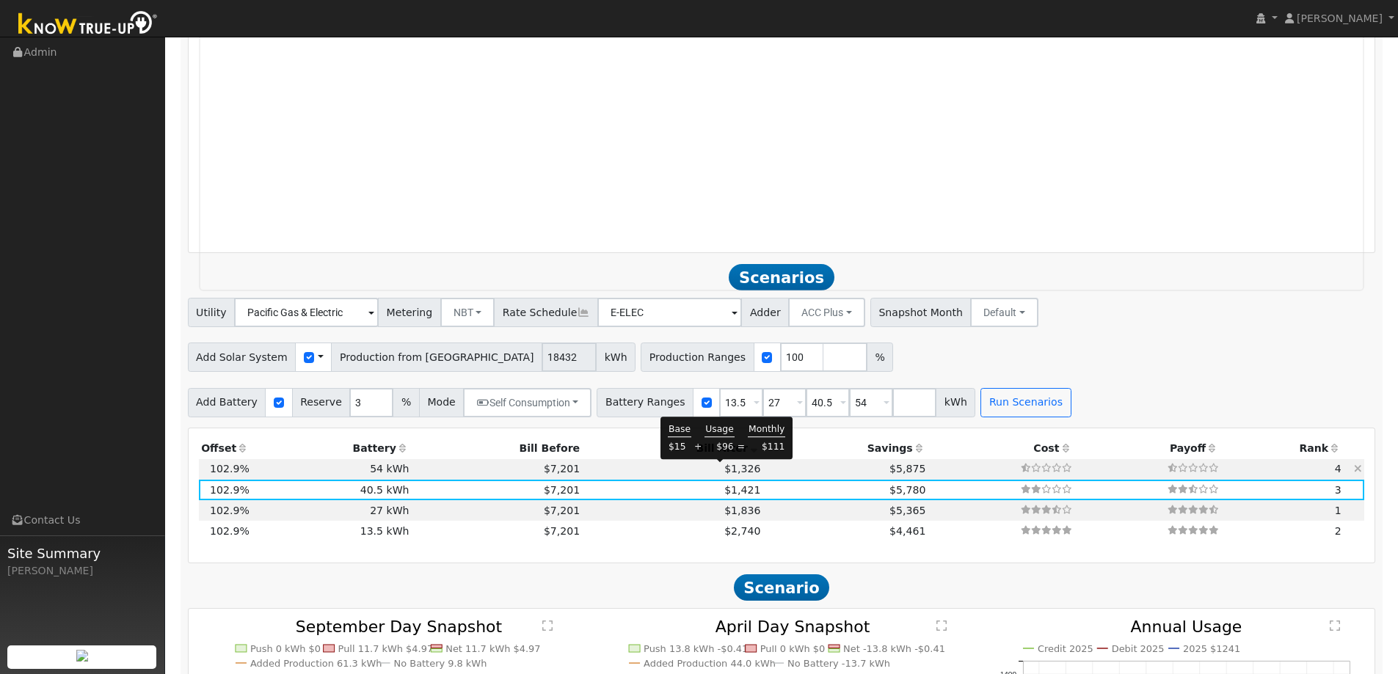
click at [724, 469] on span "$1,326" at bounding box center [742, 469] width 36 height 12
type input "$64,800"
type input "$32,342"
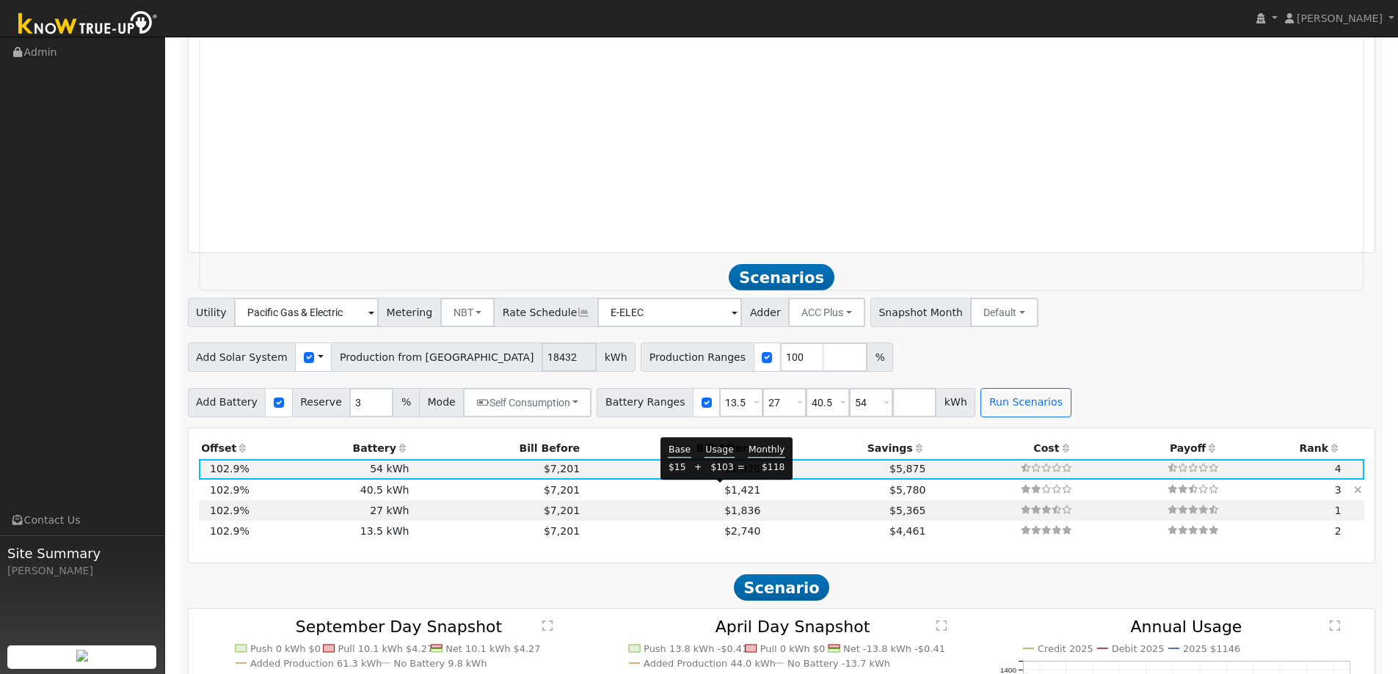
click at [724, 495] on span "$1,421" at bounding box center [742, 490] width 36 height 12
type input "$48,600"
type input "$27,482"
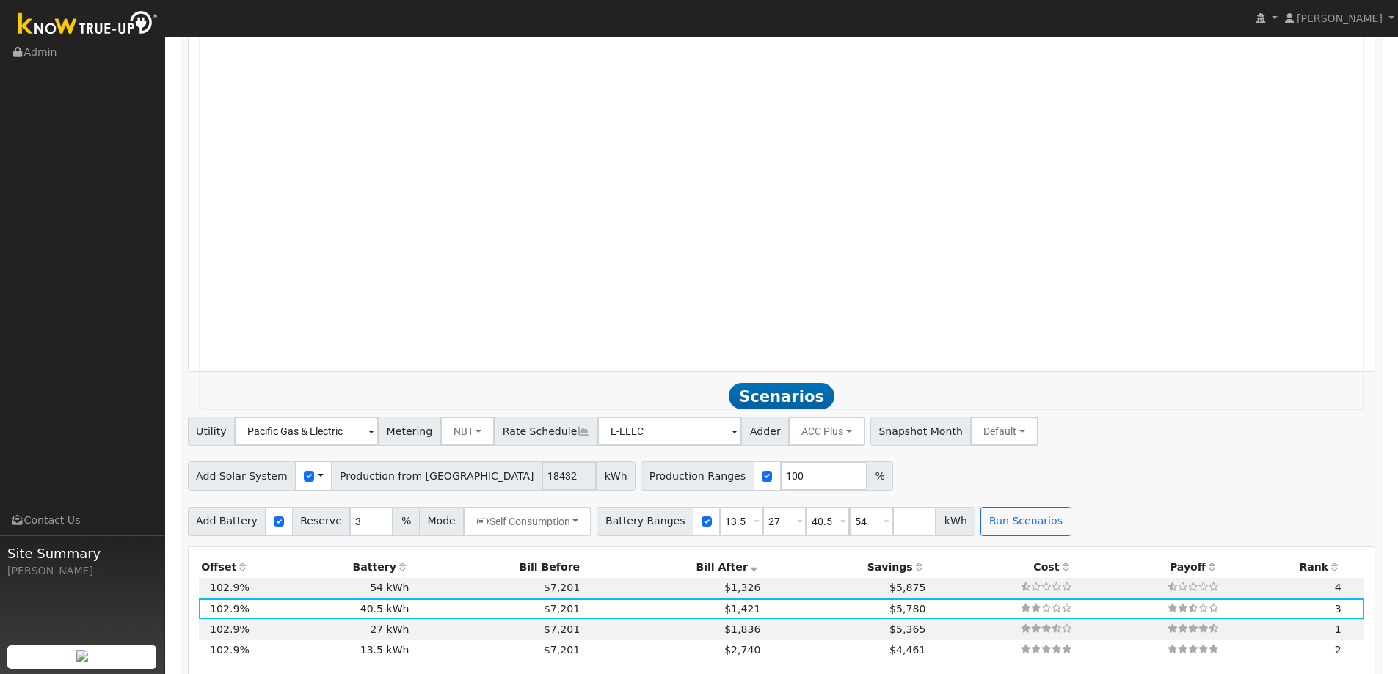
scroll to position [1407, 0]
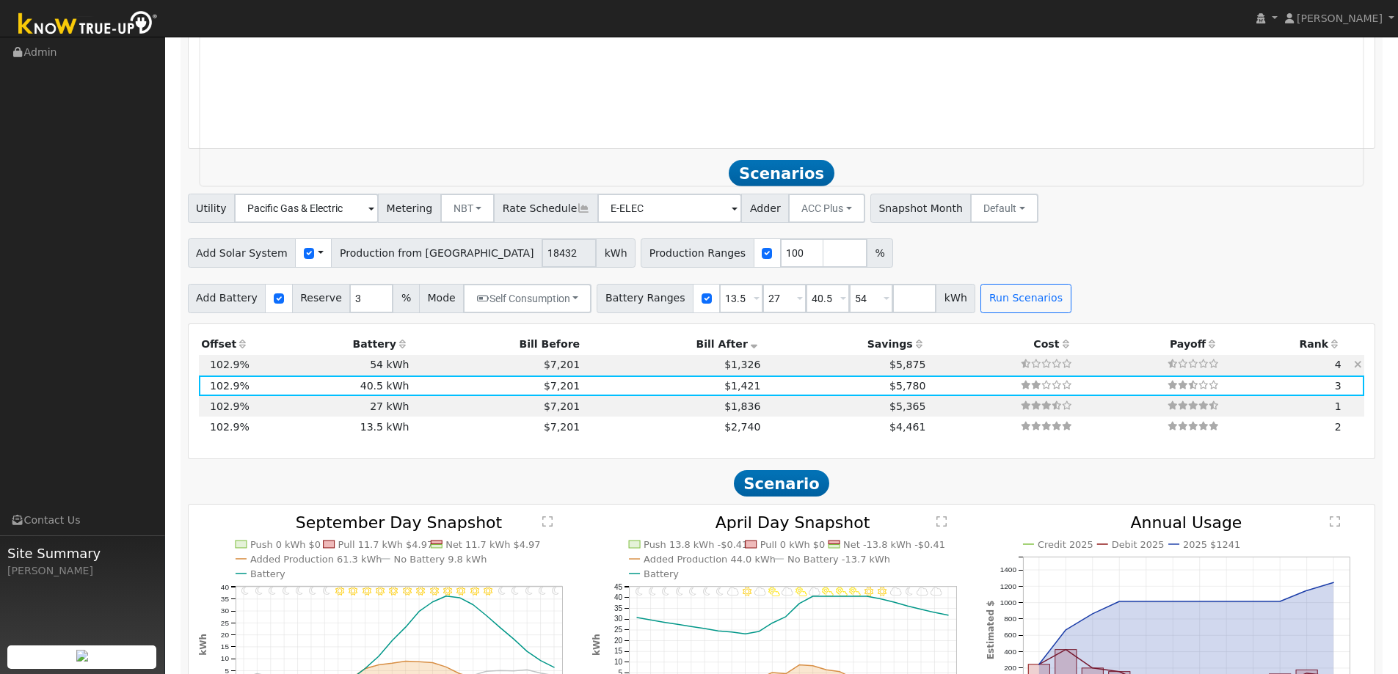
click at [424, 367] on td "$7,201" at bounding box center [497, 365] width 171 height 21
type input "$64,800"
type input "$32,342"
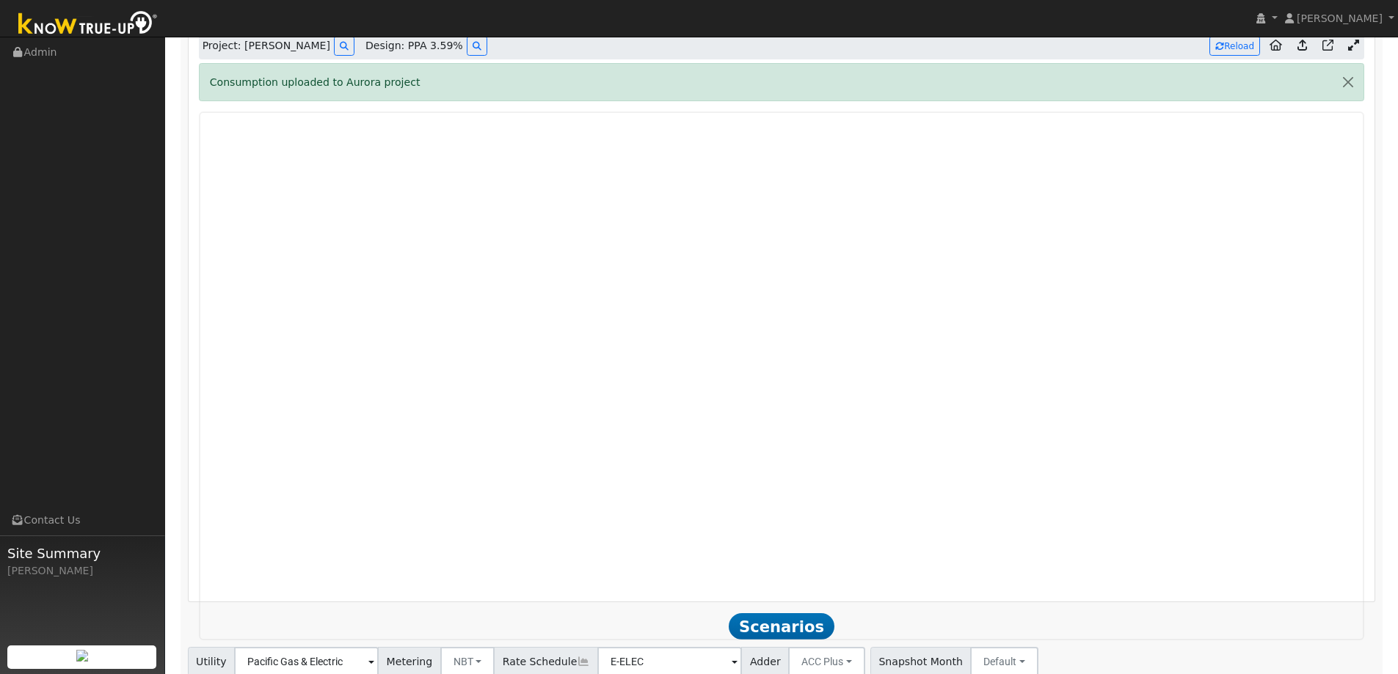
scroll to position [955, 0]
